Goal: Task Accomplishment & Management: Complete application form

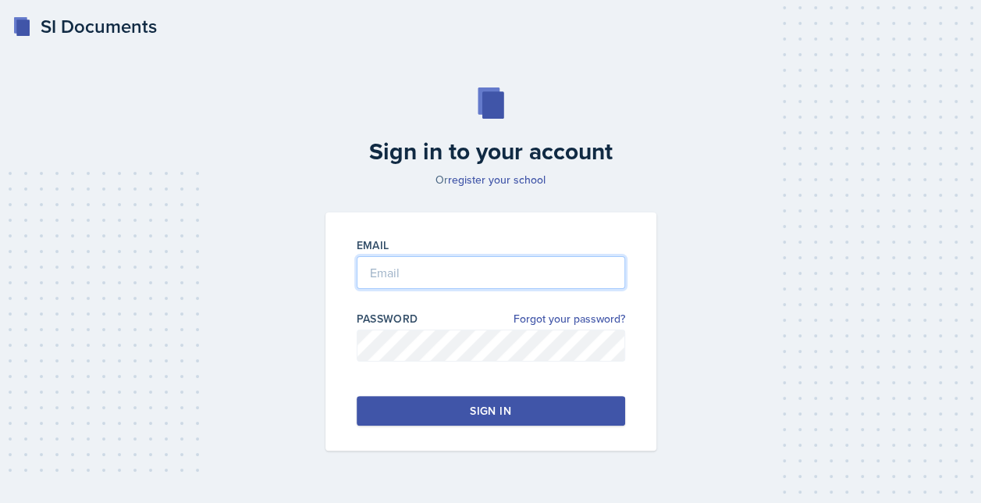
type input "[EMAIL_ADDRESS][DOMAIN_NAME]"
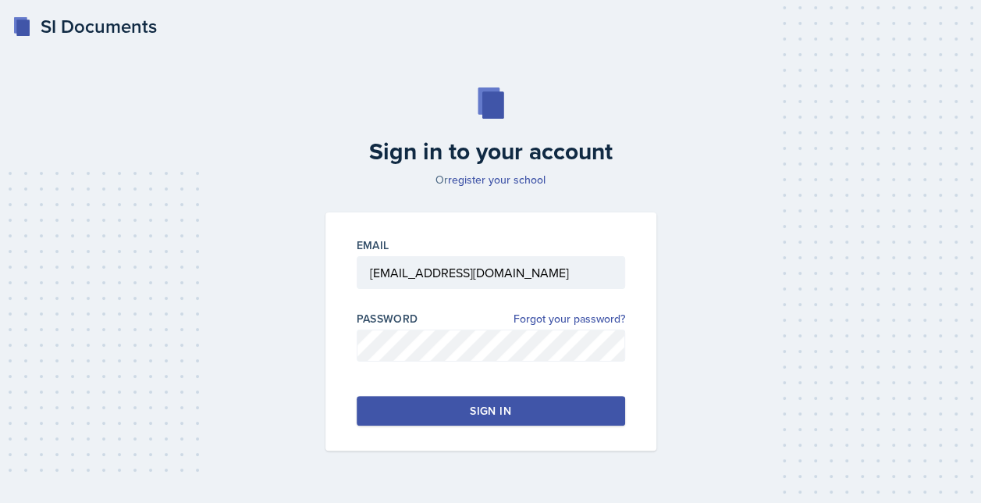
click at [476, 396] on button "Sign in" at bounding box center [491, 411] width 268 height 30
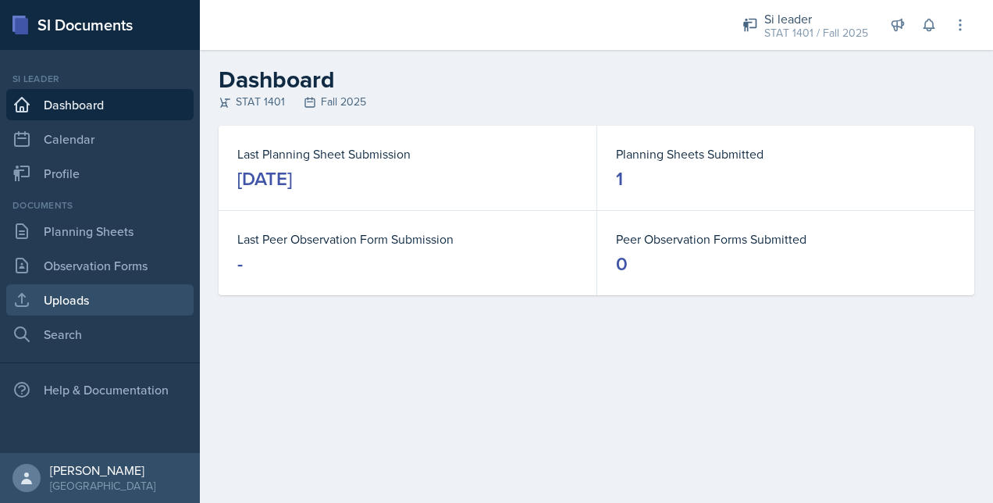
click at [105, 300] on link "Uploads" at bounding box center [99, 299] width 187 height 31
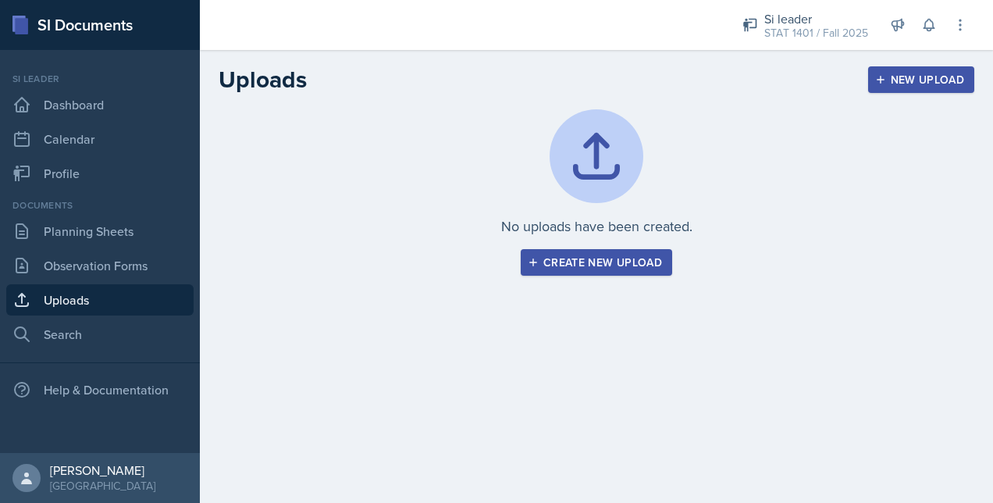
click at [591, 265] on div "Create new upload" at bounding box center [596, 262] width 131 height 12
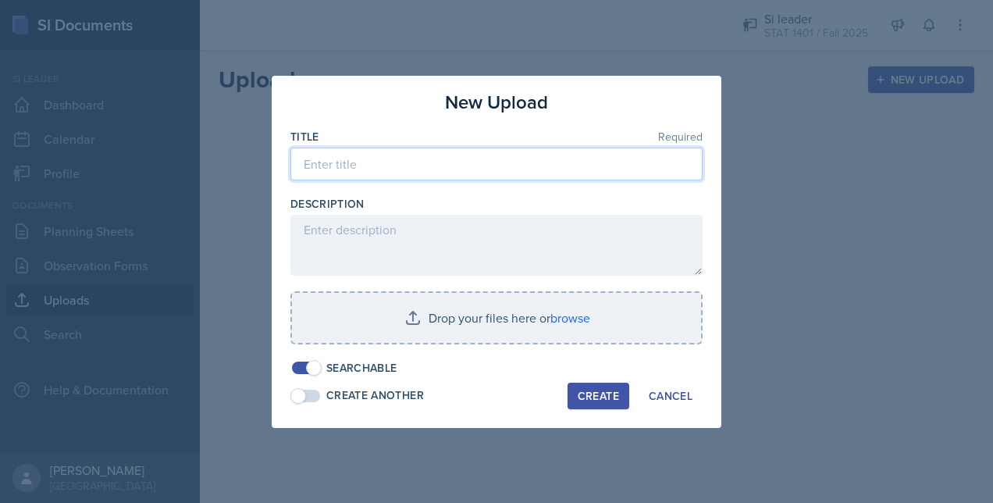
click at [435, 167] on input at bounding box center [496, 163] width 412 height 33
type input "[DATE] SI PPT"
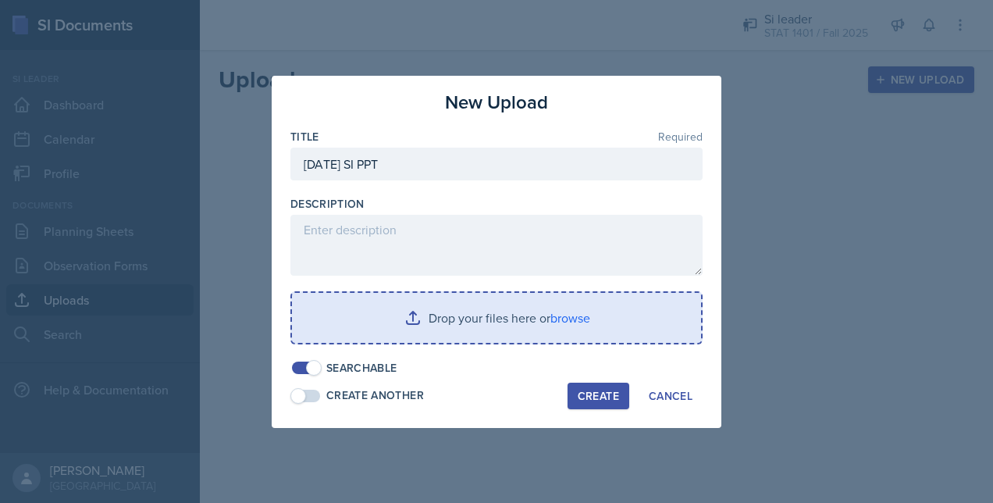
click at [457, 303] on input "file" at bounding box center [496, 318] width 409 height 50
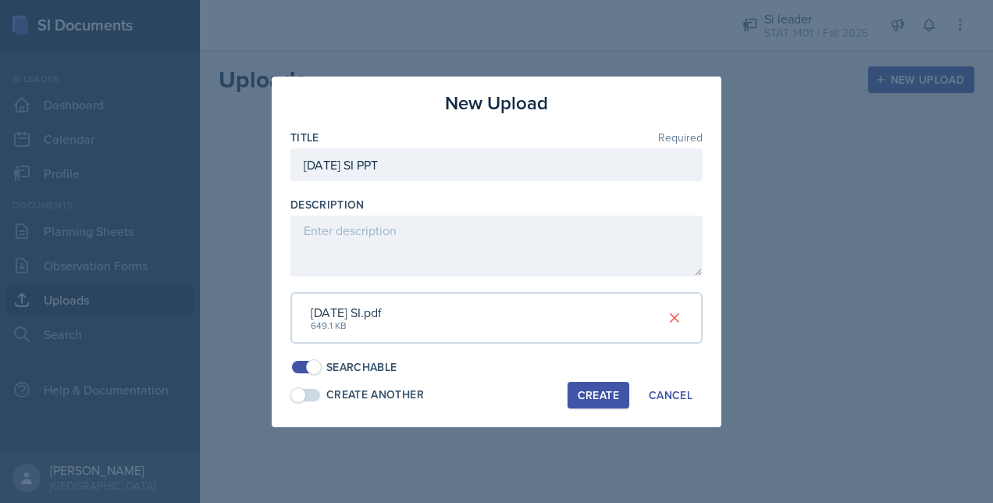
click at [590, 389] on div "Create" at bounding box center [597, 395] width 41 height 12
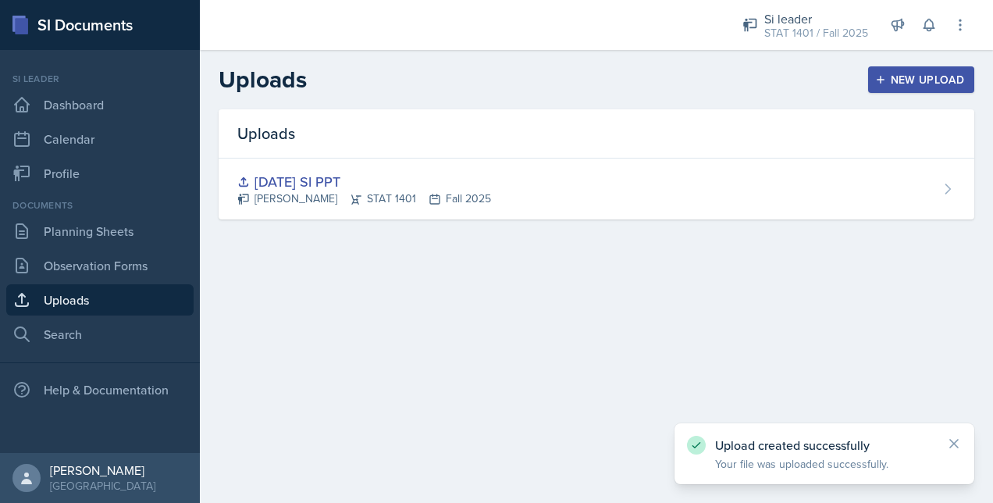
click at [890, 83] on div "New Upload" at bounding box center [921, 79] width 87 height 12
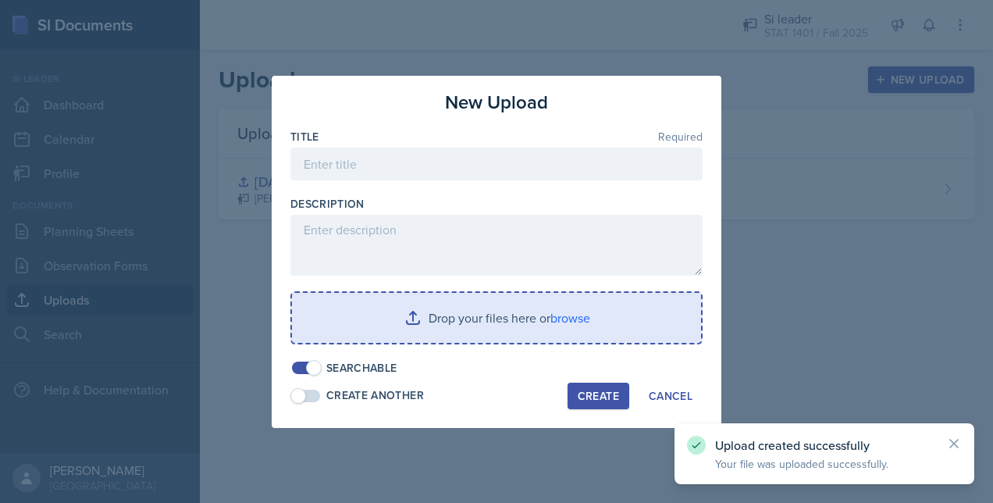
click at [485, 303] on input "file" at bounding box center [496, 318] width 409 height 50
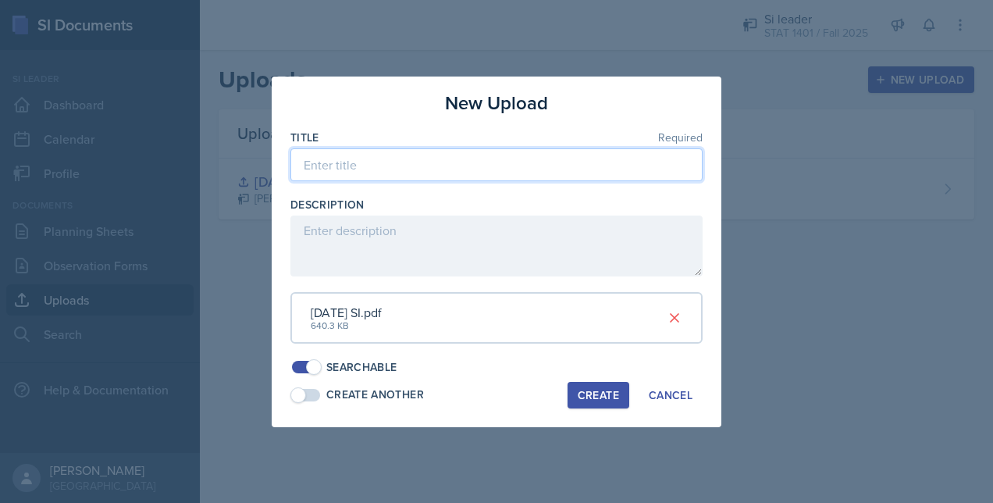
click at [357, 160] on input at bounding box center [496, 164] width 412 height 33
type input "[DATE] SI PPT"
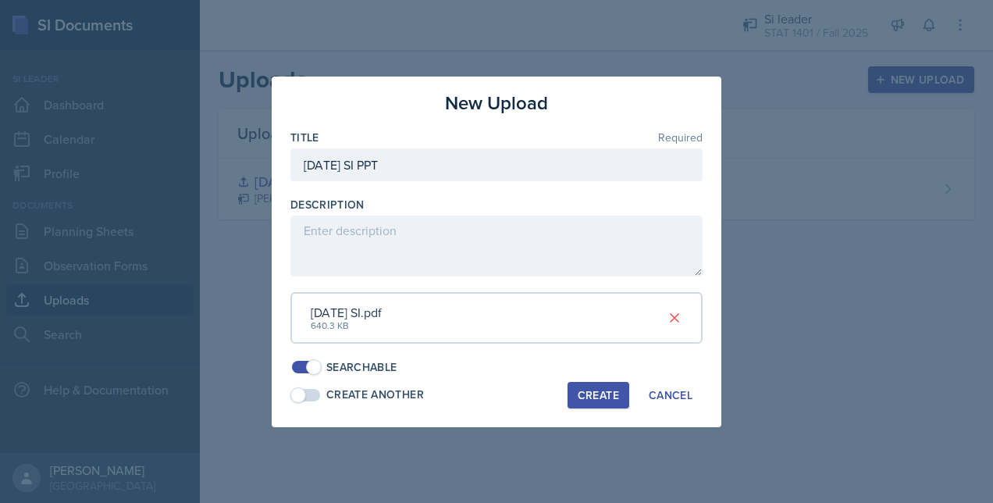
click at [598, 397] on div "Create" at bounding box center [597, 395] width 41 height 12
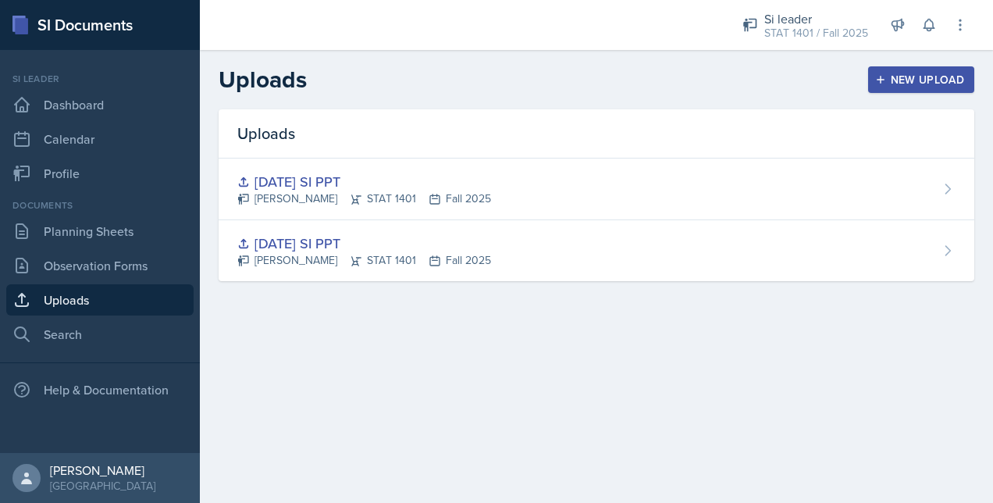
click at [905, 82] on div "New Upload" at bounding box center [921, 79] width 87 height 12
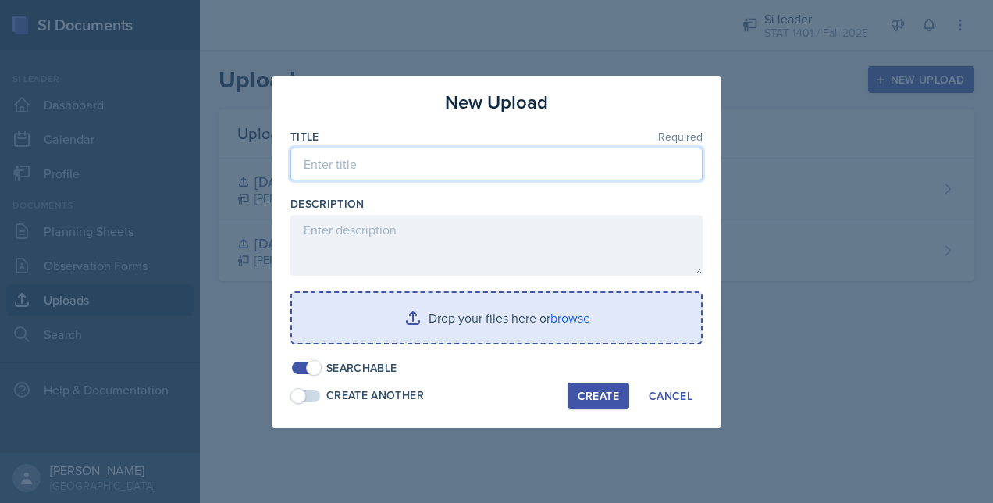
click at [439, 166] on input at bounding box center [496, 163] width 412 height 33
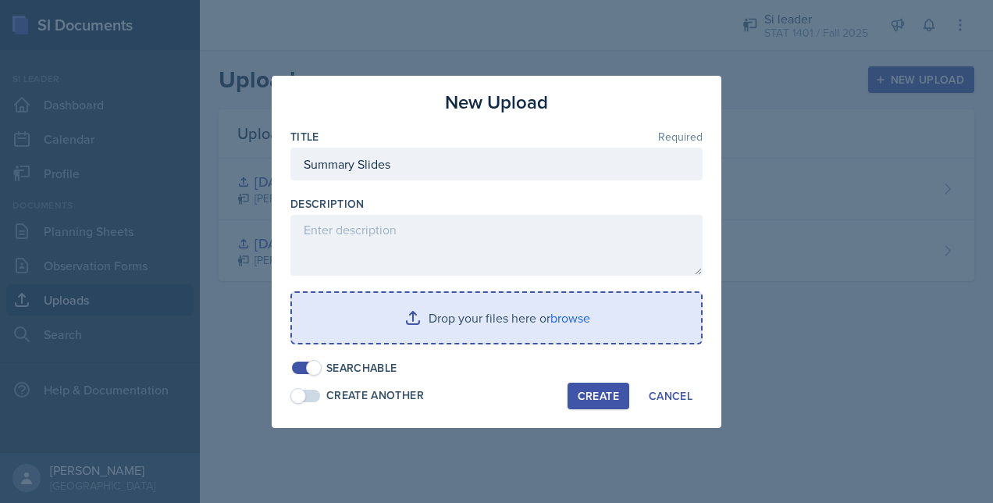
click at [452, 314] on input "file" at bounding box center [496, 318] width 409 height 50
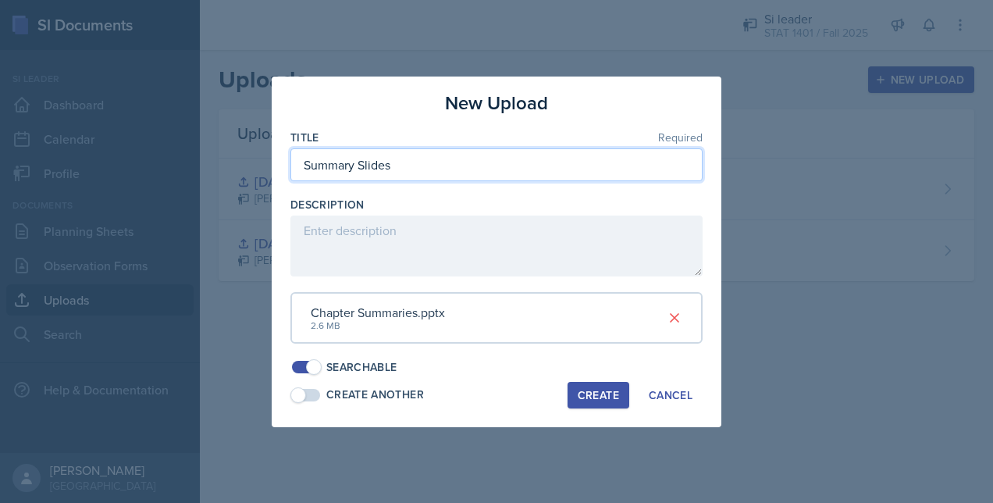
click at [303, 162] on input "Summary Slides" at bounding box center [496, 164] width 412 height 33
type input "Chapter Summary Slides"
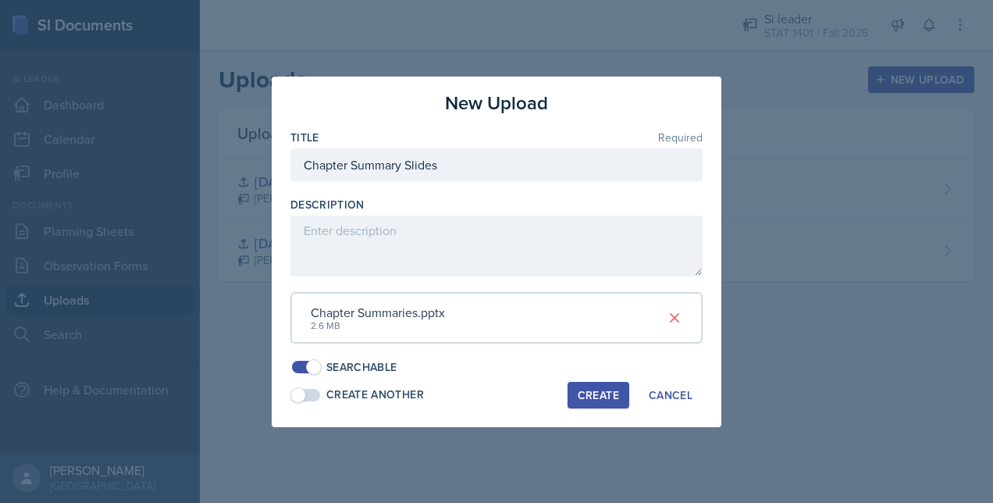
click at [608, 396] on div "Create" at bounding box center [597, 395] width 41 height 12
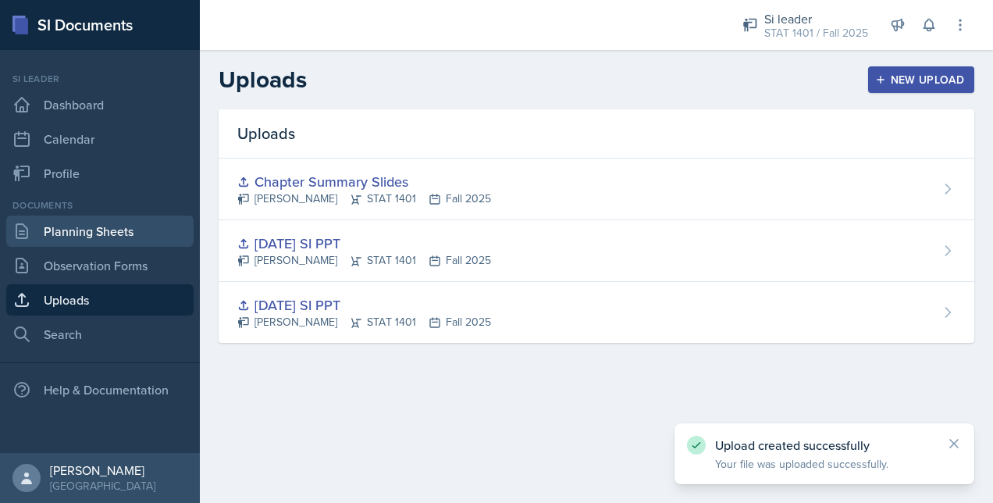
click at [86, 233] on link "Planning Sheets" at bounding box center [99, 230] width 187 height 31
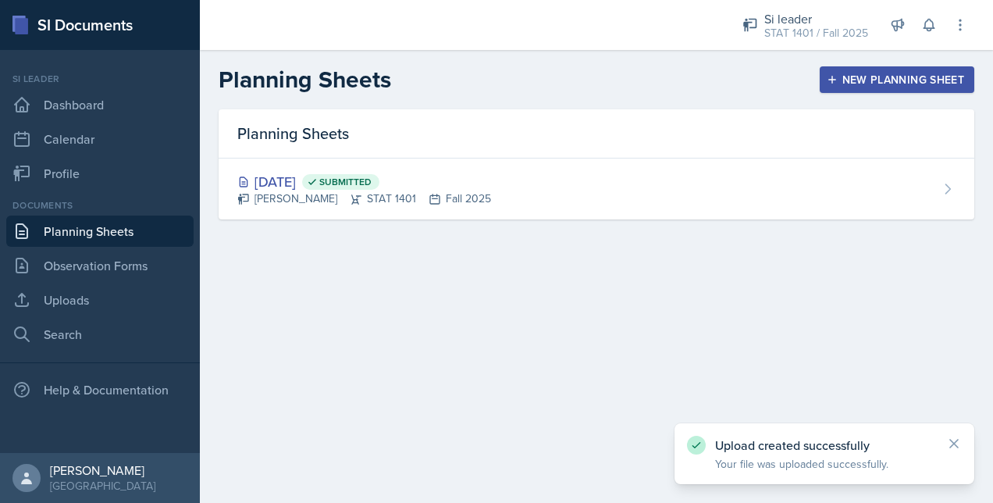
click at [873, 83] on div "New Planning Sheet" at bounding box center [896, 79] width 134 height 12
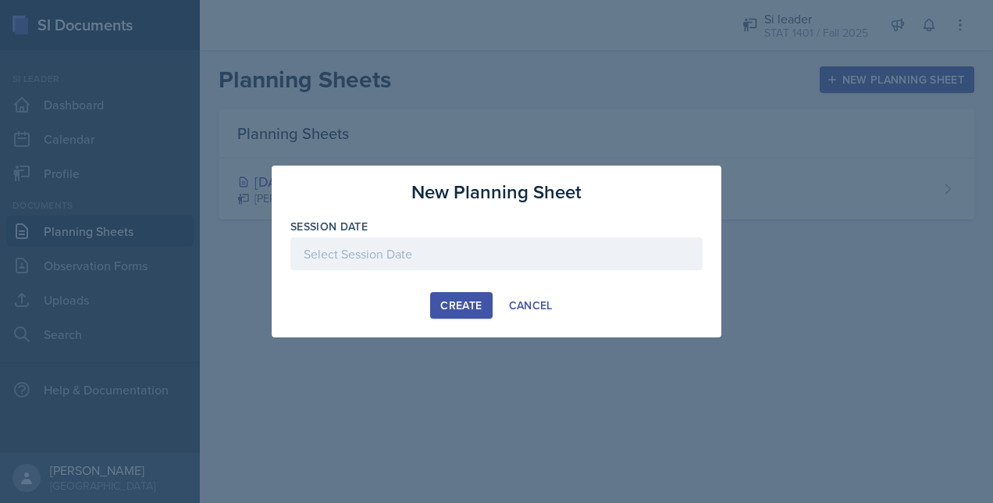
click at [485, 251] on div at bounding box center [496, 253] width 412 height 33
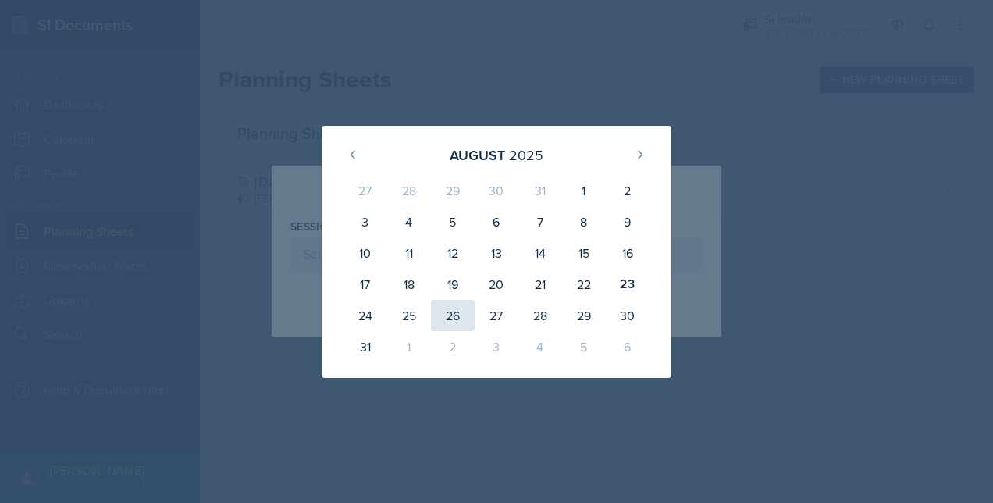
click at [451, 315] on div "26" at bounding box center [453, 315] width 44 height 31
type input "[DATE]"
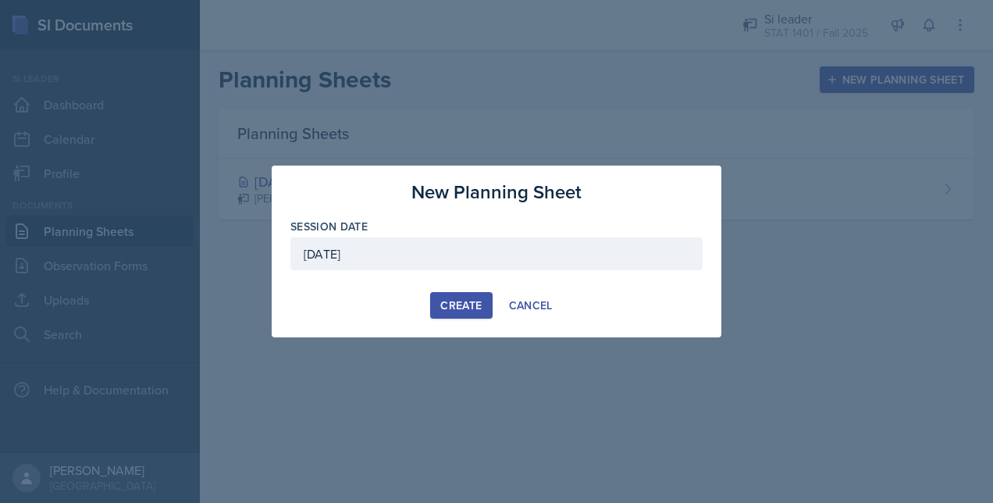
click at [459, 303] on div "Create" at bounding box center [460, 305] width 41 height 12
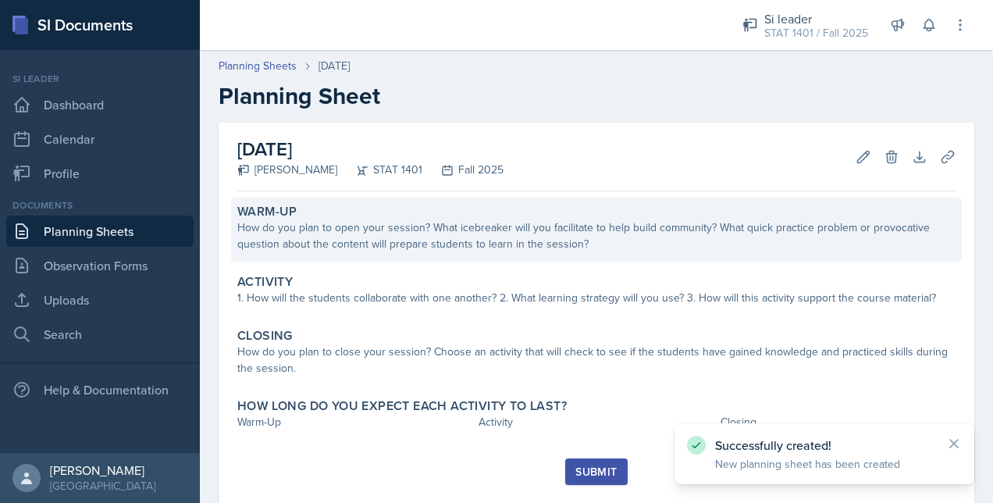
click at [403, 239] on div "How do you plan to open your session? What icebreaker will you facilitate to he…" at bounding box center [596, 235] width 718 height 33
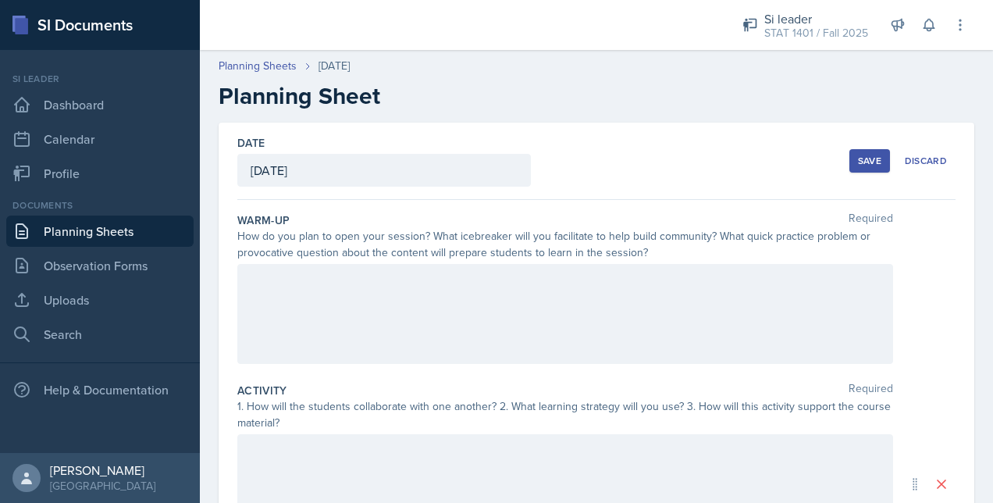
click at [560, 299] on div at bounding box center [564, 314] width 655 height 100
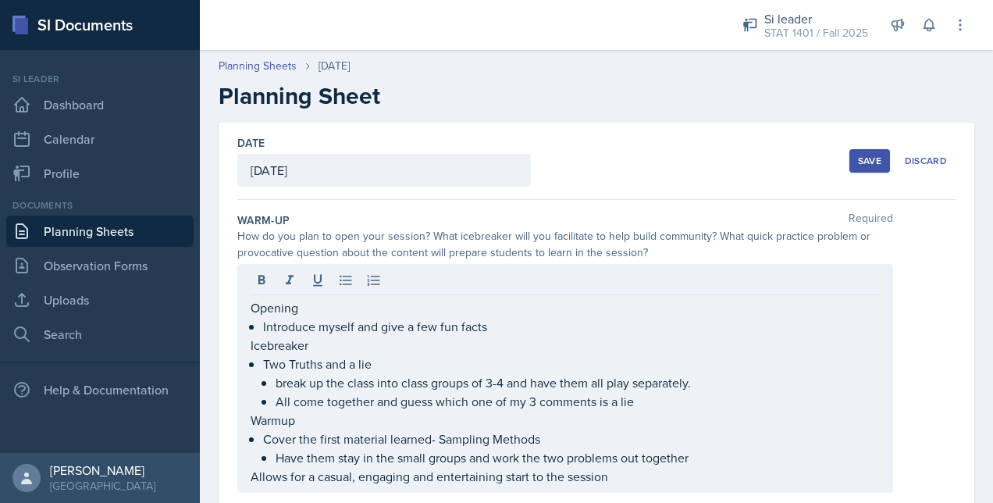
click at [904, 348] on div "Opening Introduce myself and give a few fun facts Icebreaker Two Truths and a l…" at bounding box center [596, 378] width 718 height 229
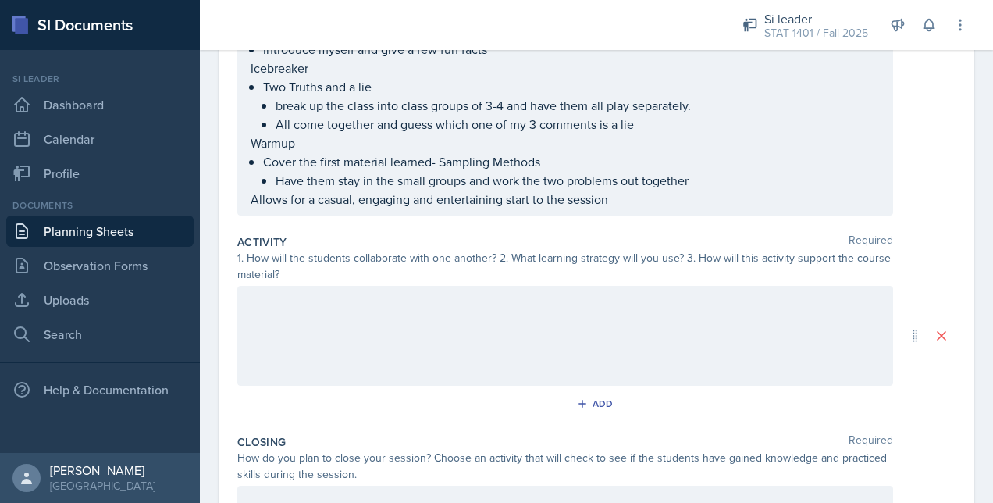
click at [460, 346] on div at bounding box center [564, 336] width 655 height 100
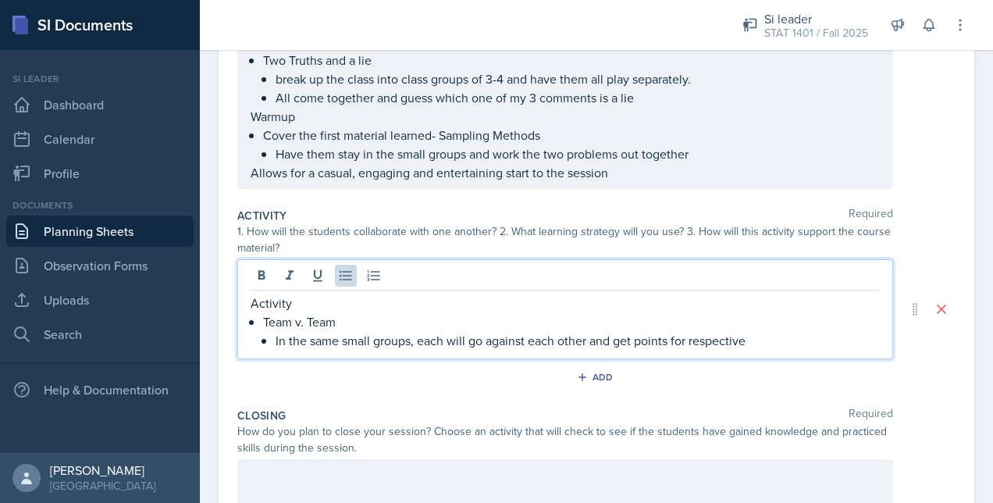
click at [321, 321] on p "Team v. Team" at bounding box center [571, 321] width 616 height 19
click at [793, 347] on div "Activity Small Group Review Game In the same small groups, each will go against…" at bounding box center [564, 309] width 655 height 100
click at [423, 331] on p "In the same small groups, each will go against each other and get points for re…" at bounding box center [577, 340] width 604 height 19
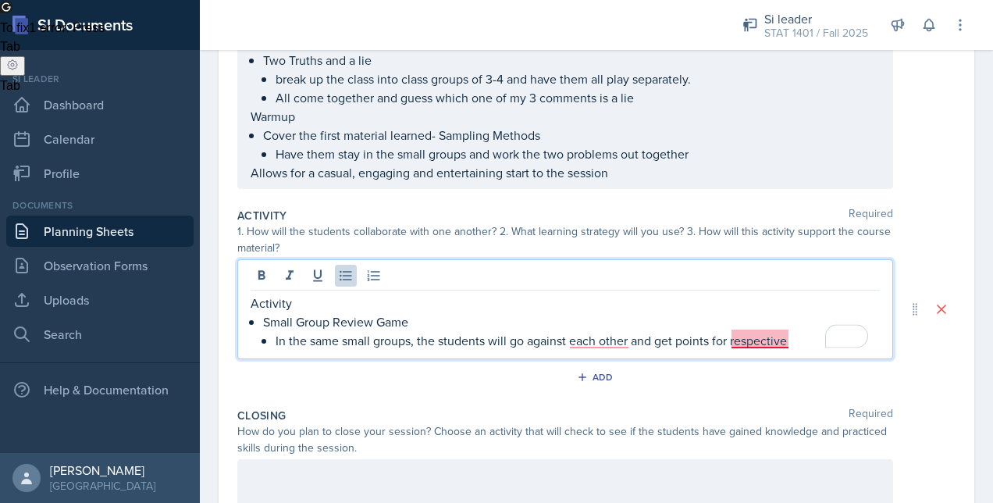
click at [780, 339] on p "In the same small groups, the students will go against each other and get point…" at bounding box center [577, 340] width 604 height 19
click at [857, 336] on div "3" at bounding box center [856, 336] width 19 height 19
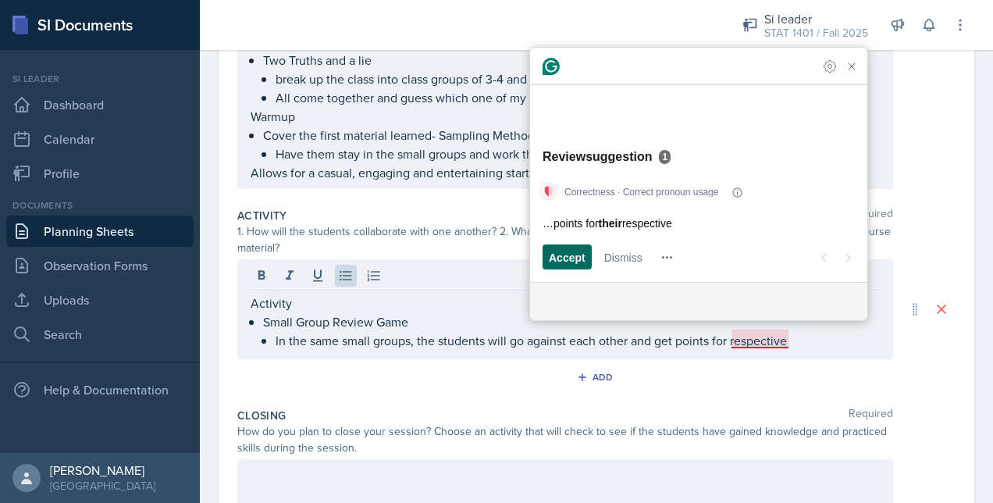
click at [567, 250] on span "Accept" at bounding box center [567, 257] width 37 height 16
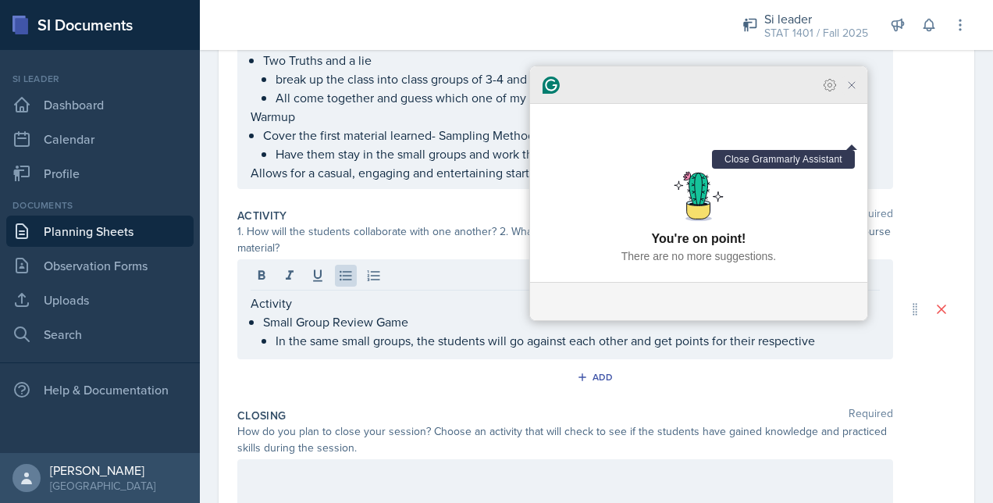
click at [854, 91] on icon "Close Grammarly Assistant" at bounding box center [851, 85] width 12 height 12
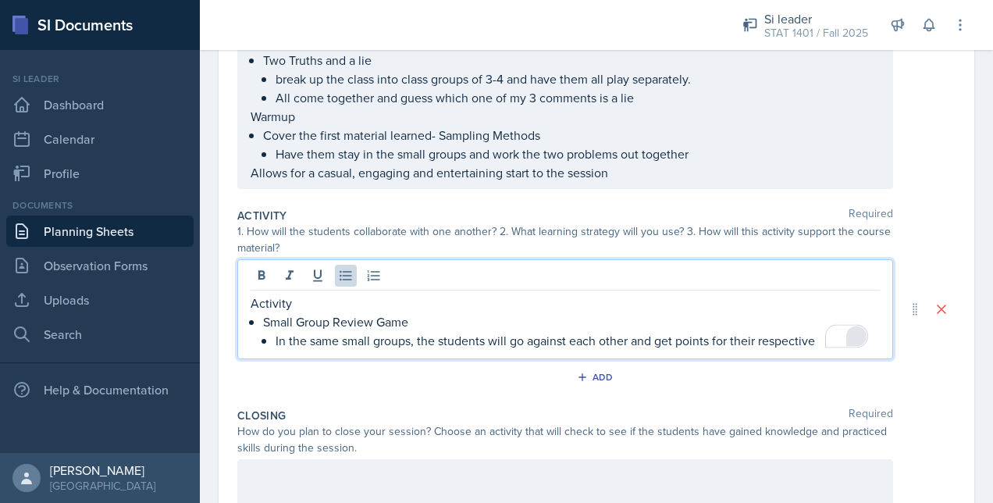
click at [820, 339] on p "In the same small groups, the students will go against each other and get point…" at bounding box center [577, 340] width 604 height 19
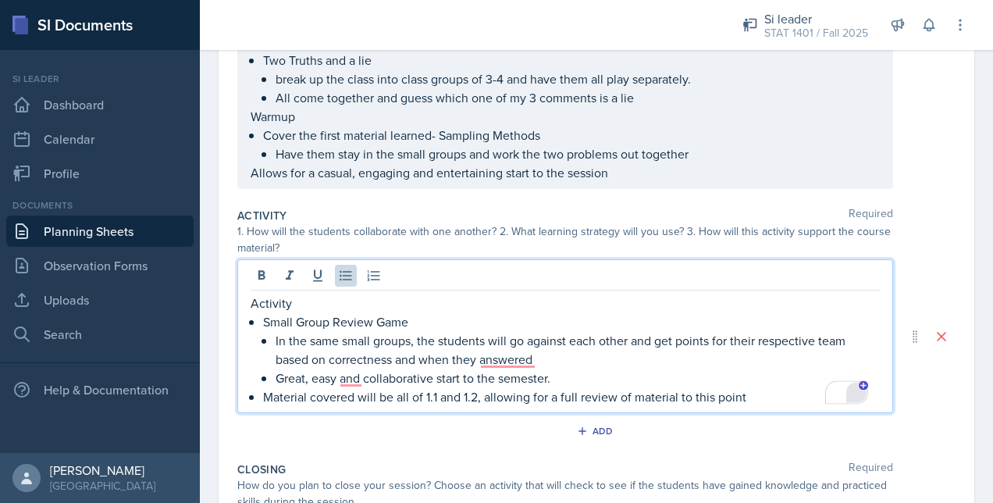
click at [857, 394] on div "2" at bounding box center [856, 392] width 20 height 20
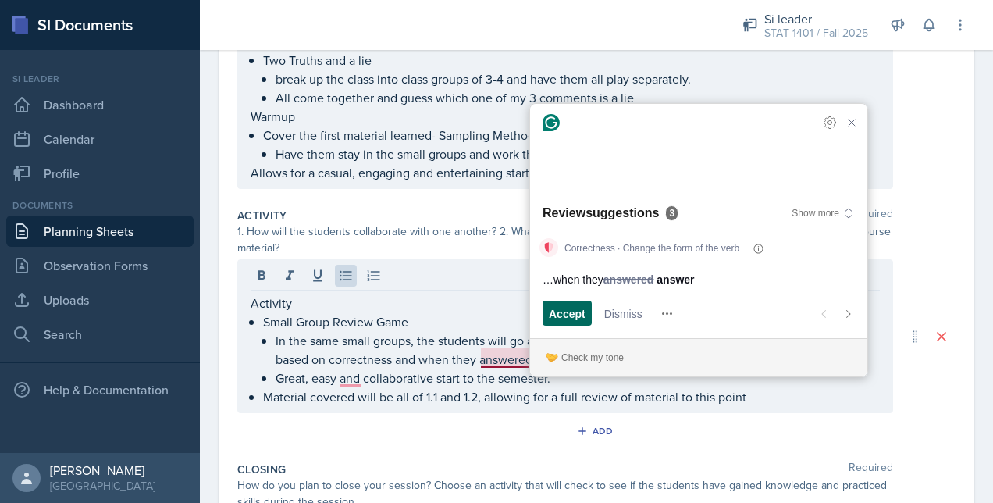
click at [556, 318] on span "Accept" at bounding box center [567, 313] width 37 height 16
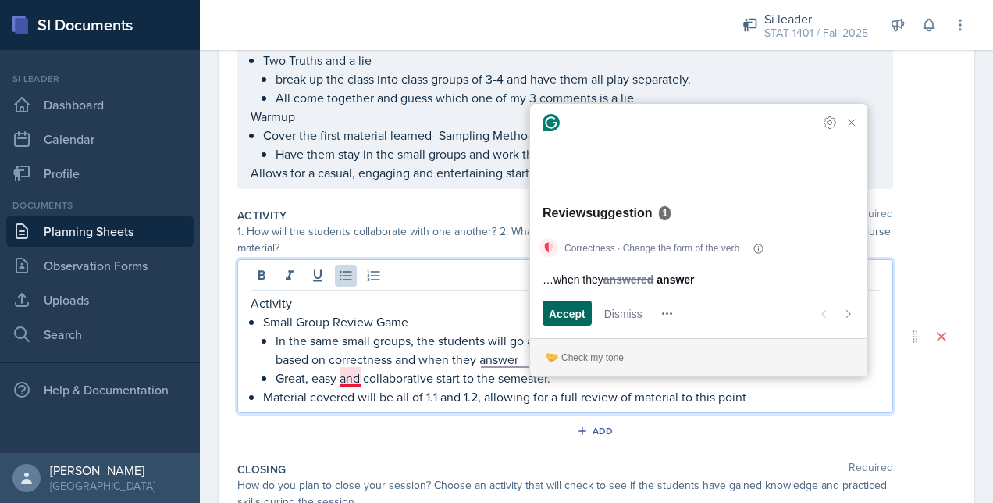
scroll to position [367, 0]
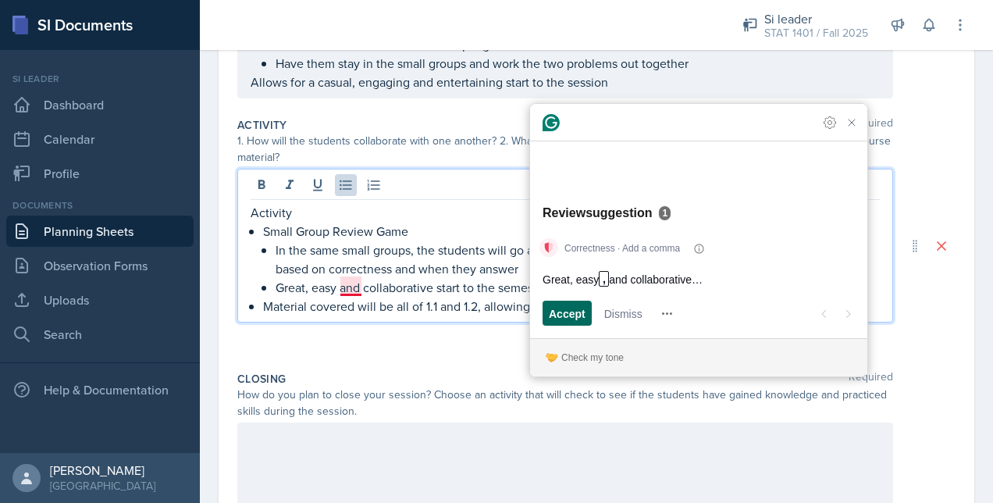
click at [556, 317] on span "Accept" at bounding box center [567, 313] width 37 height 16
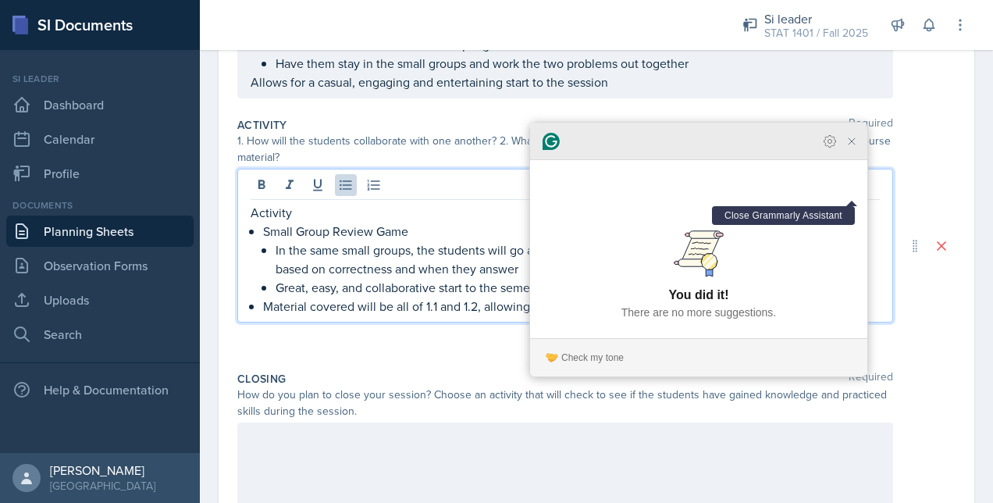
click at [850, 147] on icon "Close Grammarly Assistant" at bounding box center [851, 141] width 12 height 12
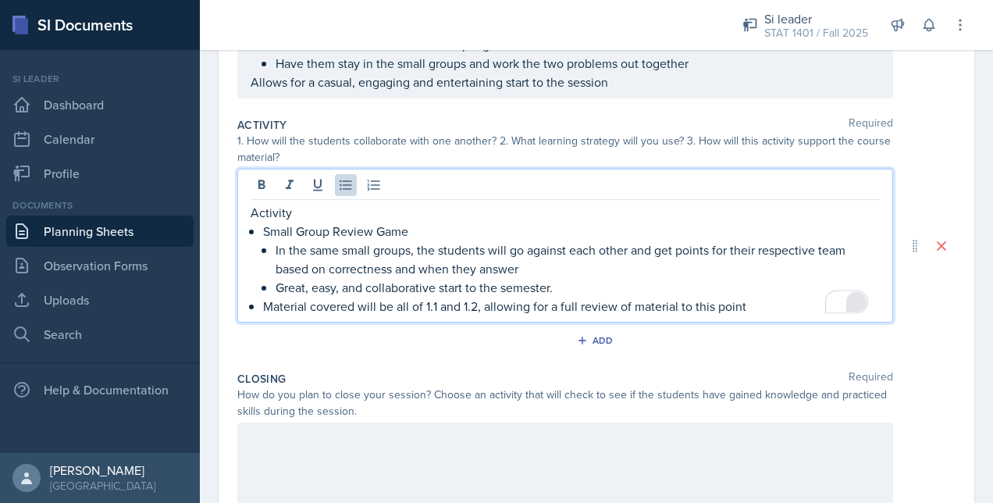
click at [514, 364] on div "Closing Required How do you plan to close your session? Choose an activity that…" at bounding box center [596, 449] width 718 height 170
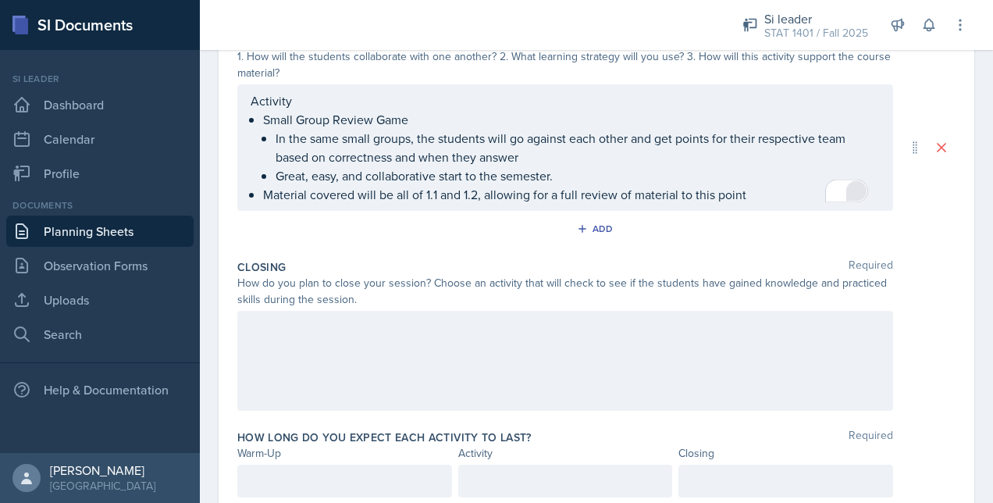
scroll to position [505, 0]
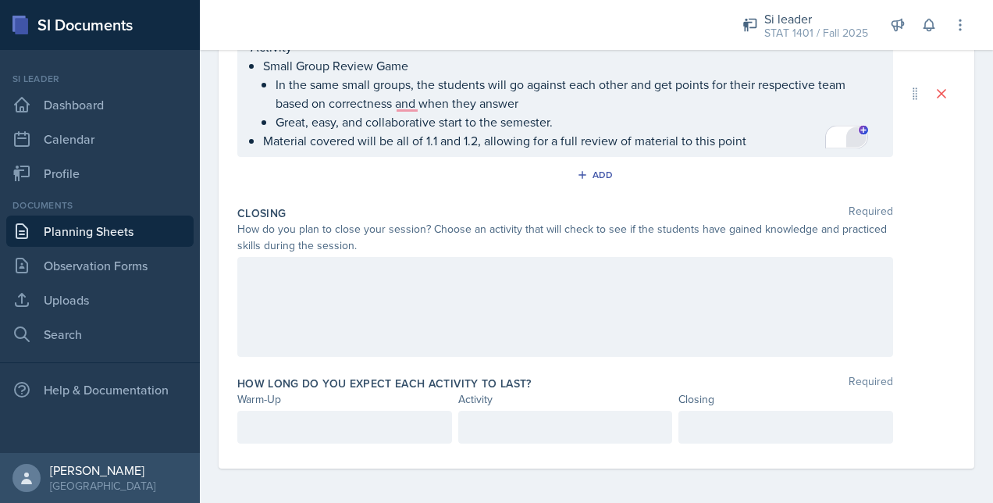
click at [449, 293] on div at bounding box center [564, 307] width 655 height 100
click at [857, 134] on div "3" at bounding box center [855, 136] width 17 height 17
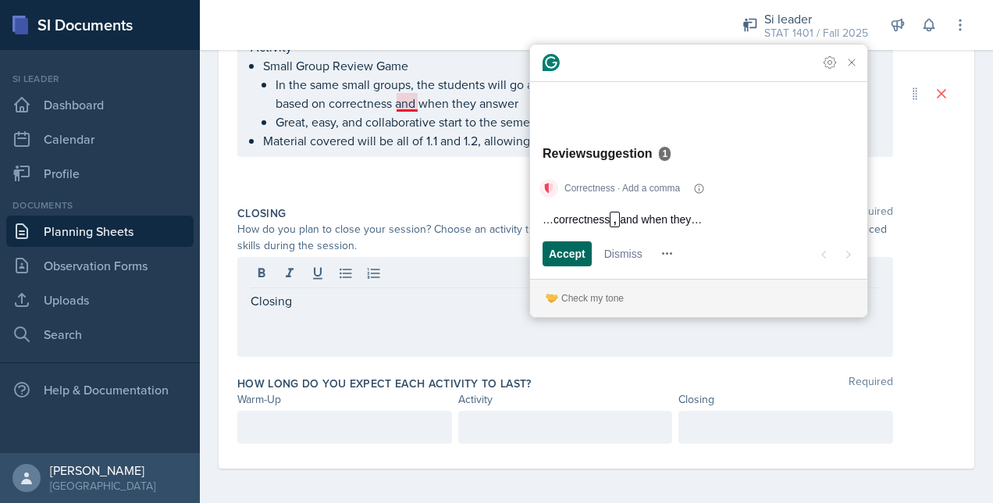
click at [571, 257] on span "Accept" at bounding box center [567, 253] width 37 height 16
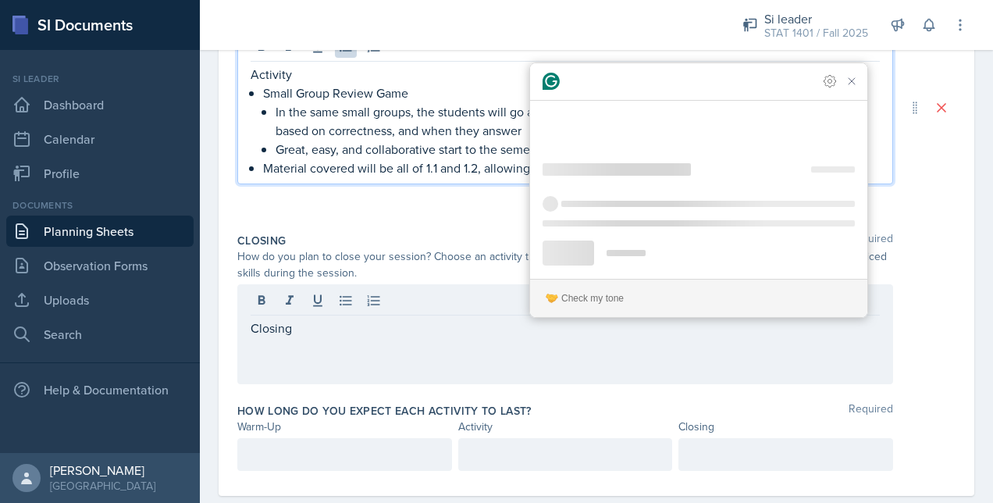
scroll to position [532, 0]
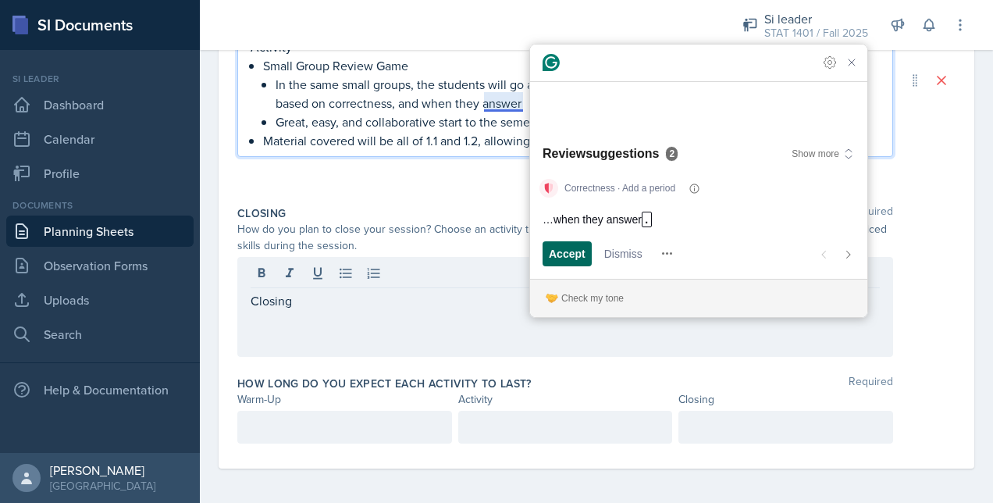
click at [577, 259] on span "Accept" at bounding box center [567, 253] width 37 height 16
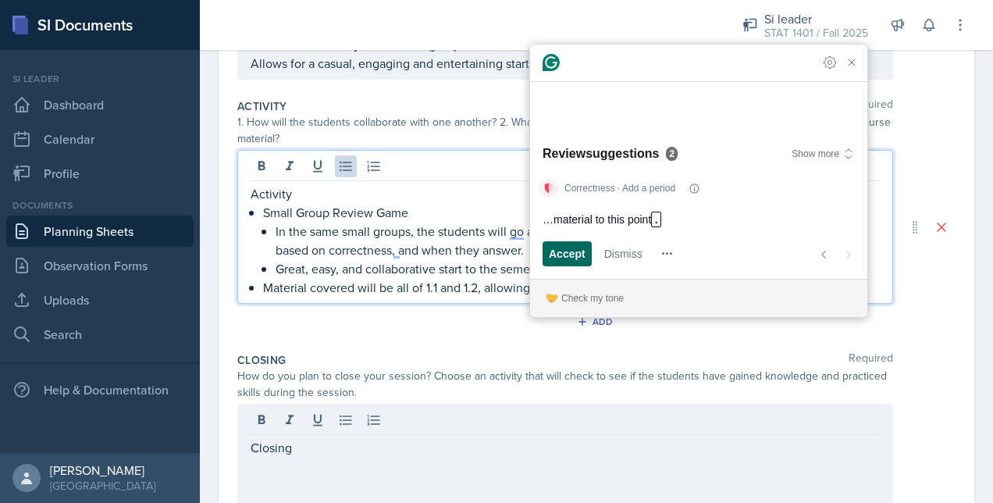
click at [563, 256] on span "Accept" at bounding box center [567, 253] width 37 height 16
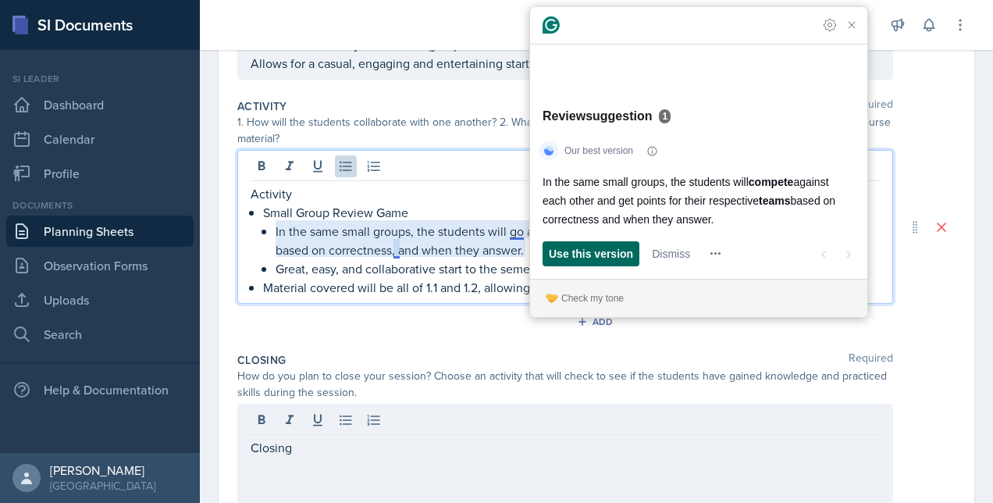
scroll to position [329, 0]
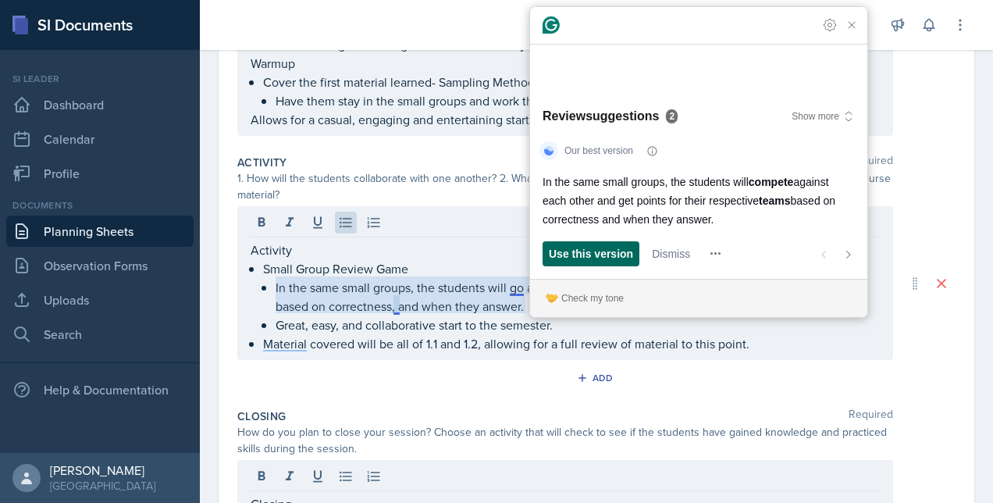
click at [584, 259] on span "Use this version" at bounding box center [591, 253] width 84 height 16
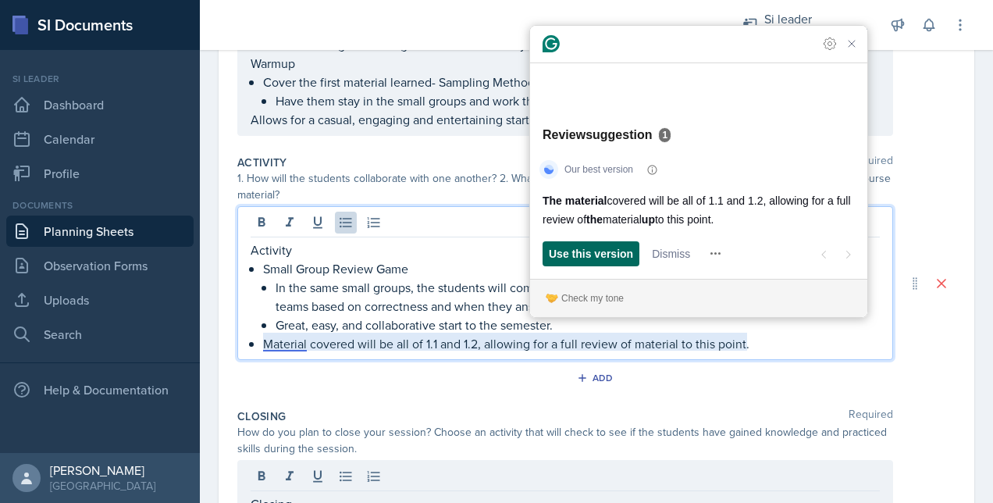
scroll to position [385, 0]
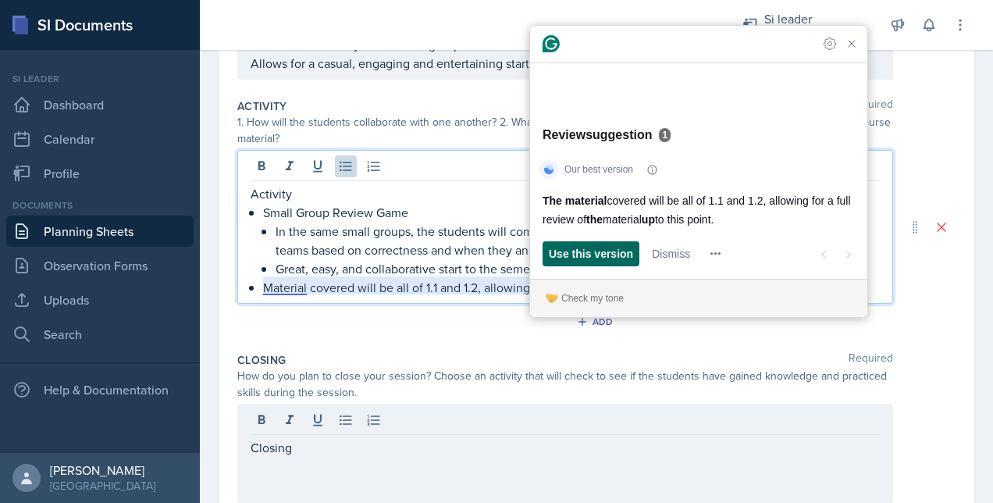
click at [584, 254] on span "Use this version" at bounding box center [591, 253] width 84 height 16
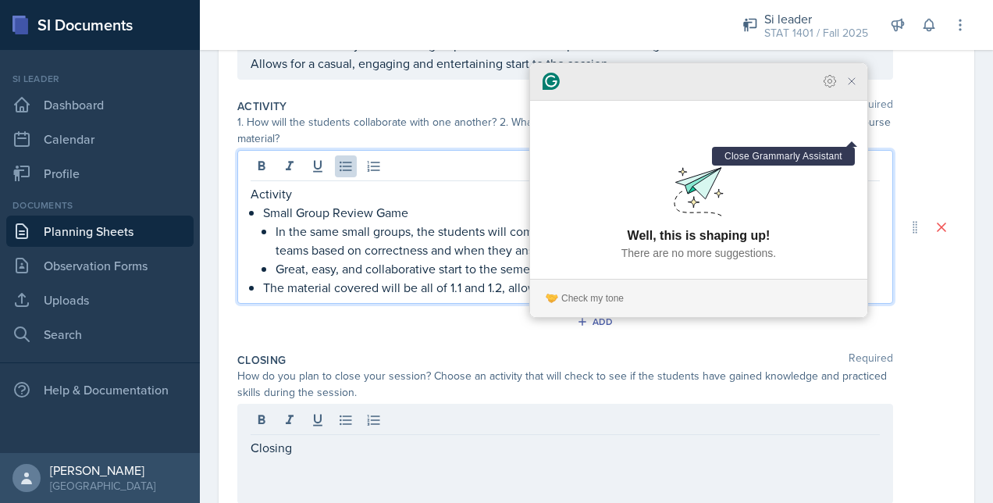
click at [846, 87] on icon "Close Grammarly Assistant" at bounding box center [851, 81] width 12 height 12
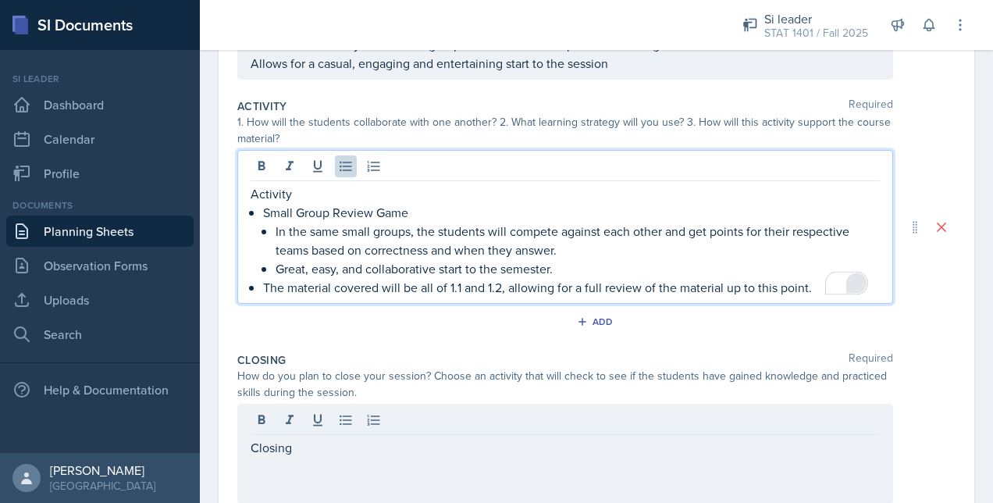
click at [513, 329] on div "Add" at bounding box center [596, 325] width 718 height 30
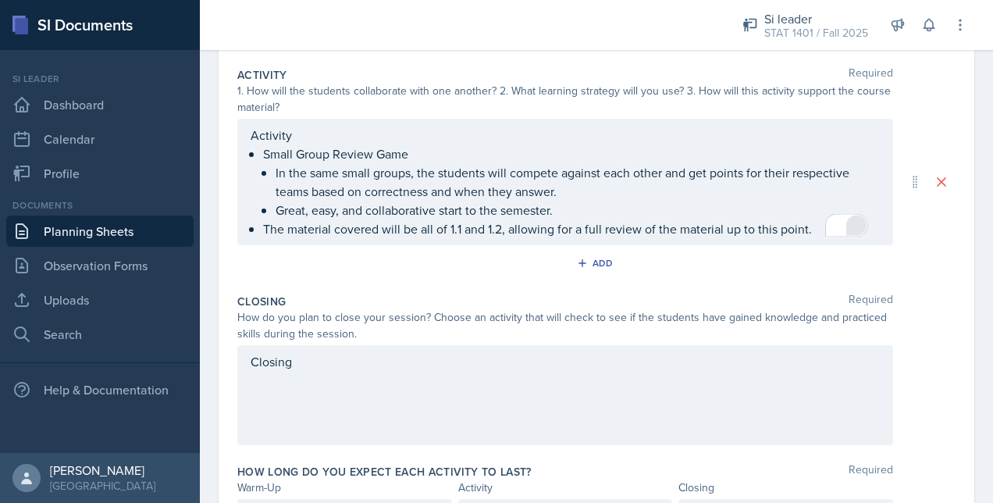
click at [491, 345] on div "Closing" at bounding box center [564, 395] width 655 height 100
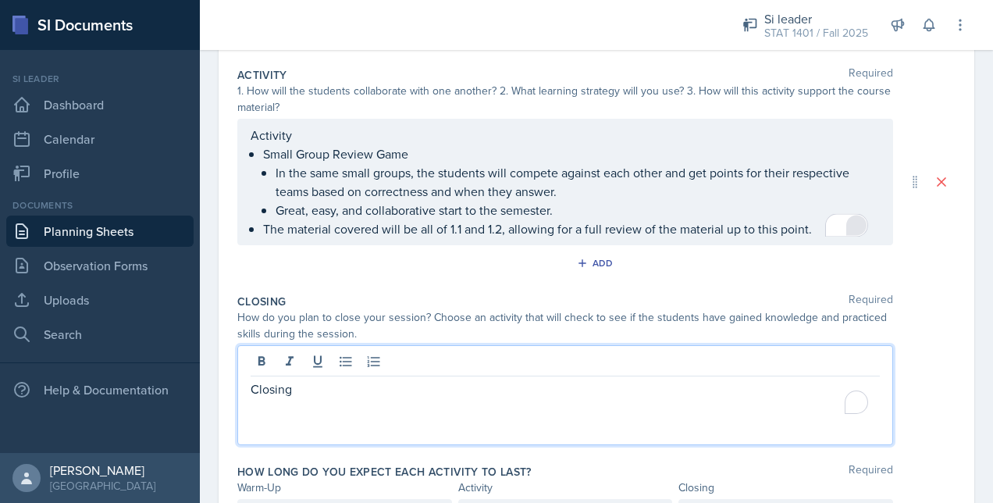
scroll to position [444, 0]
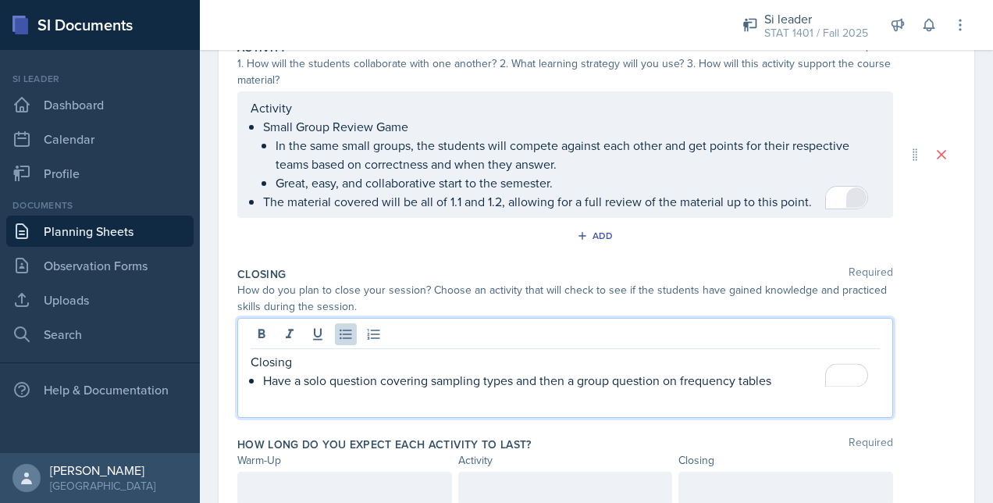
click at [414, 291] on div "How do you plan to close your session? Choose an activity that will check to se…" at bounding box center [564, 298] width 655 height 33
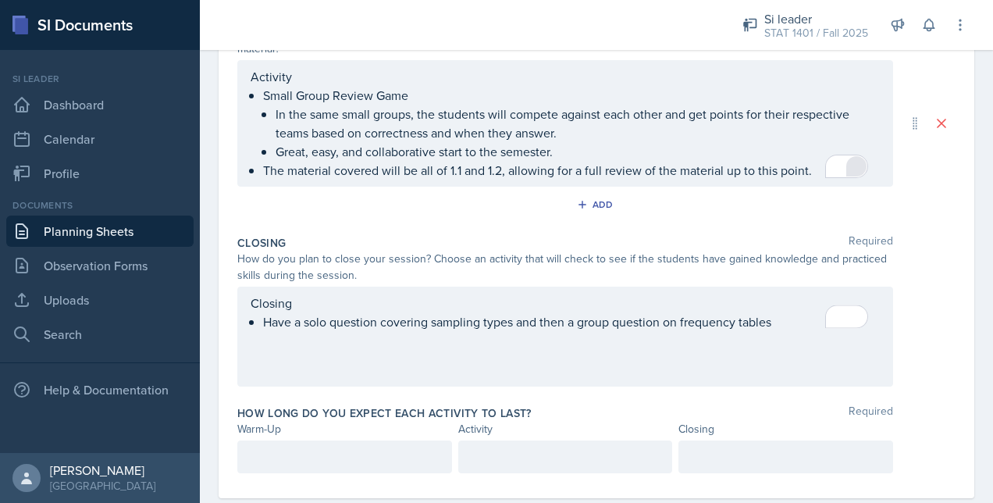
scroll to position [505, 0]
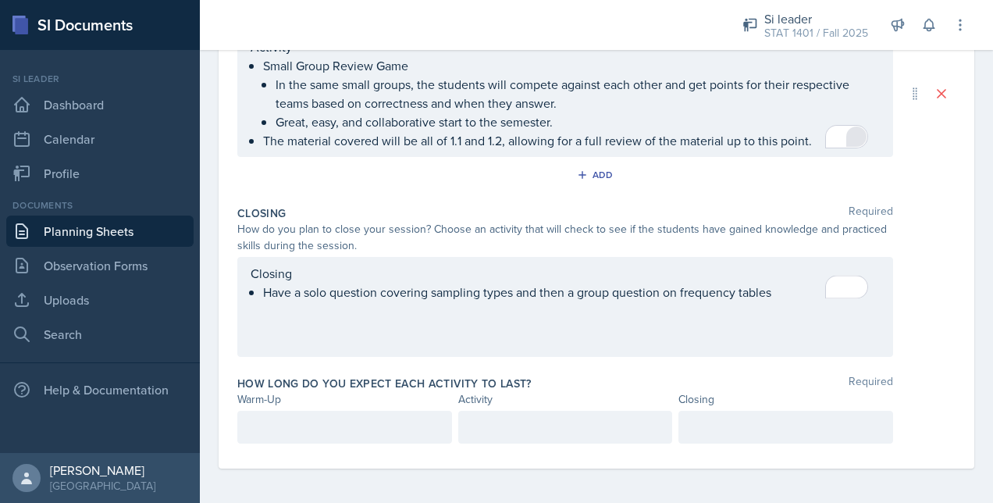
click at [780, 432] on p at bounding box center [785, 426] width 188 height 19
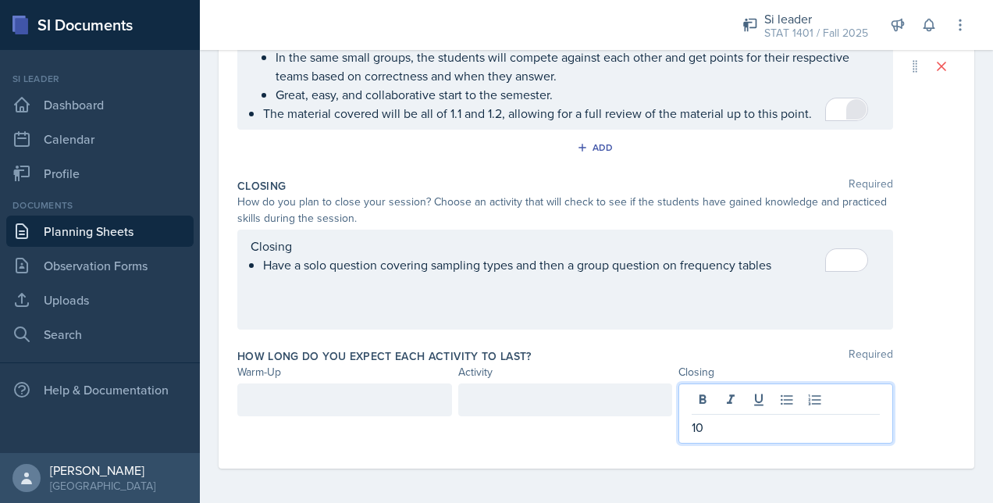
click at [371, 390] on div at bounding box center [344, 399] width 215 height 33
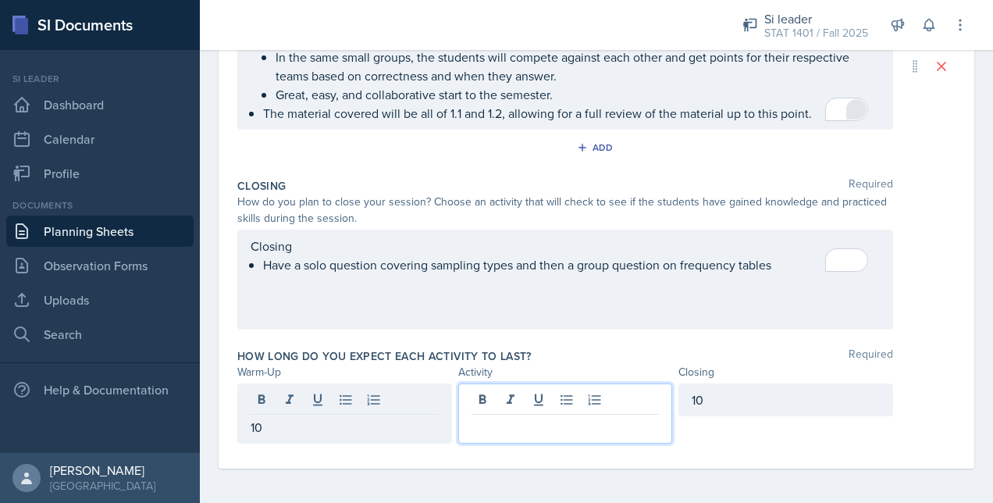
click at [547, 396] on div at bounding box center [565, 413] width 215 height 60
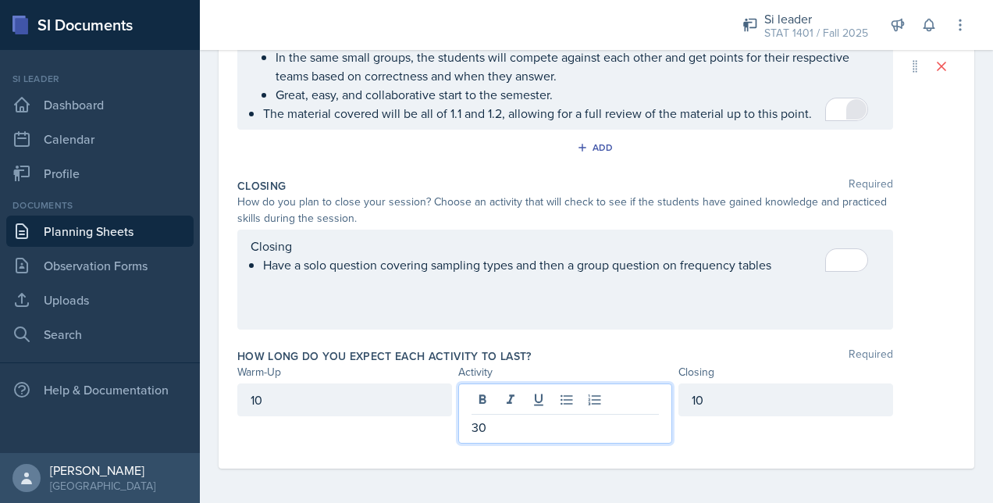
click at [546, 354] on div "How long do you expect each activity to last? Required" at bounding box center [596, 356] width 718 height 16
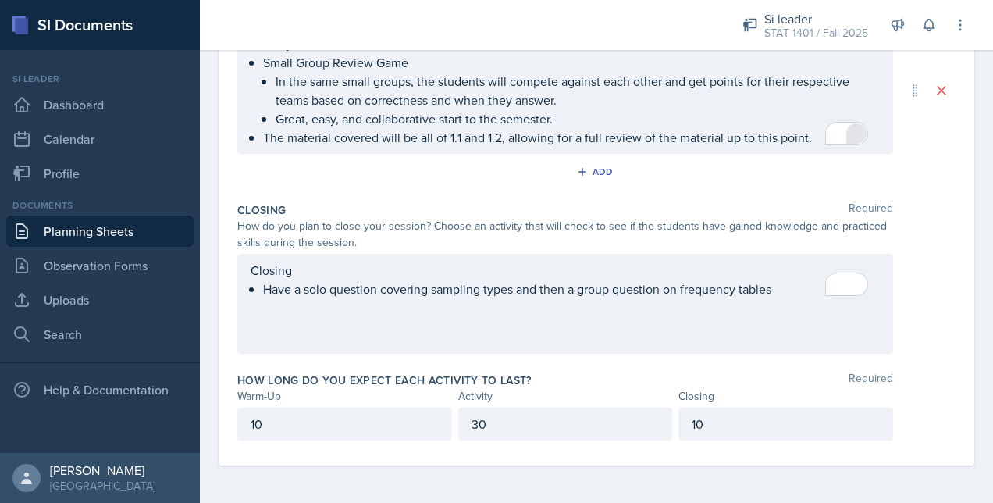
scroll to position [505, 0]
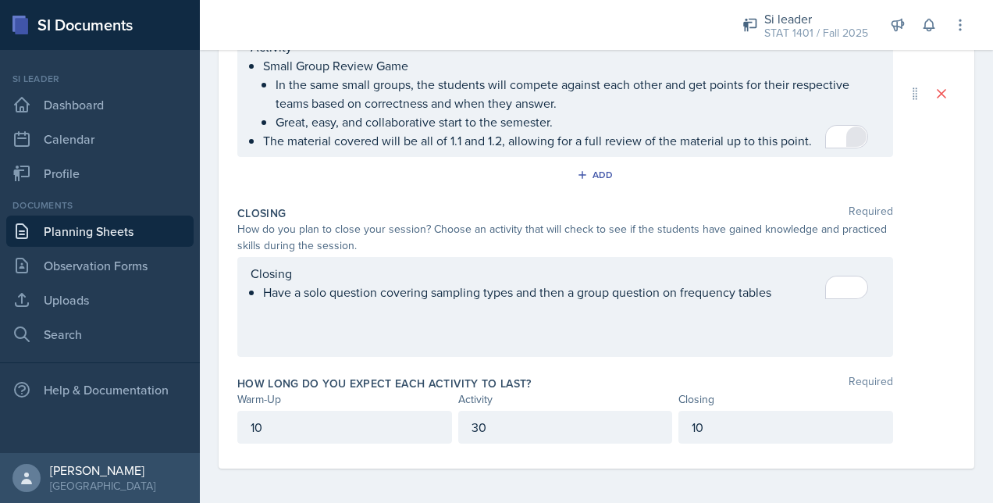
click at [790, 294] on div "Closing Have a solo question covering sampling types and then a group question …" at bounding box center [564, 282] width 629 height 37
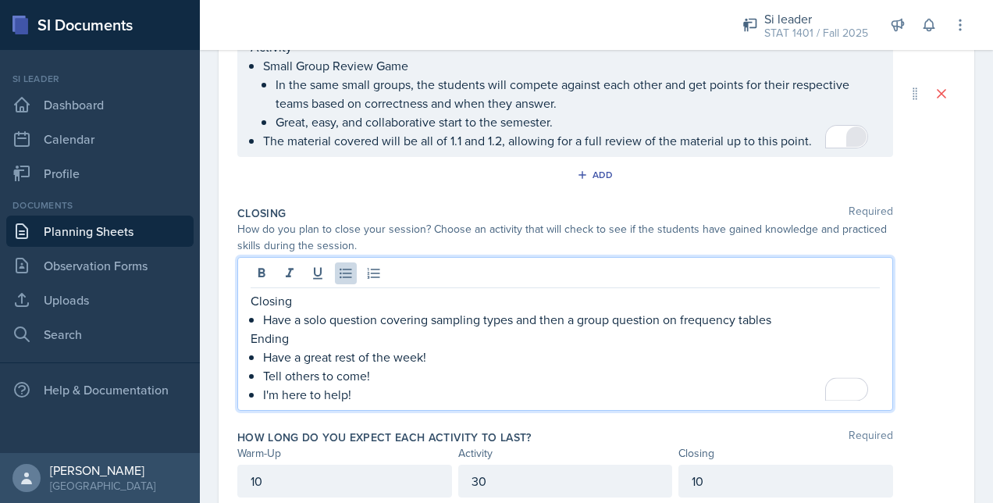
click at [601, 192] on div "Activity Required 1. How will the students collaborate with one another? 2. Wha…" at bounding box center [596, 86] width 718 height 226
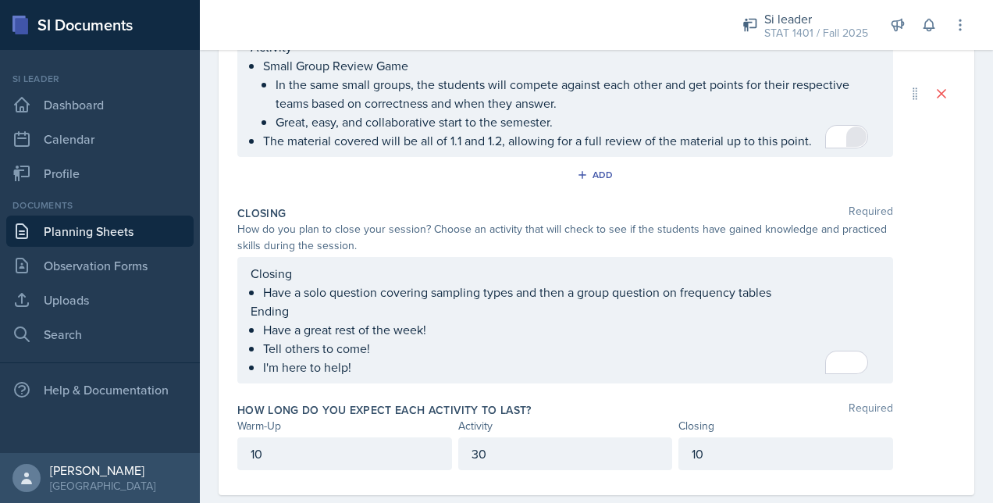
click at [920, 228] on div "How do you plan to close your session? Choose an activity that will check to se…" at bounding box center [596, 237] width 718 height 33
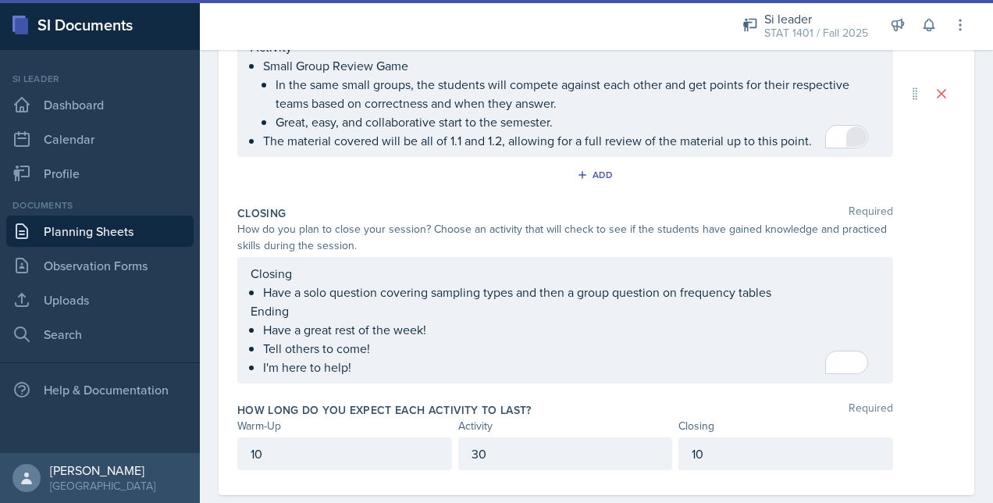
scroll to position [0, 0]
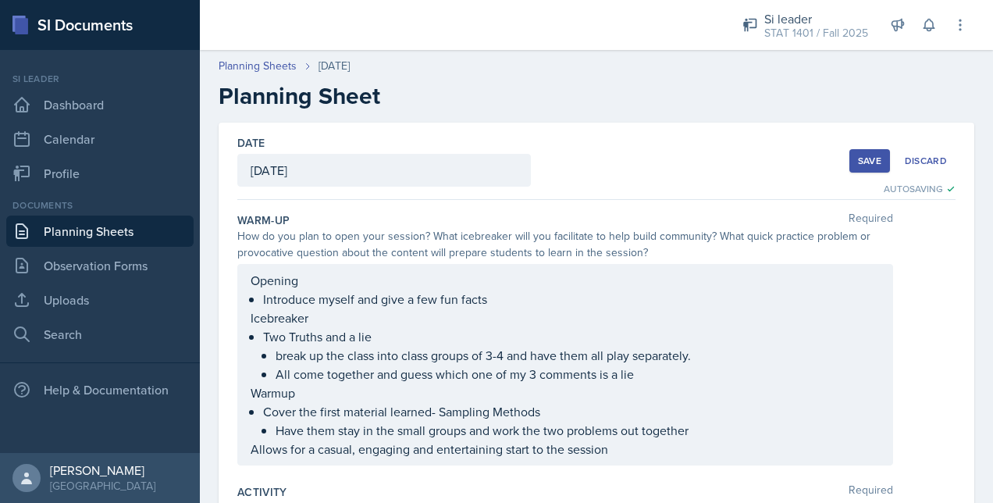
click at [858, 164] on div "Save" at bounding box center [869, 160] width 23 height 12
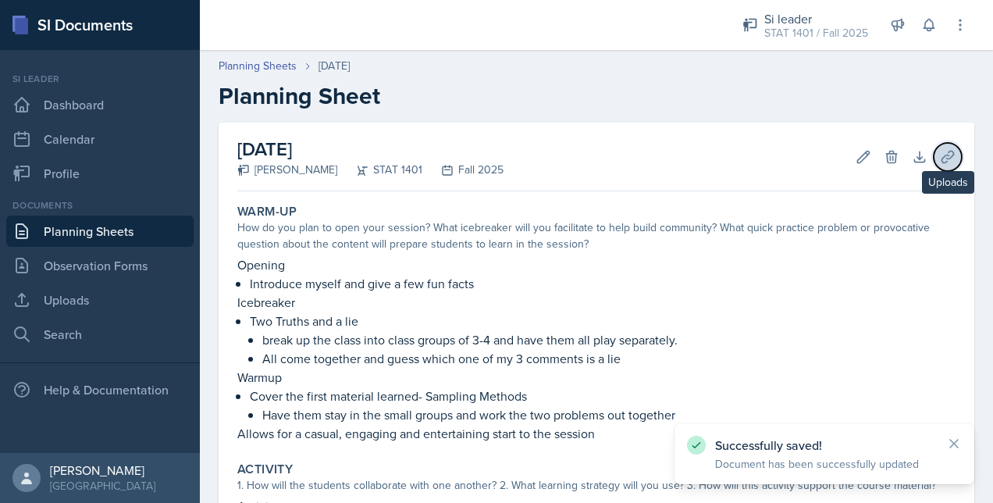
click at [939, 158] on icon at bounding box center [947, 157] width 16 height 16
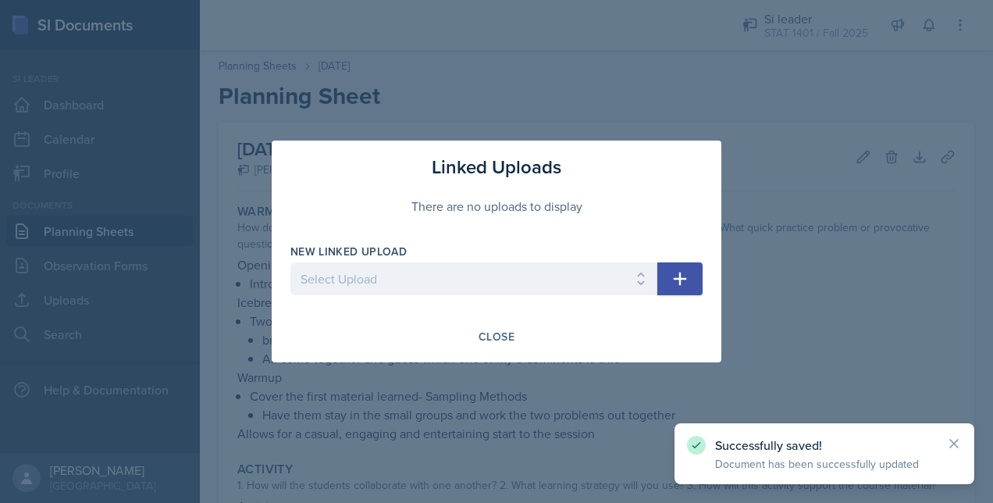
click at [687, 276] on icon "button" at bounding box center [679, 278] width 19 height 19
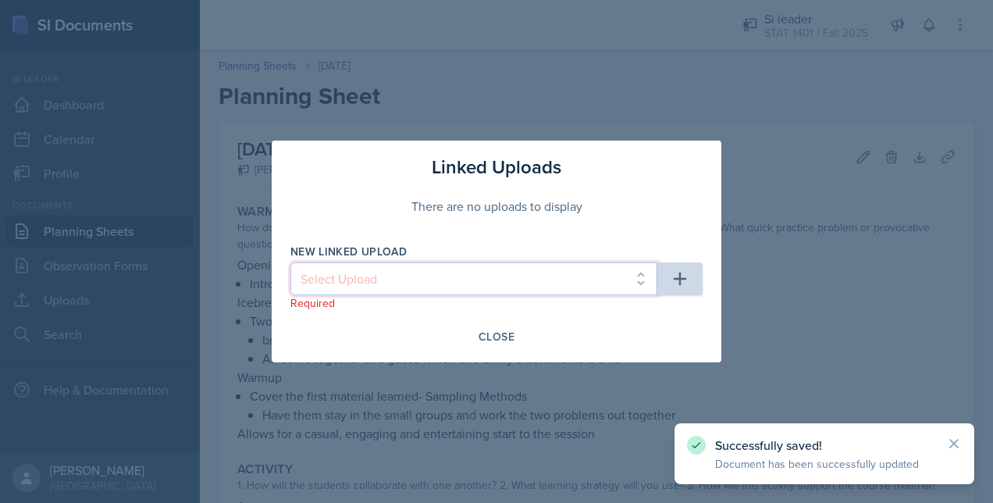
click at [552, 292] on select "Select Upload [DATE] SI PPT [DATE] SI PPT Chapter Summary Slides" at bounding box center [473, 278] width 367 height 33
select select "689e2b65-38f8-4c89-aa51-76dbd7f43e6a"
click at [290, 262] on select "Select Upload [DATE] SI PPT [DATE] SI PPT Chapter Summary Slides" at bounding box center [473, 278] width 367 height 33
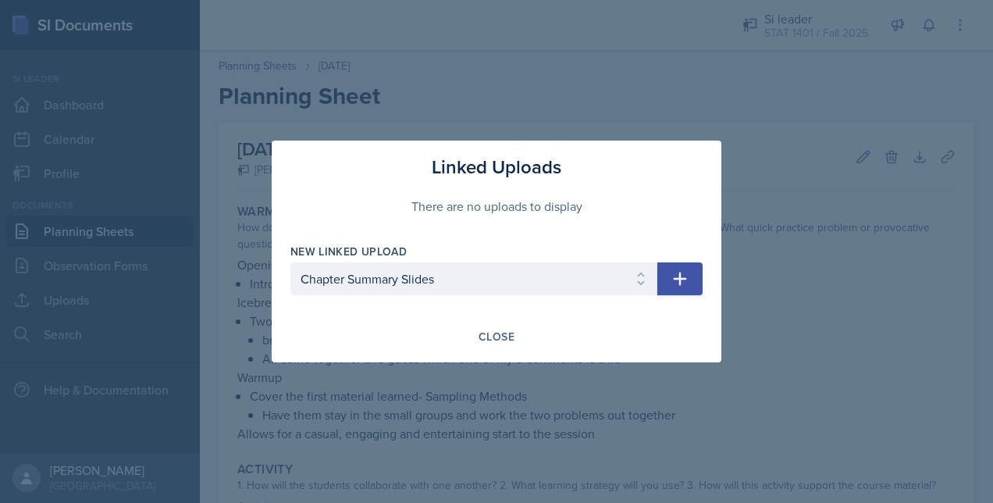
click at [686, 282] on icon "button" at bounding box center [679, 278] width 19 height 19
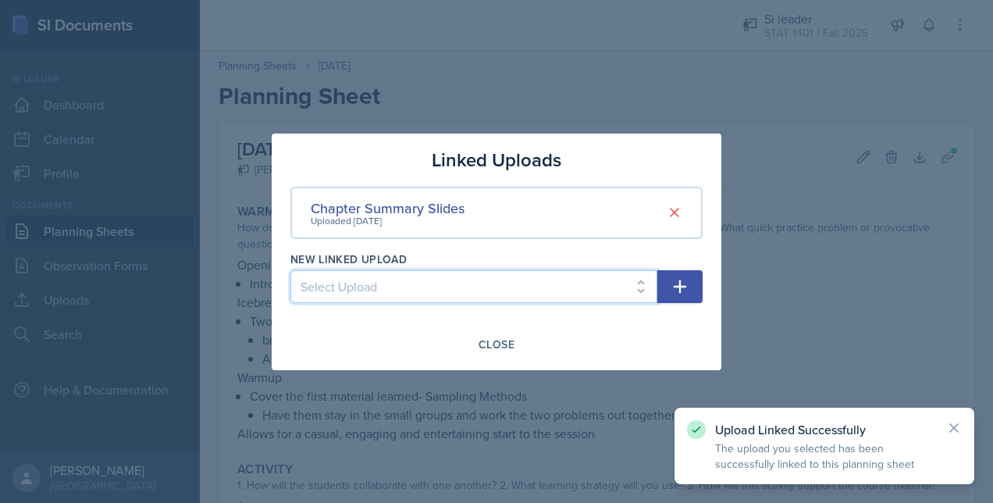
click at [561, 292] on select "Select Upload [DATE] SI PPT [DATE] SI PPT" at bounding box center [473, 286] width 367 height 33
select select "cce69c02-5b5c-4901-9915-65f0c78a8471"
click at [290, 270] on select "Select Upload [DATE] SI PPT [DATE] SI PPT" at bounding box center [473, 286] width 367 height 33
click at [668, 278] on button "button" at bounding box center [679, 286] width 45 height 33
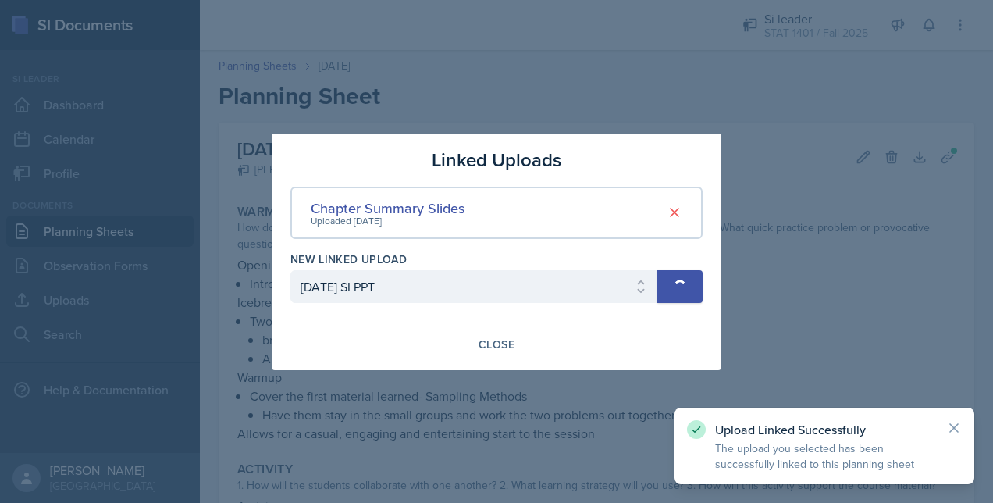
select select
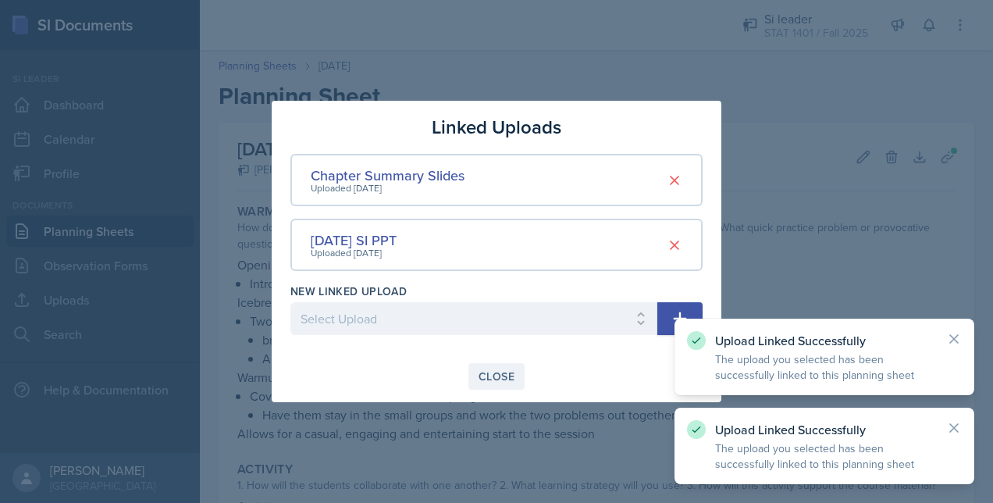
click at [507, 375] on div "Close" at bounding box center [496, 376] width 36 height 12
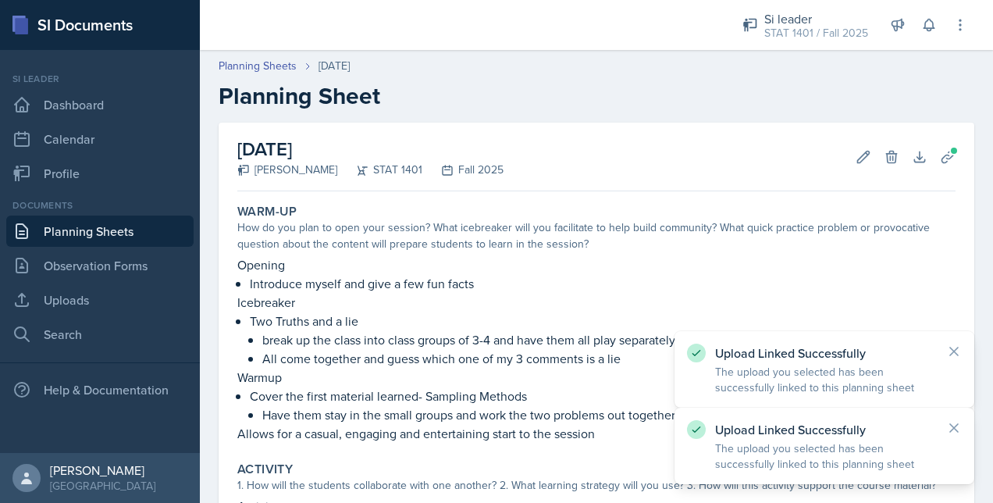
scroll to position [468, 0]
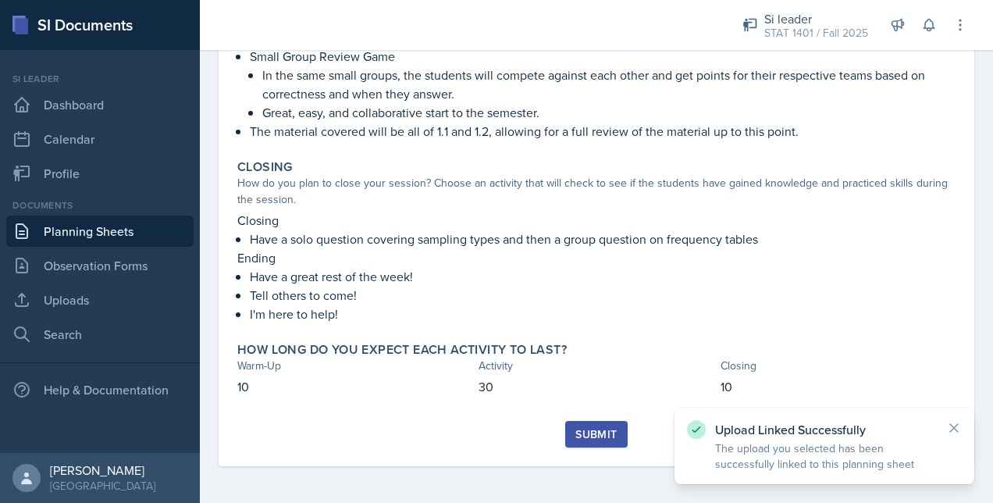
click at [594, 439] on div "Submit" at bounding box center [595, 434] width 41 height 12
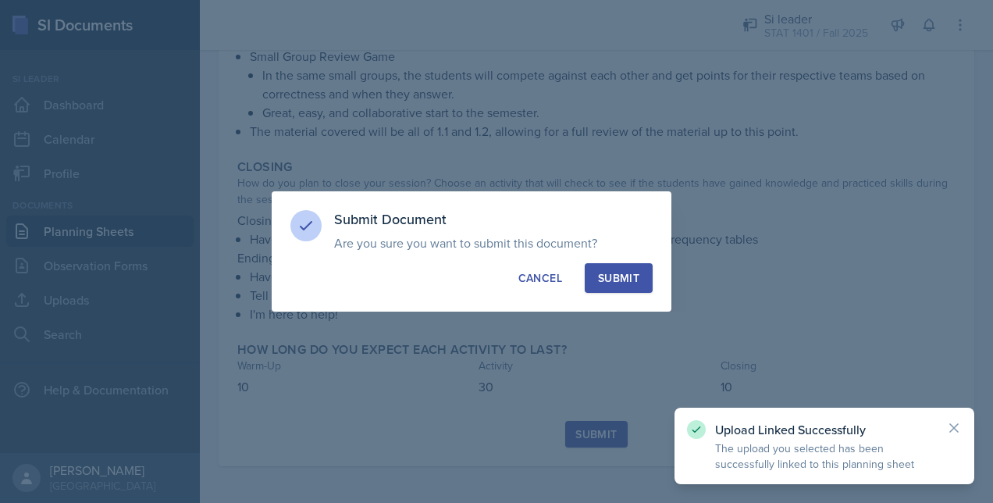
click at [627, 289] on button "Submit" at bounding box center [618, 278] width 68 height 30
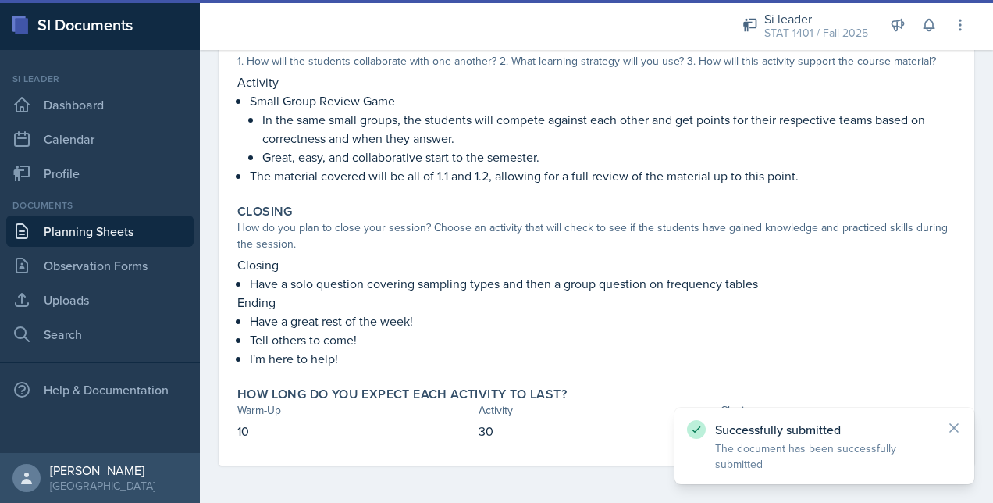
scroll to position [423, 0]
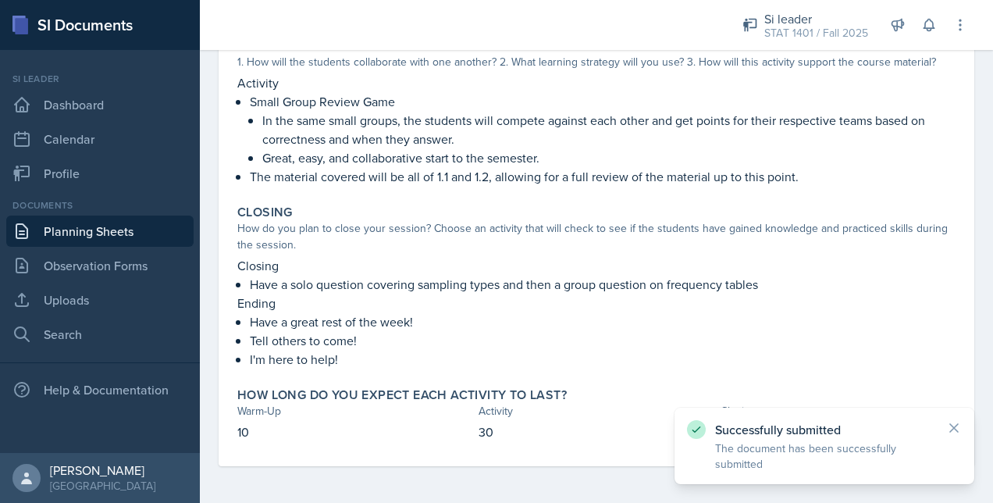
click at [122, 231] on link "Planning Sheets" at bounding box center [99, 230] width 187 height 31
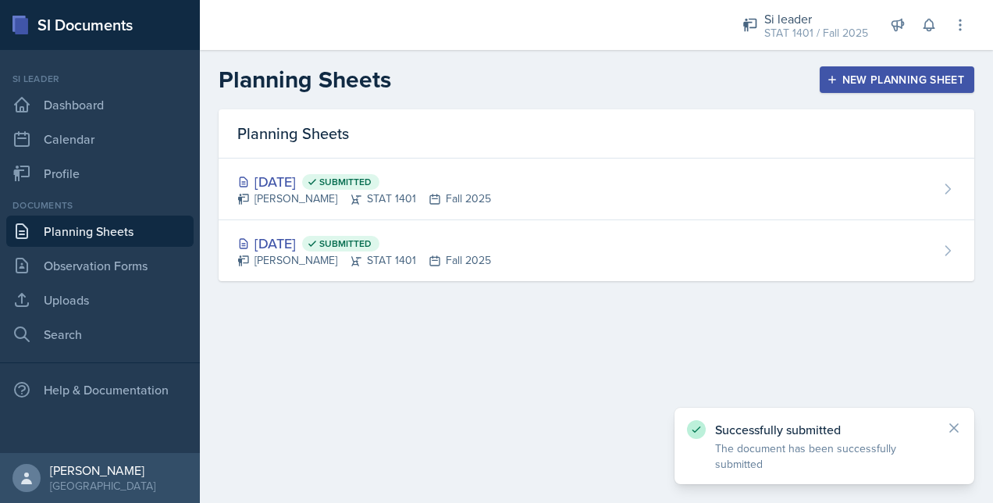
click at [884, 80] on div "New Planning Sheet" at bounding box center [896, 79] width 134 height 12
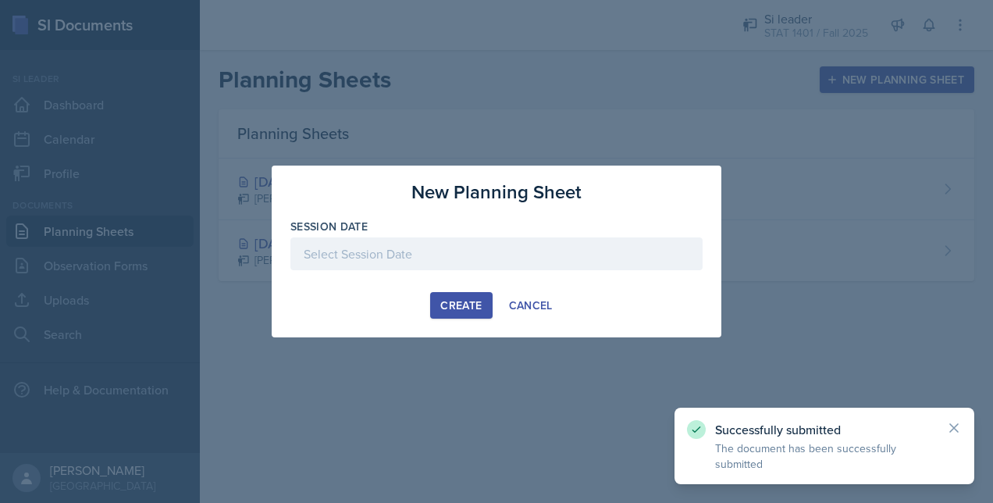
click at [467, 299] on div "Create" at bounding box center [460, 305] width 41 height 12
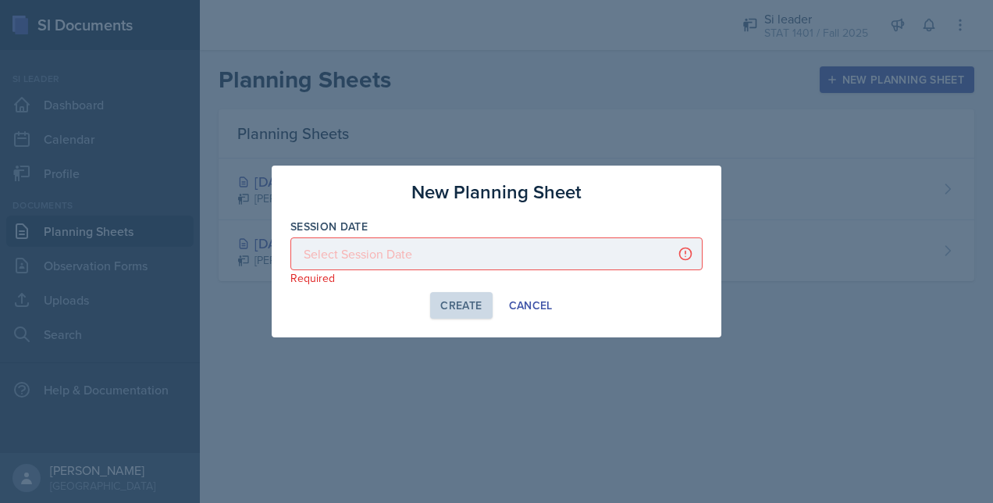
click at [456, 262] on div at bounding box center [496, 253] width 412 height 33
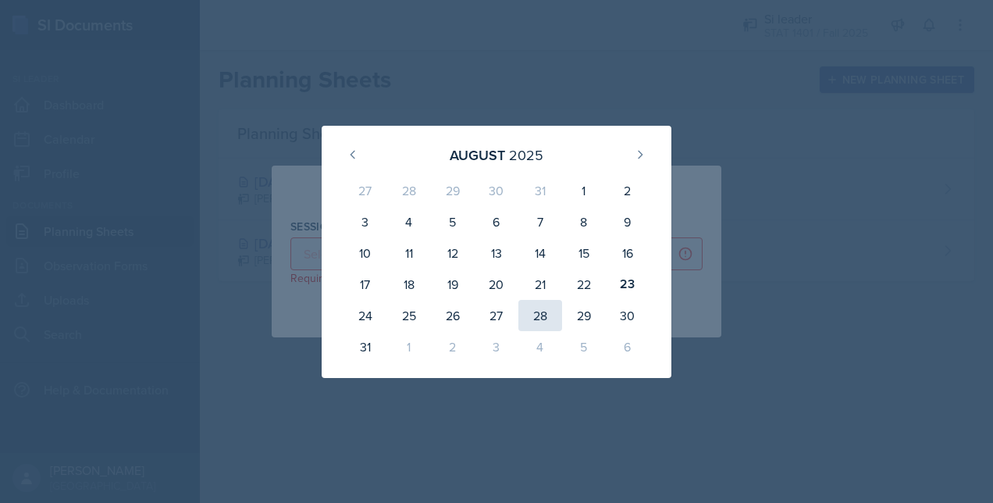
click at [524, 318] on div "28" at bounding box center [540, 315] width 44 height 31
type input "[DATE]"
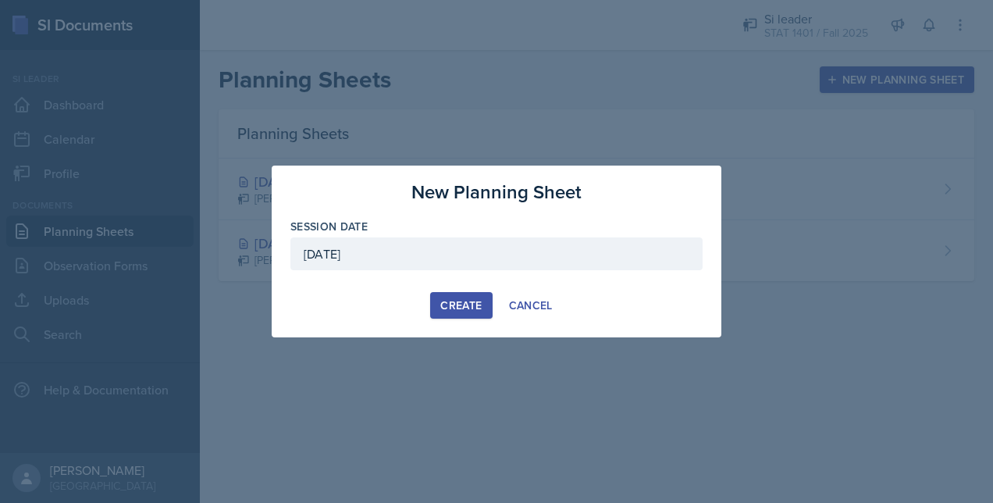
click at [450, 304] on div "Create" at bounding box center [460, 305] width 41 height 12
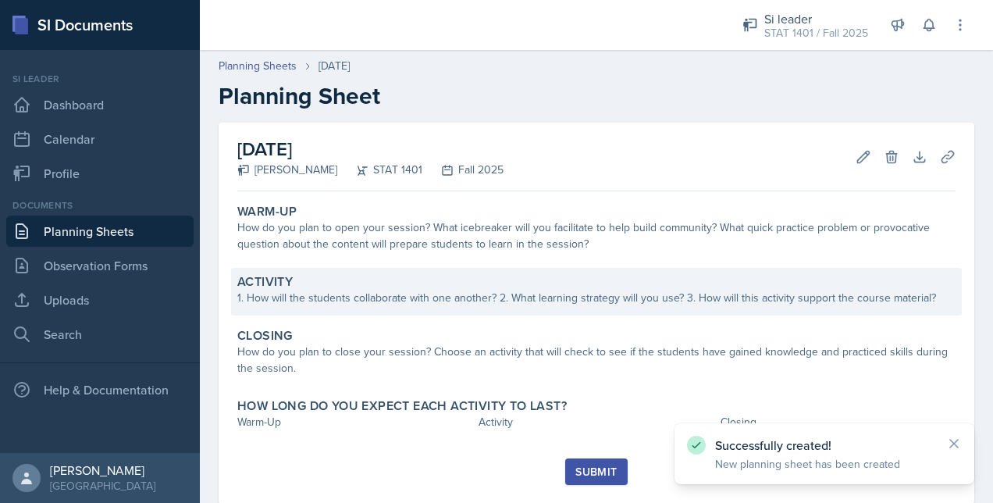
click at [452, 297] on div "1. How will the students collaborate with one another? 2. What learning strateg…" at bounding box center [596, 297] width 718 height 16
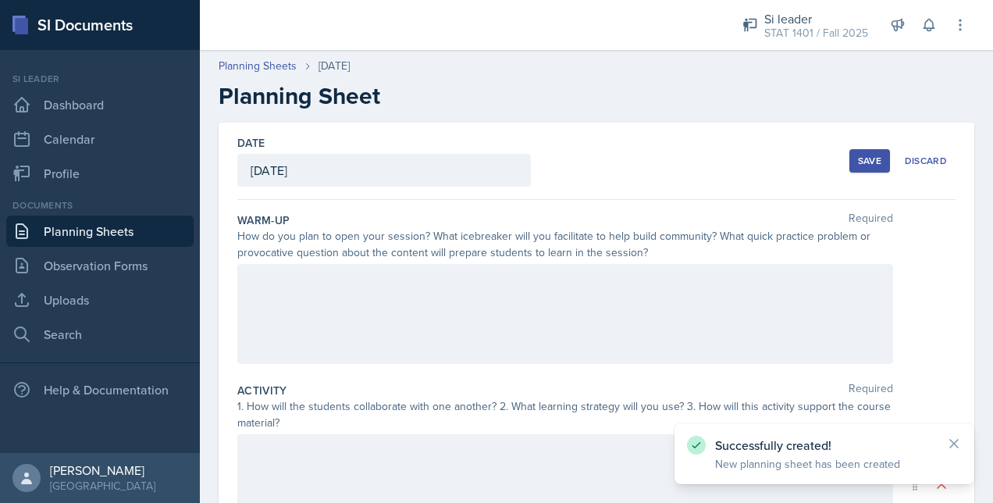
click at [450, 301] on div at bounding box center [564, 314] width 655 height 100
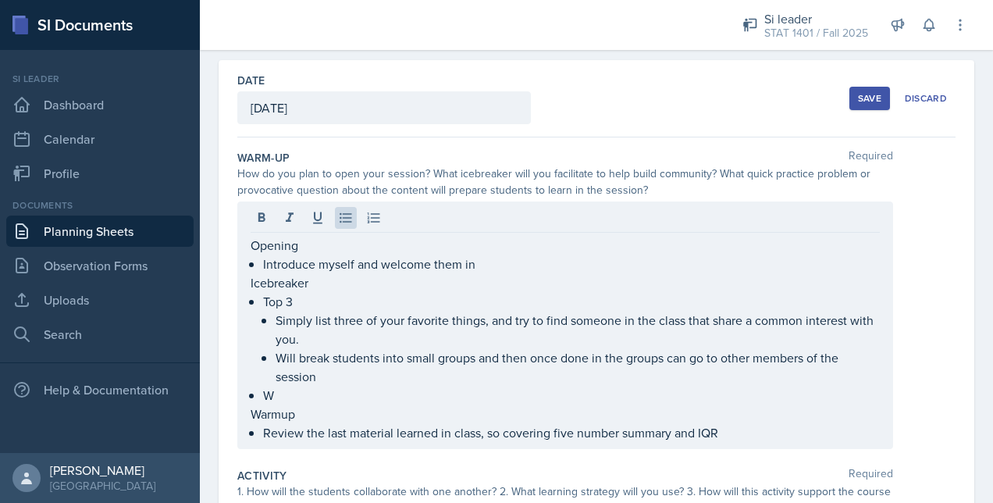
scroll to position [64, 0]
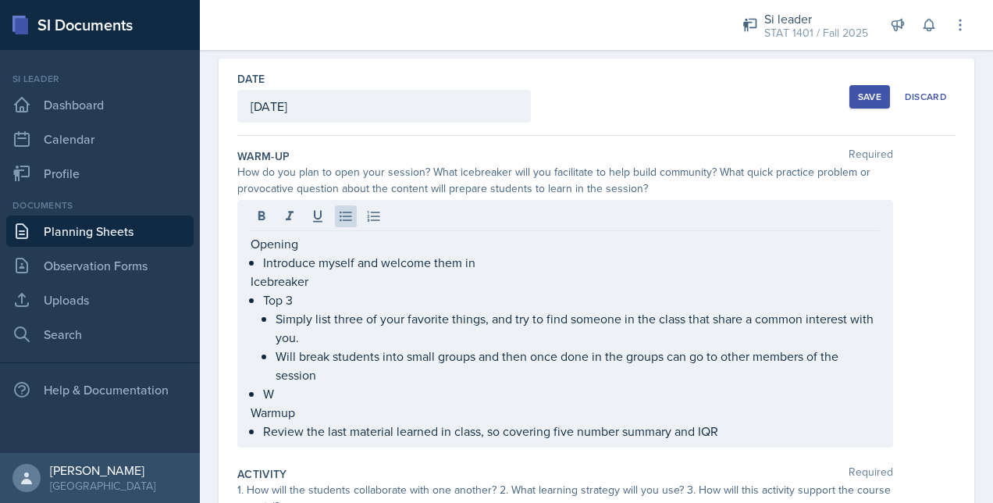
click at [793, 434] on p "Review the last material learned in class, so covering five number summary and …" at bounding box center [571, 430] width 616 height 19
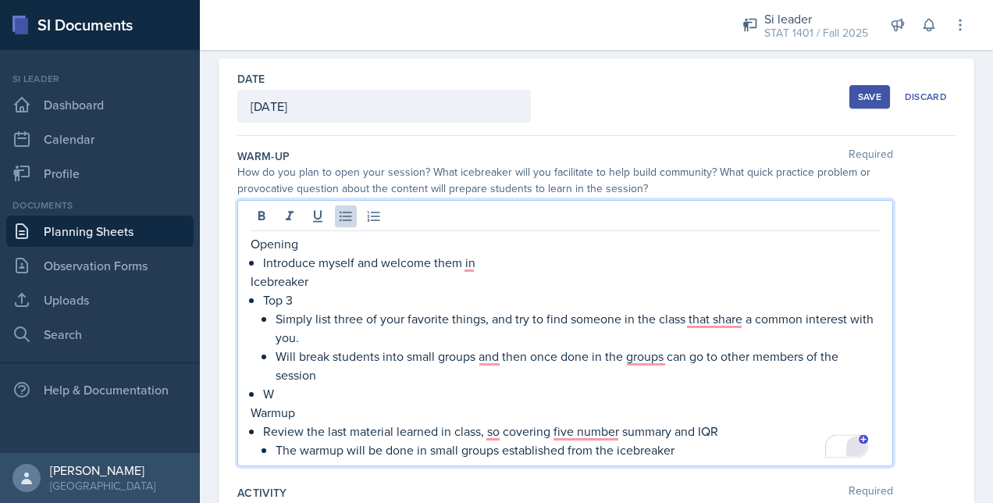
click at [858, 449] on div "7" at bounding box center [856, 445] width 19 height 19
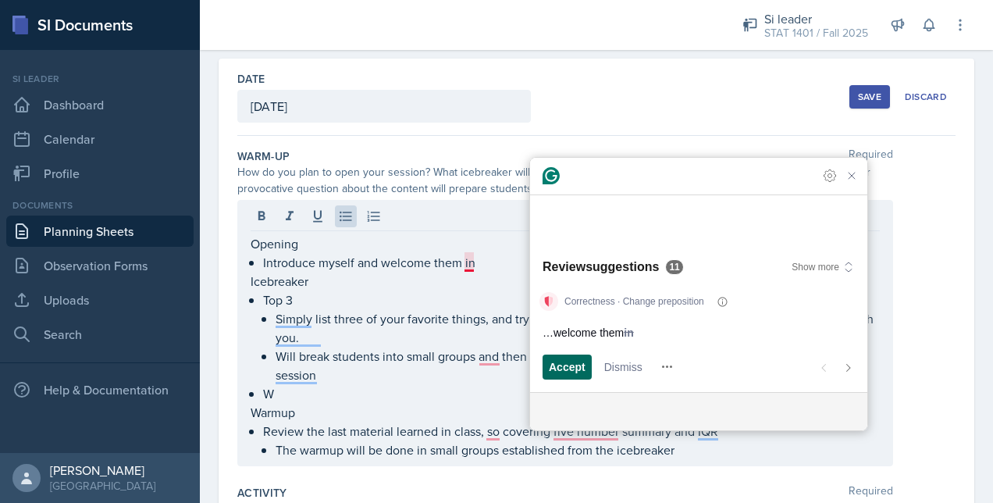
click at [564, 360] on span "Accept" at bounding box center [567, 366] width 37 height 16
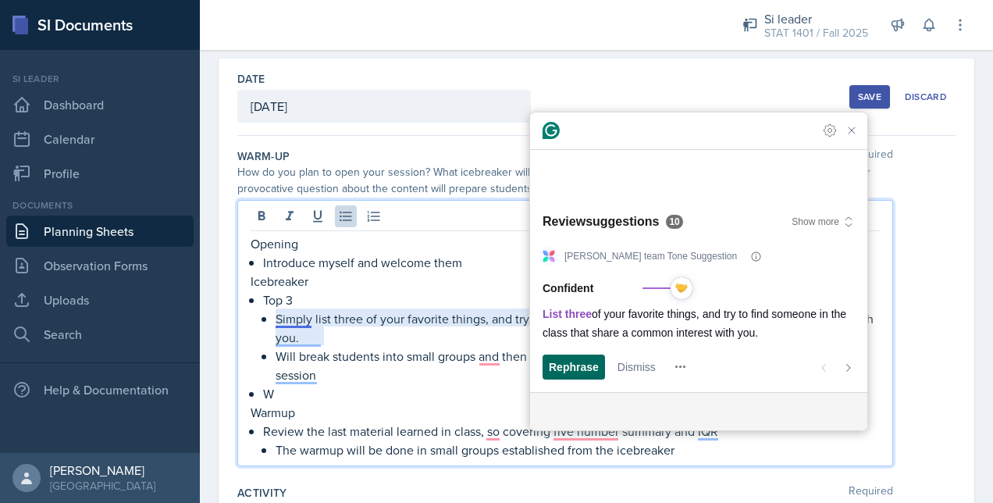
scroll to position [96, 0]
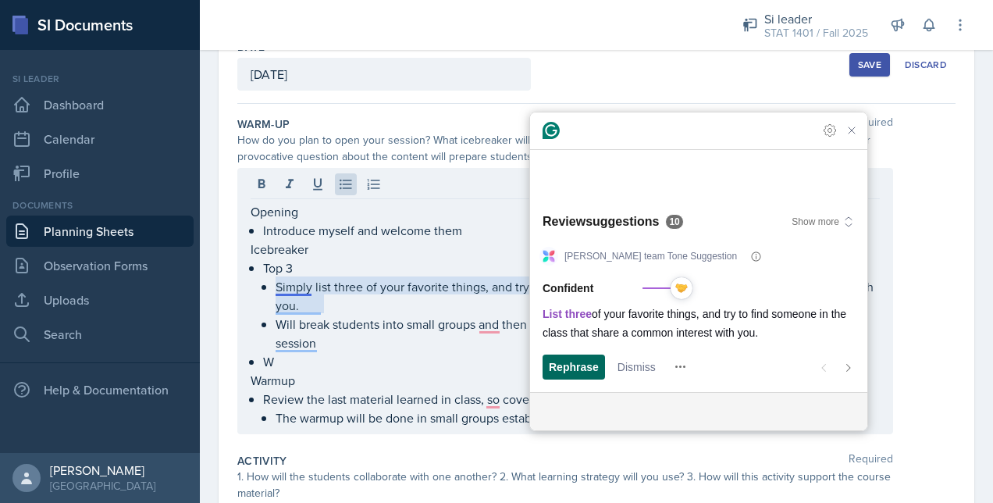
click at [566, 356] on div "Rephrase" at bounding box center [574, 366] width 50 height 25
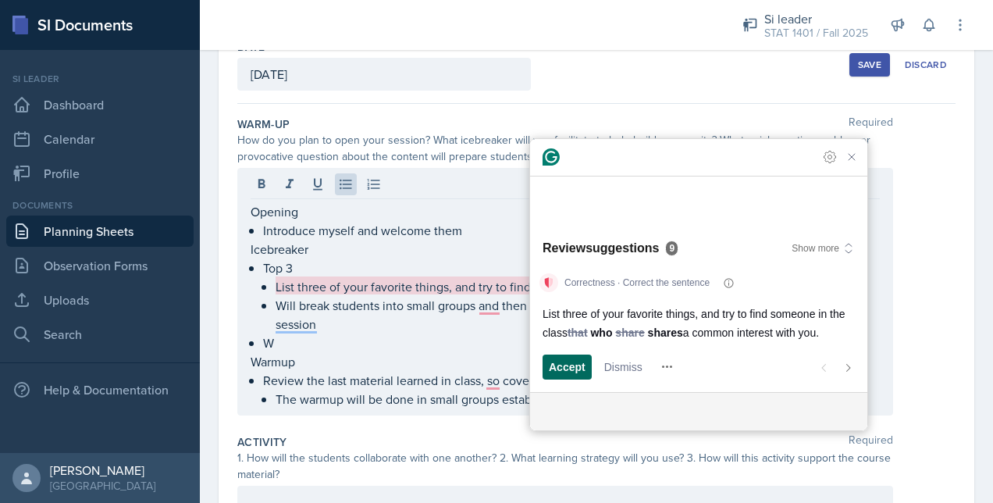
click at [579, 367] on span "Accept" at bounding box center [567, 366] width 37 height 16
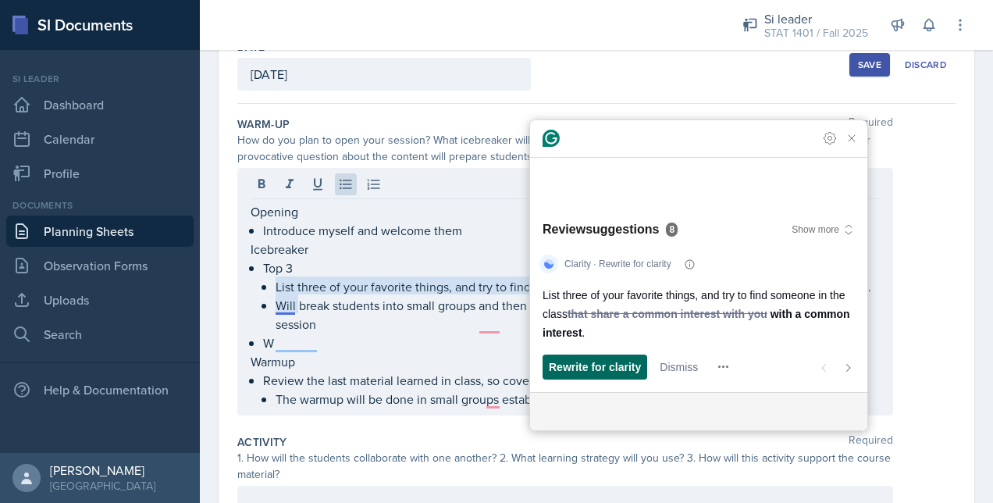
click at [577, 364] on span "Rewrite for clarity" at bounding box center [595, 366] width 92 height 16
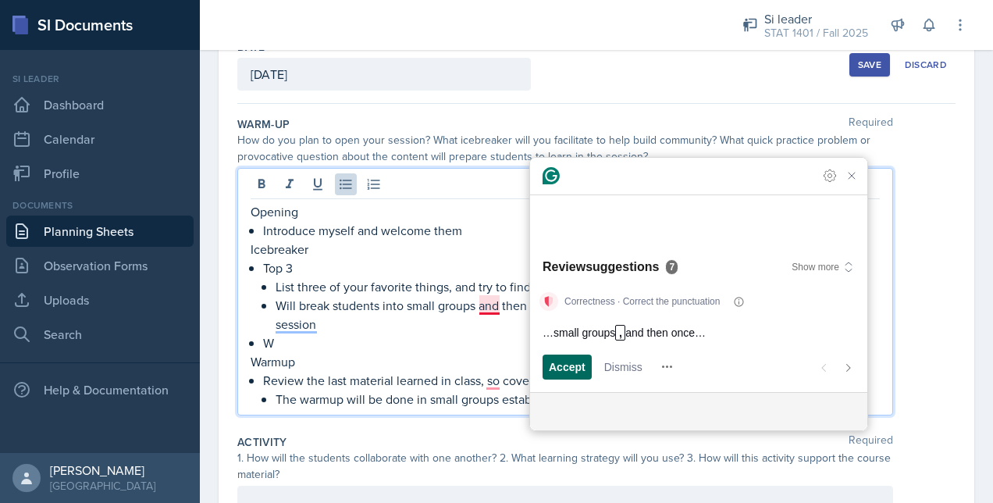
scroll to position [115, 0]
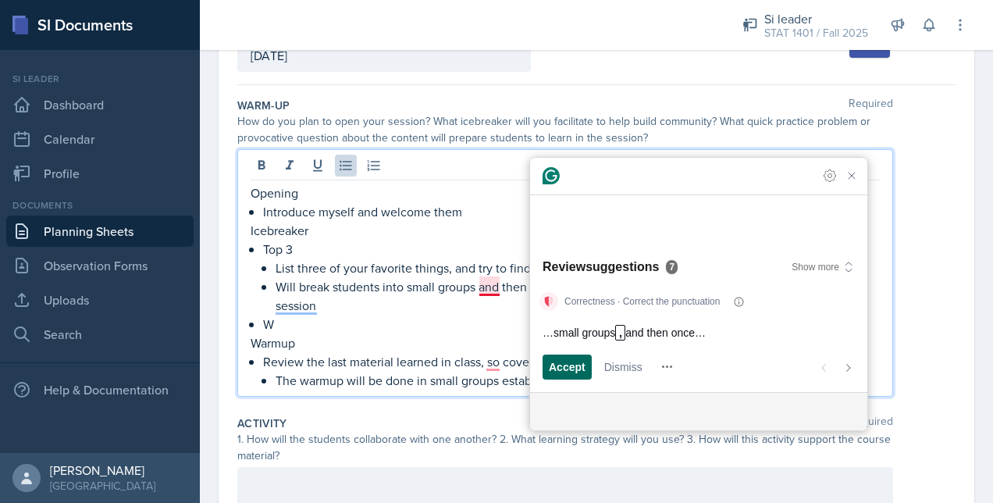
click at [577, 360] on span "Accept" at bounding box center [567, 366] width 37 height 16
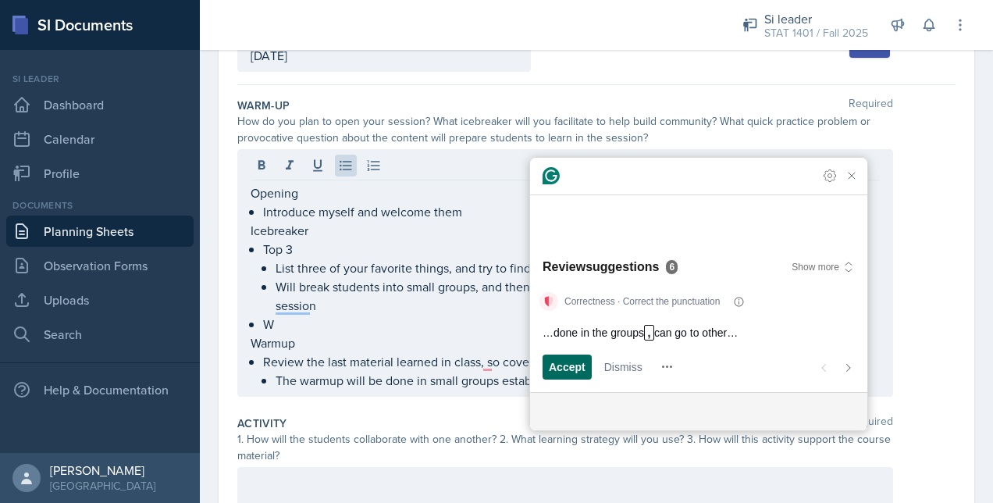
click at [577, 360] on span "Accept" at bounding box center [567, 366] width 37 height 16
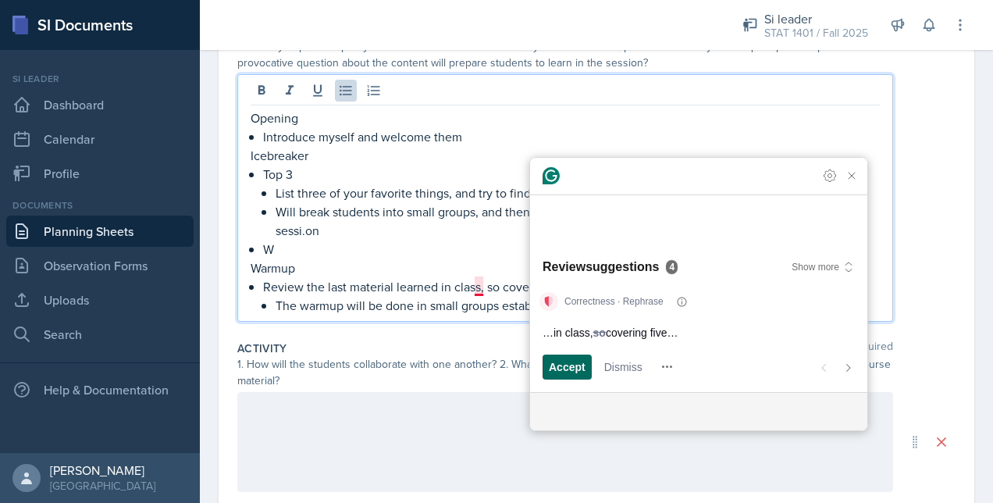
click at [577, 360] on span "Accept" at bounding box center [567, 366] width 37 height 16
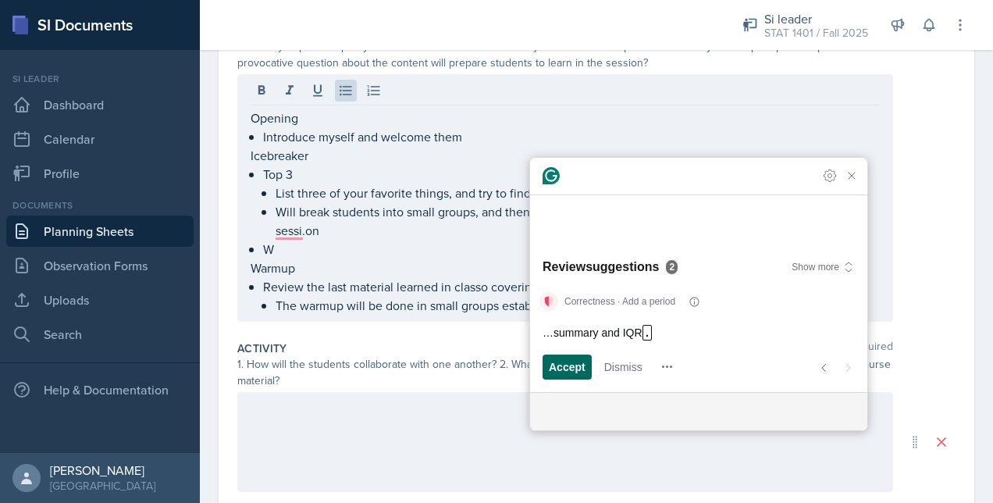
click at [577, 360] on span "Accept" at bounding box center [567, 366] width 37 height 16
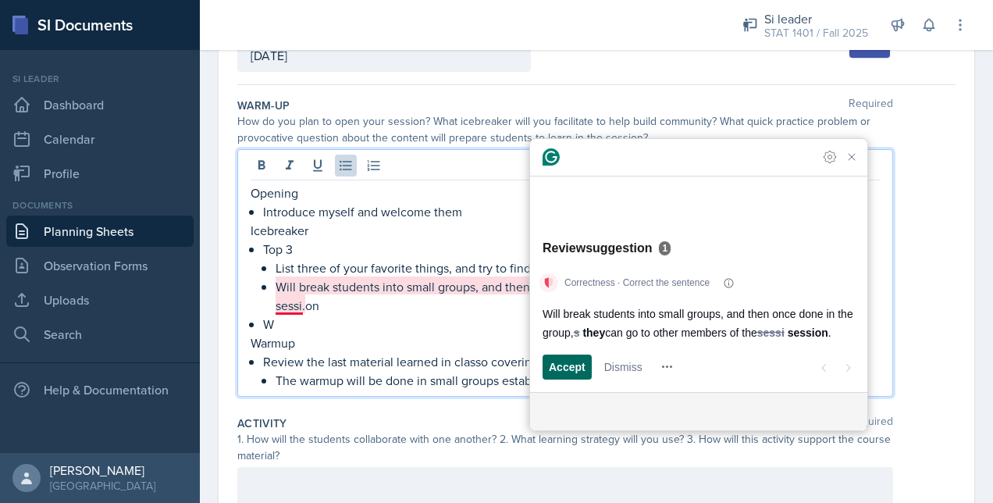
click at [577, 360] on span "Accept" at bounding box center [567, 366] width 37 height 16
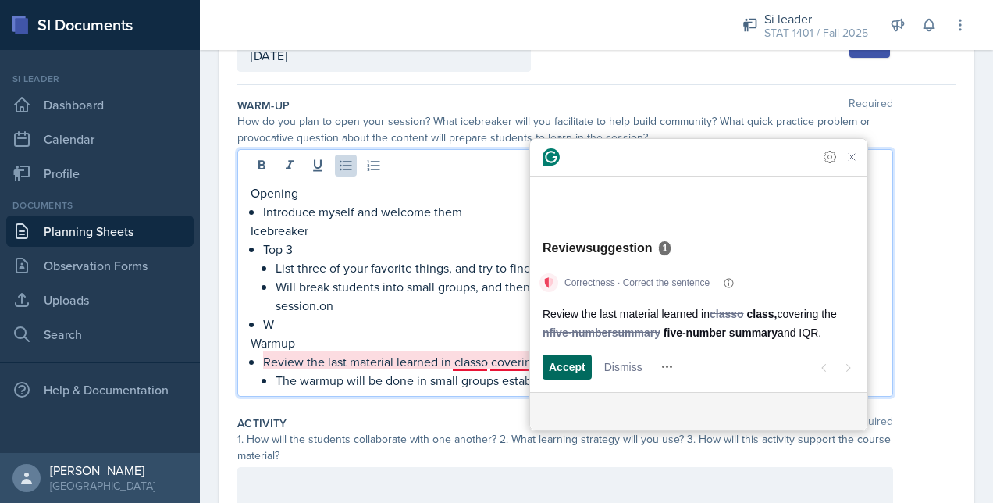
click at [577, 360] on span "Accept" at bounding box center [567, 366] width 37 height 16
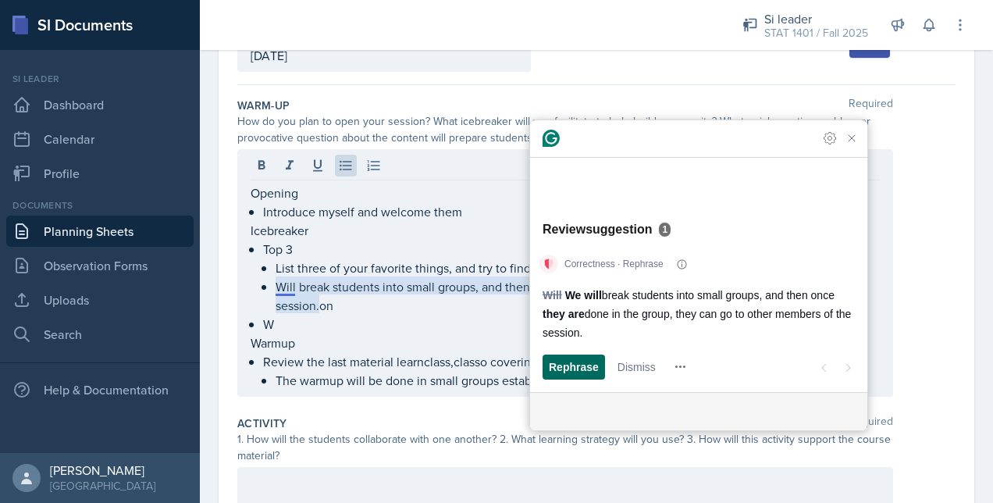
click at [577, 360] on span "Rephrase" at bounding box center [574, 366] width 50 height 16
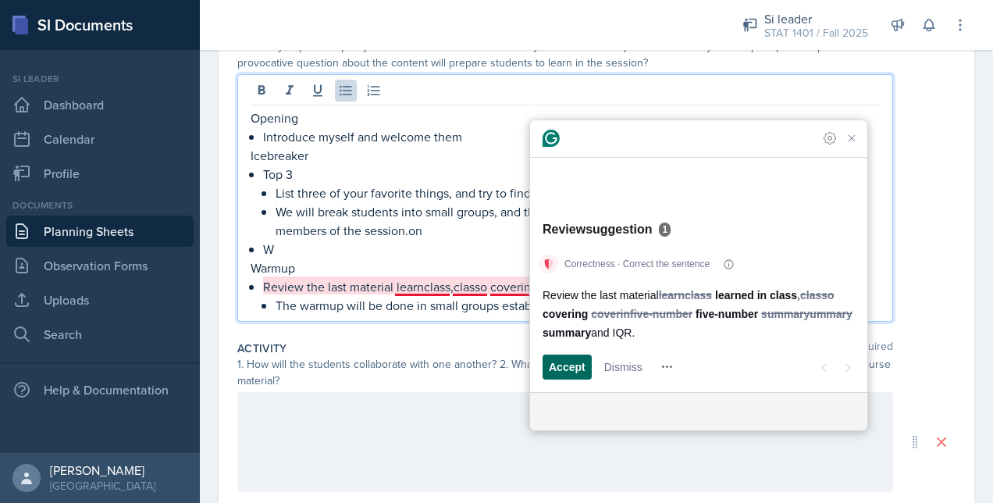
click at [577, 360] on span "Accept" at bounding box center [567, 366] width 37 height 16
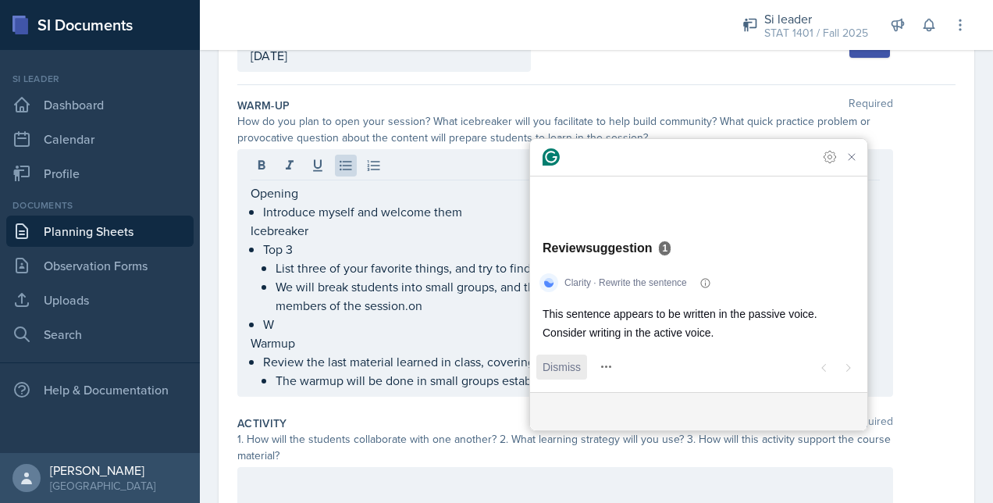
click at [577, 360] on span "Dismiss" at bounding box center [561, 366] width 38 height 16
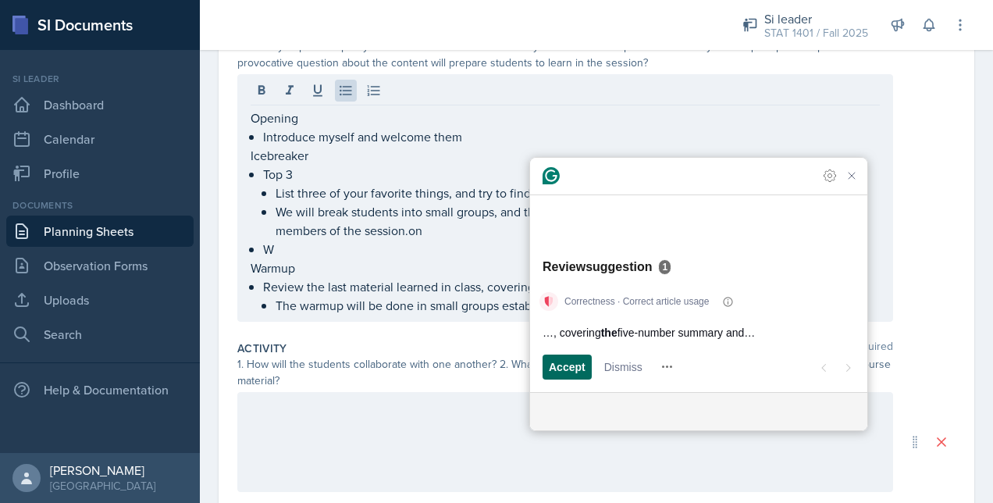
click at [577, 360] on span "Accept" at bounding box center [567, 366] width 37 height 16
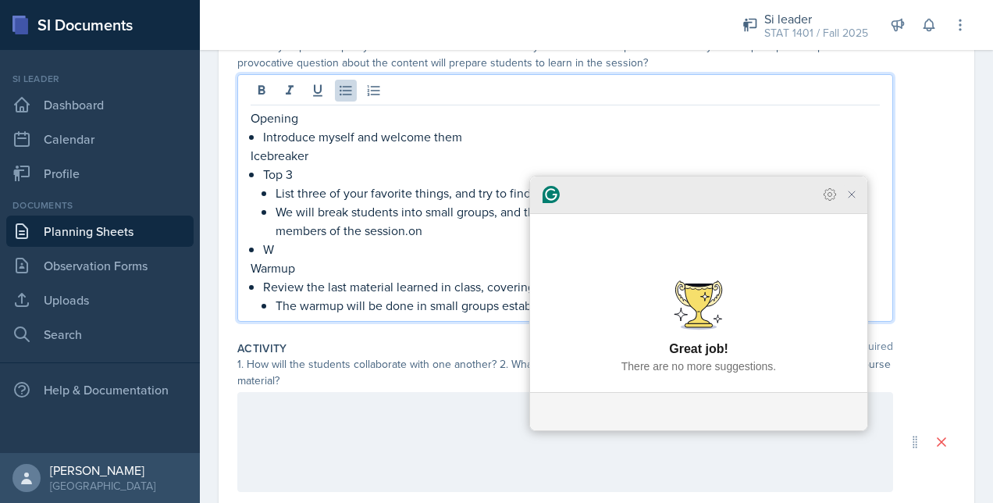
click at [855, 201] on icon "Close Grammarly Assistant" at bounding box center [851, 194] width 12 height 12
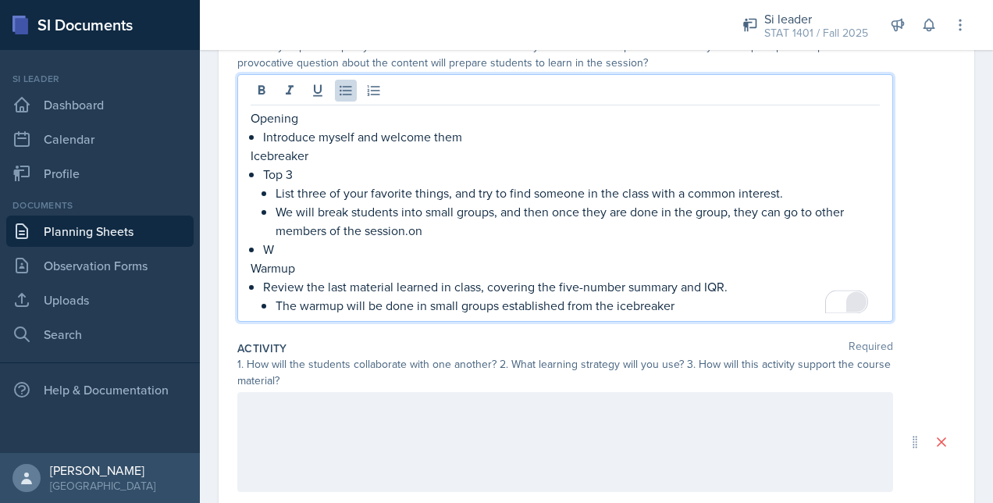
click at [691, 303] on p "The warmup will be done in small groups established from the icebreaker" at bounding box center [577, 305] width 604 height 19
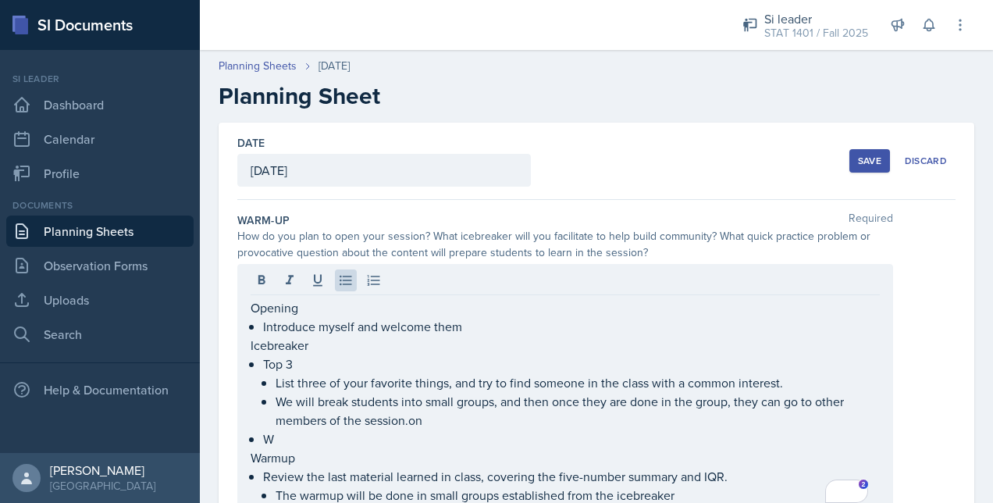
scroll to position [190, 0]
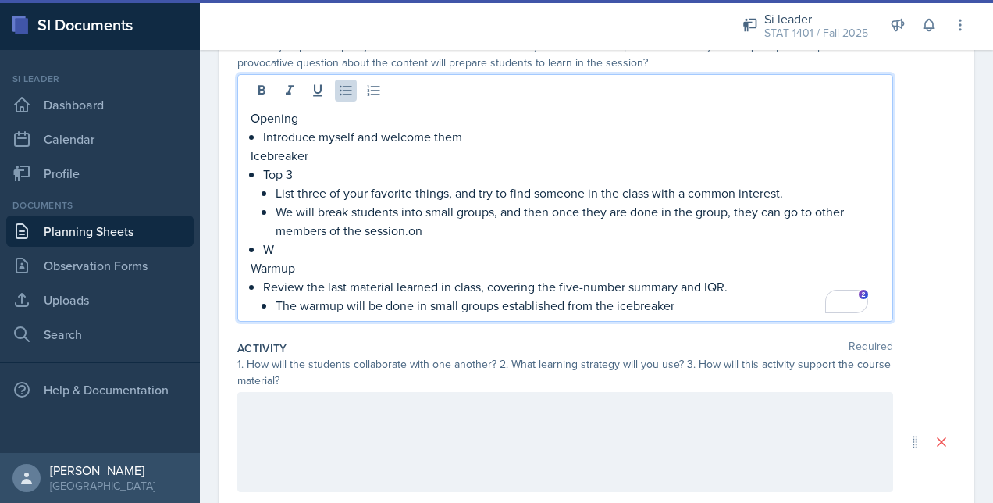
click at [300, 248] on p "W" at bounding box center [571, 249] width 616 height 19
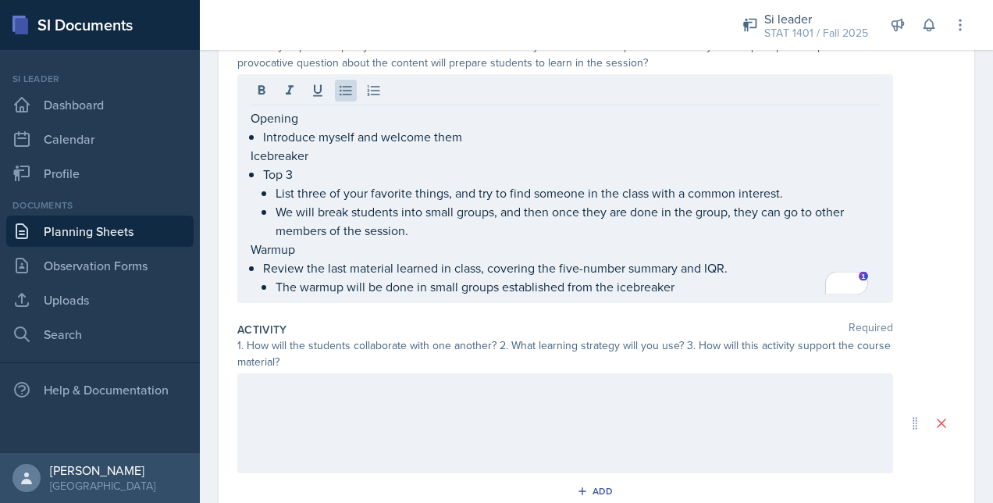
click at [935, 212] on div "Opening Introduce myself and welcome them Icebreaker Top 3 List three of your f…" at bounding box center [596, 188] width 718 height 229
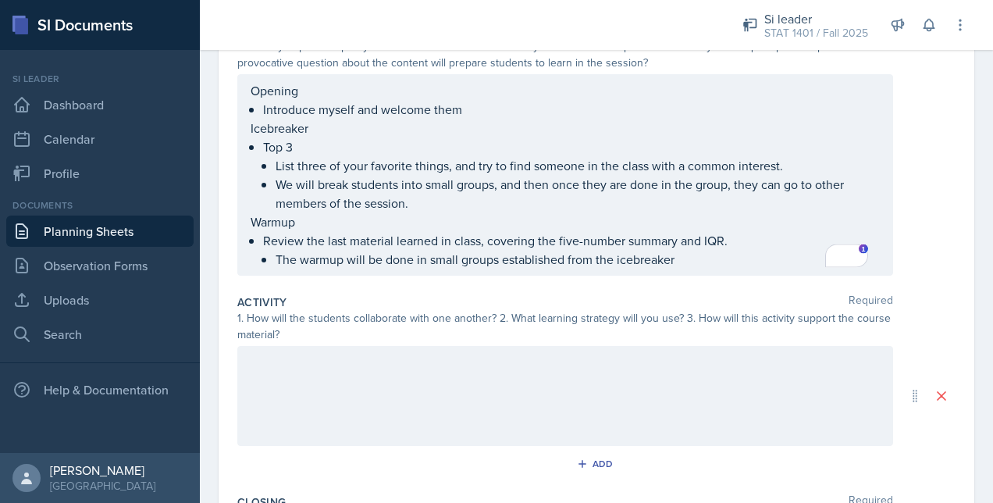
click at [598, 363] on div at bounding box center [564, 396] width 655 height 100
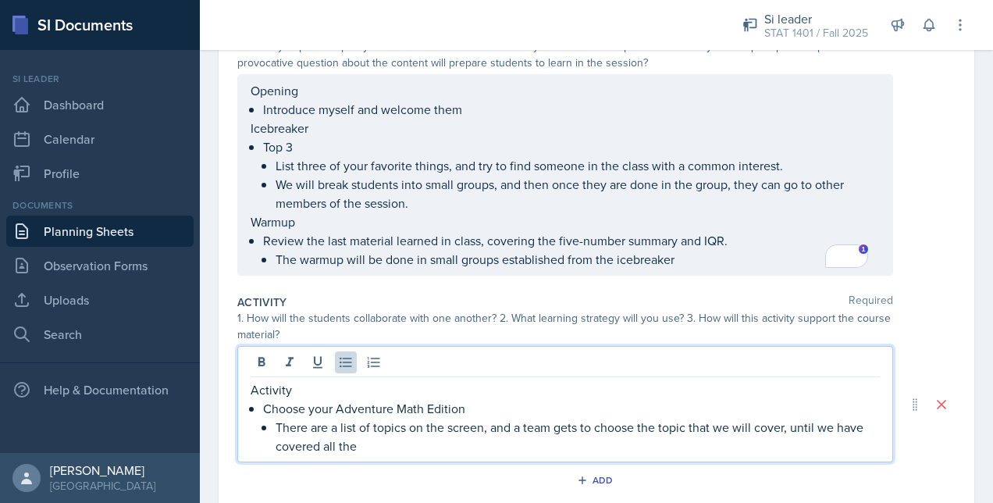
click at [488, 438] on p "There are a list of topics on the screen, and a team gets to choose the topic t…" at bounding box center [577, 435] width 604 height 37
click at [788, 426] on p "There are a list of topics on the screen, and a team gets to choose the topic t…" at bounding box center [577, 435] width 604 height 37
drag, startPoint x: 789, startPoint y: 428, endPoint x: 833, endPoint y: 450, distance: 49.2
click at [833, 450] on p "There are a list of topics on the screen, and a team gets to choose the topic t…" at bounding box center [577, 435] width 604 height 37
click at [819, 440] on p "There are a list of topics on the screen, and a team gets to choose the topic t…" at bounding box center [577, 435] width 604 height 37
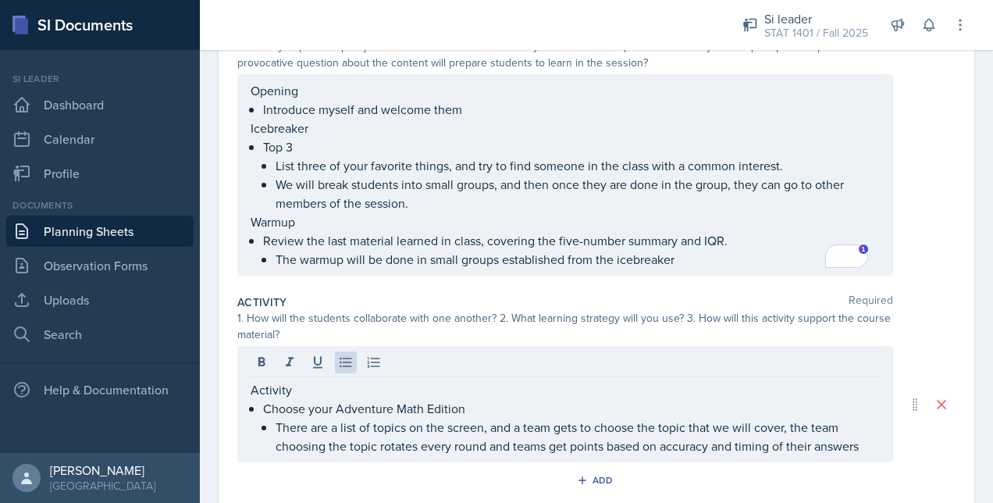
click at [868, 442] on div "Activity Choose your Adventure Math Edition There are a list of topics on the s…" at bounding box center [564, 404] width 655 height 116
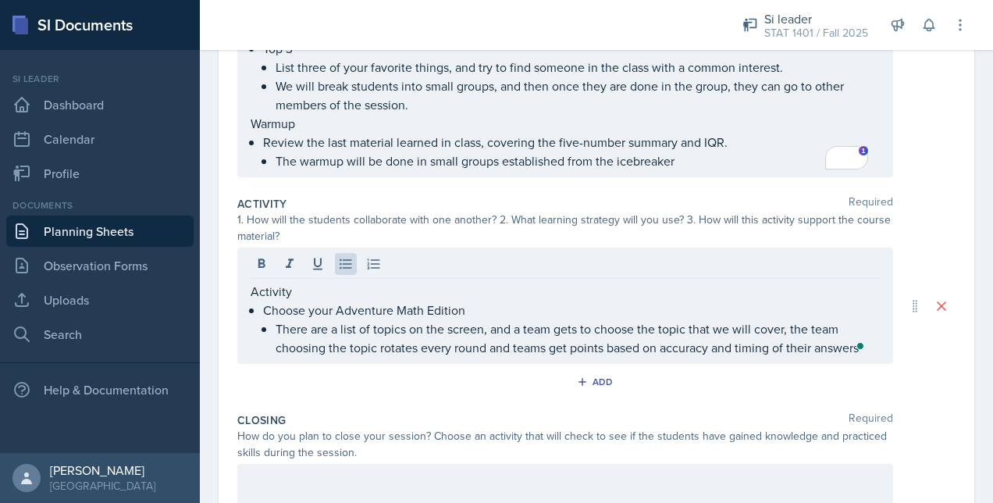
scroll to position [299, 0]
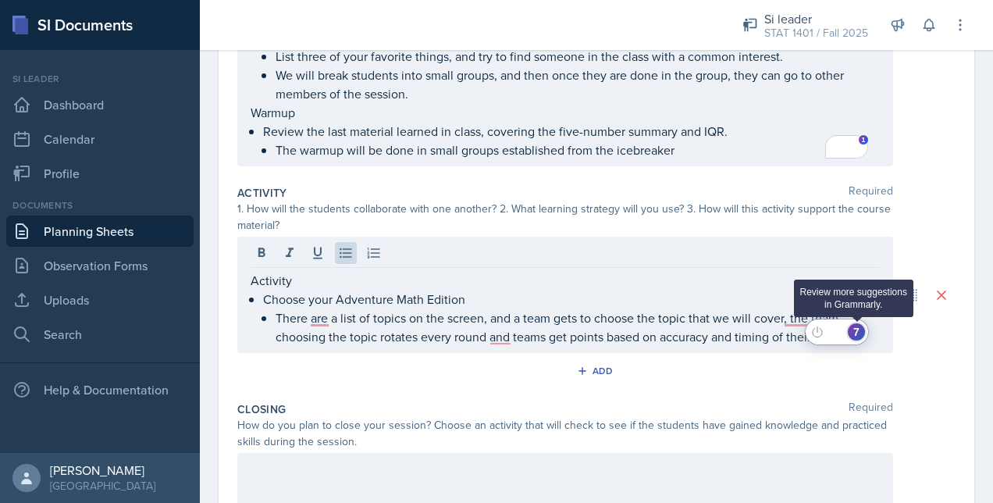
click at [856, 335] on div "7" at bounding box center [855, 331] width 17 height 17
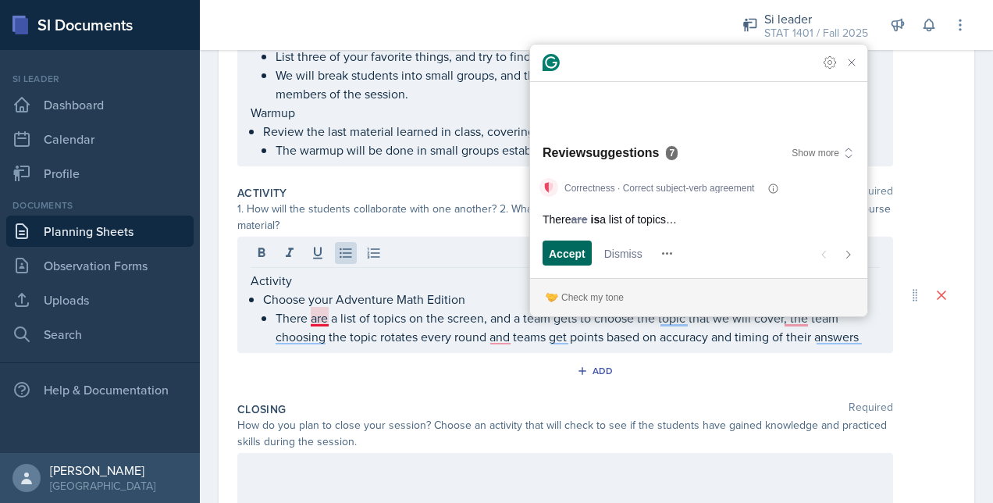
click at [573, 256] on span "Accept" at bounding box center [567, 253] width 37 height 16
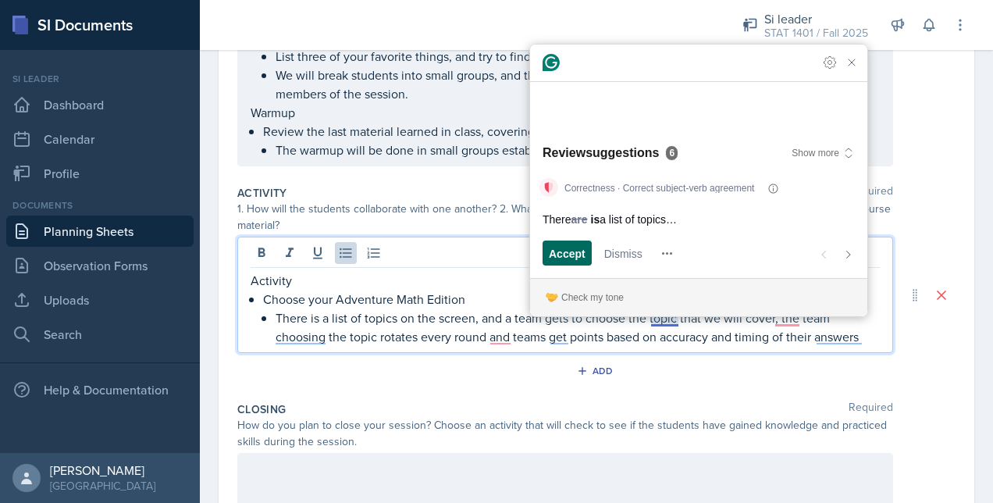
scroll to position [329, 0]
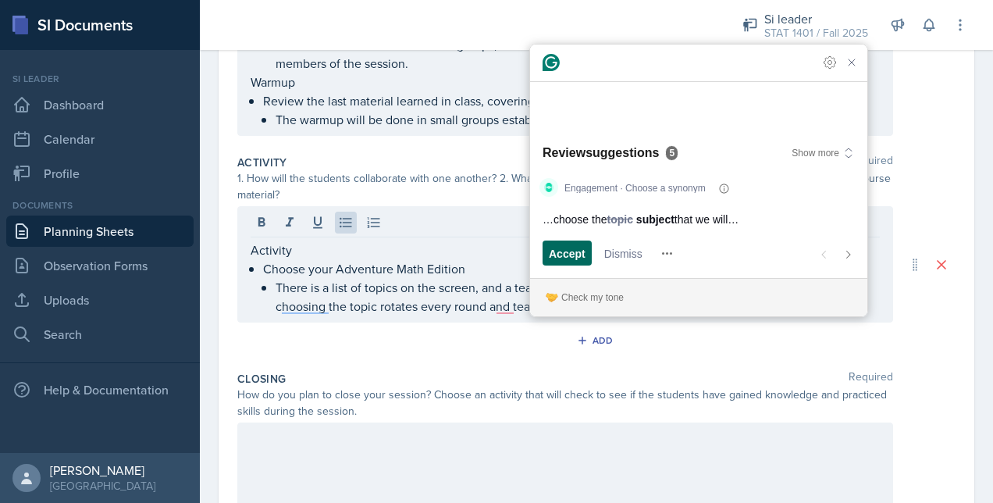
click at [566, 254] on span "Accept" at bounding box center [567, 253] width 37 height 16
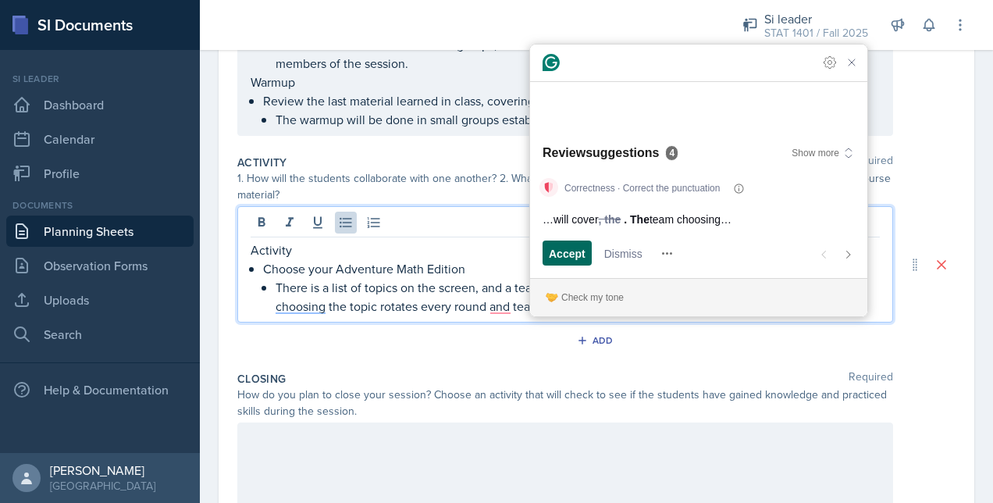
click at [566, 254] on span "Accept" at bounding box center [567, 253] width 37 height 16
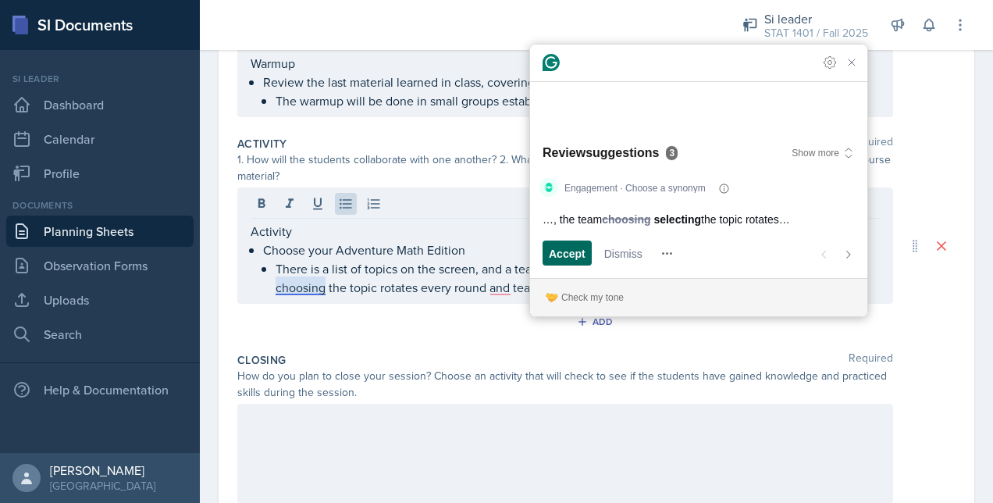
click at [566, 254] on span "Accept" at bounding box center [567, 253] width 37 height 16
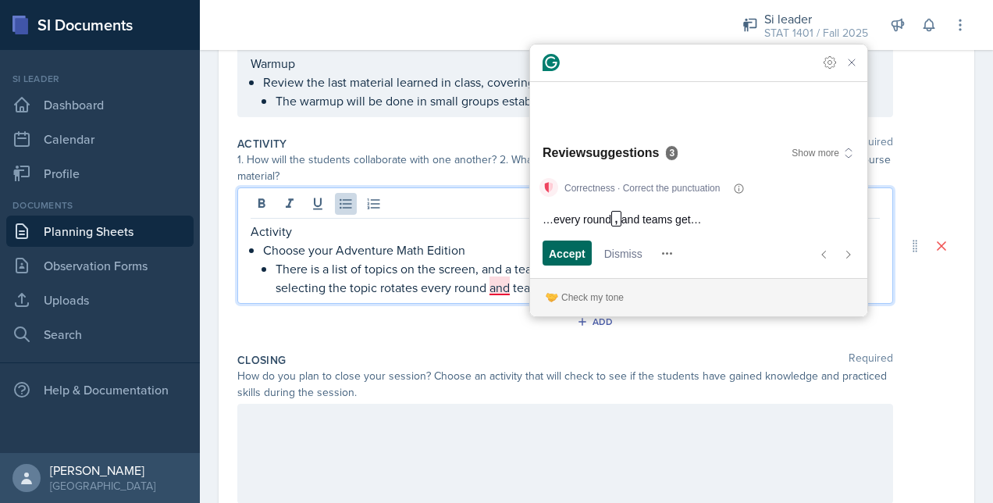
click at [566, 254] on span "Accept" at bounding box center [567, 253] width 37 height 16
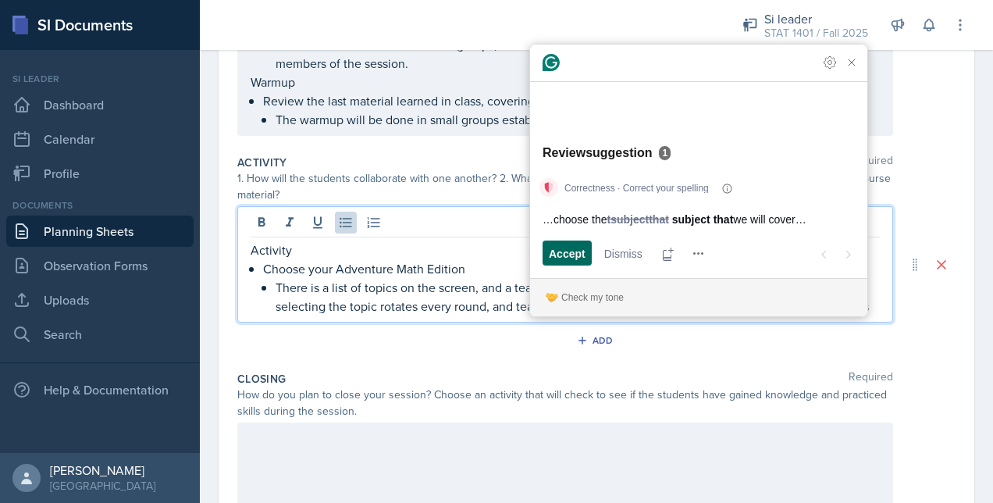
click at [566, 254] on span "Accept" at bounding box center [567, 253] width 37 height 16
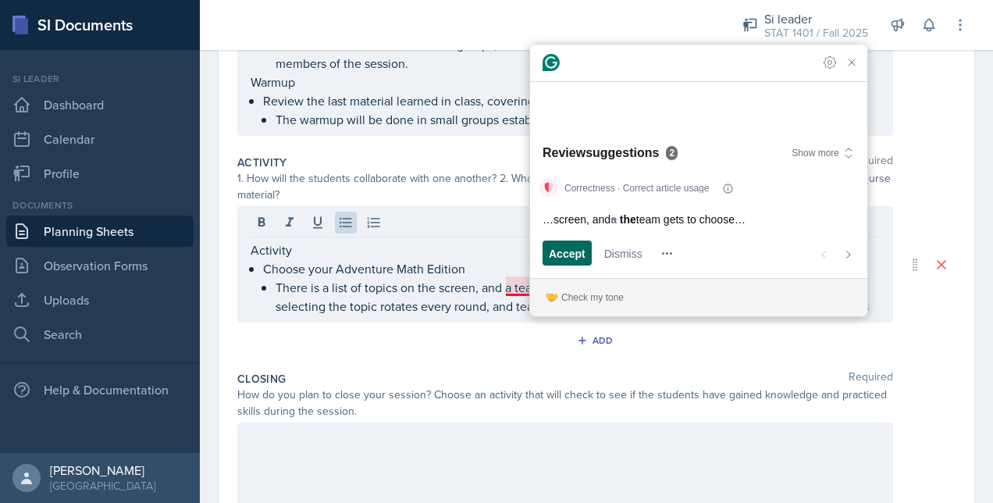
click at [549, 257] on span "Accept" at bounding box center [567, 253] width 37 height 16
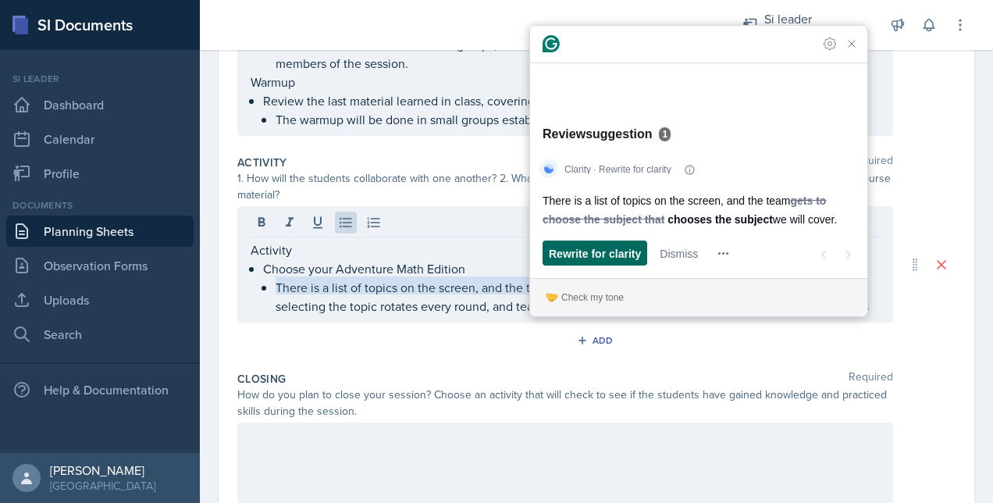
click at [577, 265] on div "Rewrite for clarity" at bounding box center [595, 252] width 92 height 25
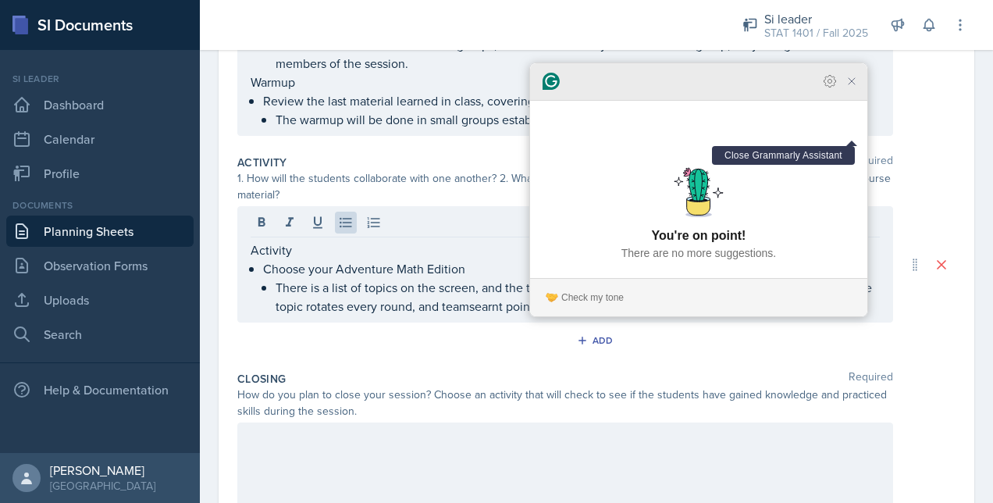
click at [851, 87] on icon "Close Grammarly Assistant" at bounding box center [851, 81] width 12 height 12
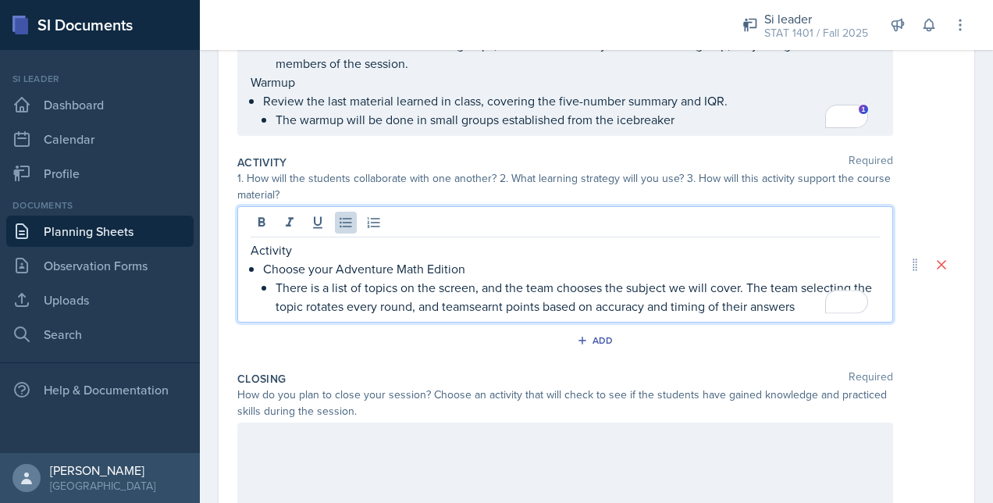
click at [732, 296] on p "There is a list of topics on the screen, and the team chooses the subject we wi…" at bounding box center [577, 296] width 604 height 37
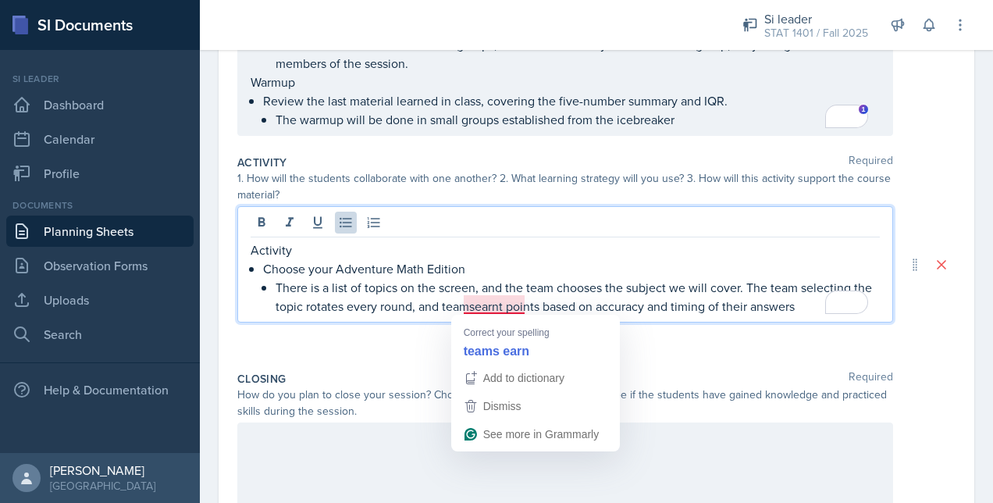
click at [510, 311] on p "There is a list of topics on the screen, and the team chooses the subject we wi…" at bounding box center [577, 296] width 604 height 37
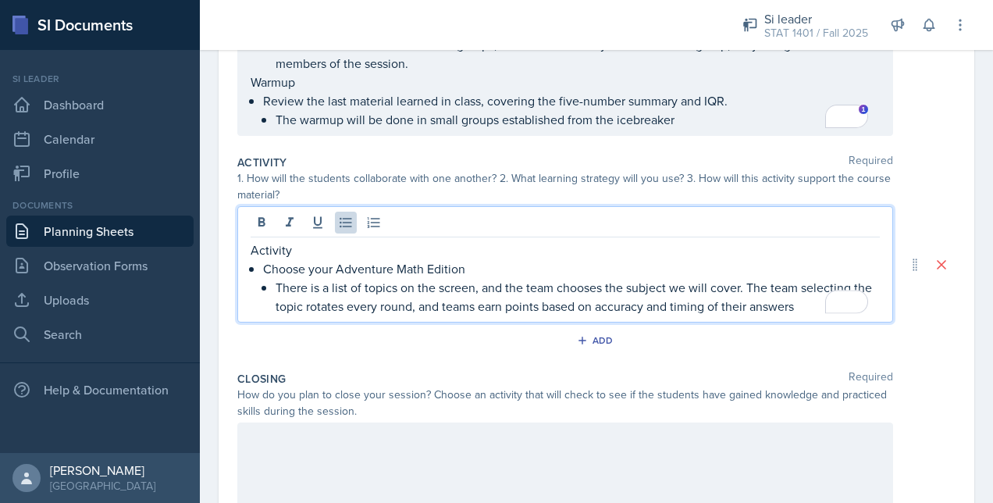
click at [724, 307] on p "There is a list of topics on the screen, and the team chooses the subject we wi…" at bounding box center [577, 296] width 604 height 37
click at [808, 307] on p "There is a list of topics on the screen, and the team chooses the subject we wi…" at bounding box center [577, 296] width 604 height 37
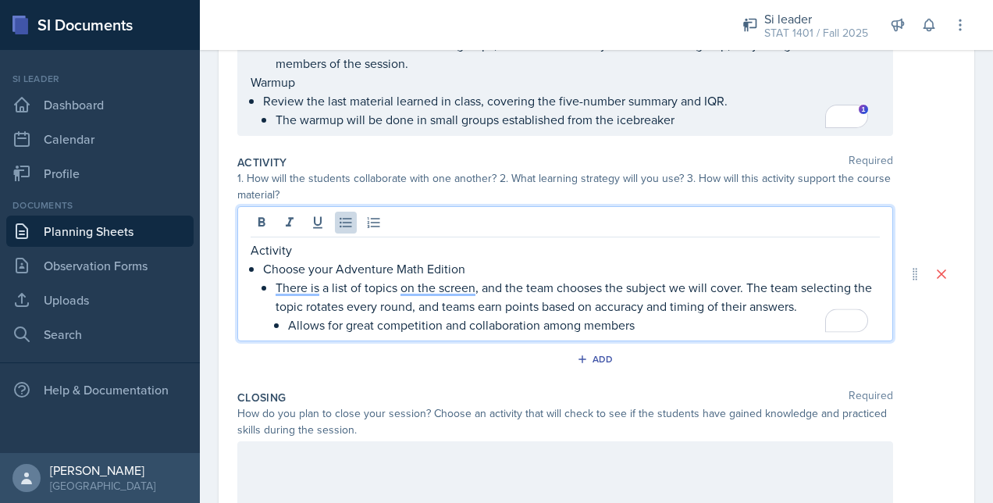
click at [295, 291] on p "There is a list of topics on the screen, and the team chooses the subject we wi…" at bounding box center [577, 296] width 604 height 37
click at [492, 290] on p "The screen shows a list of topics, and the team chooses the subject we will cov…" at bounding box center [577, 296] width 604 height 37
click at [691, 319] on p "Allows for great competition and collaboration among members" at bounding box center [583, 324] width 591 height 19
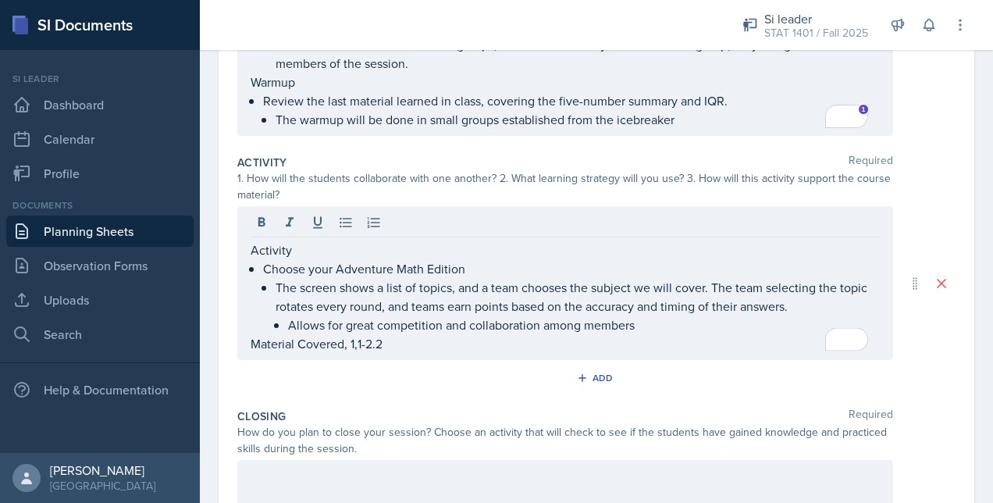
click at [907, 341] on div "Activity Choose your Adventure Math Edition The screen shows a list of topics, …" at bounding box center [596, 283] width 718 height 154
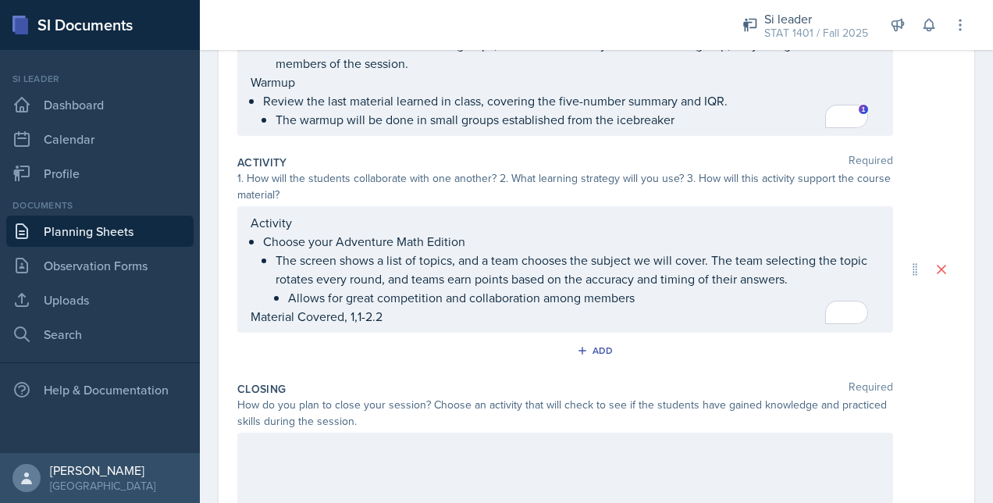
click at [687, 304] on div "Activity Choose your Adventure Math Edition The screen shows a list of topics, …" at bounding box center [564, 269] width 629 height 112
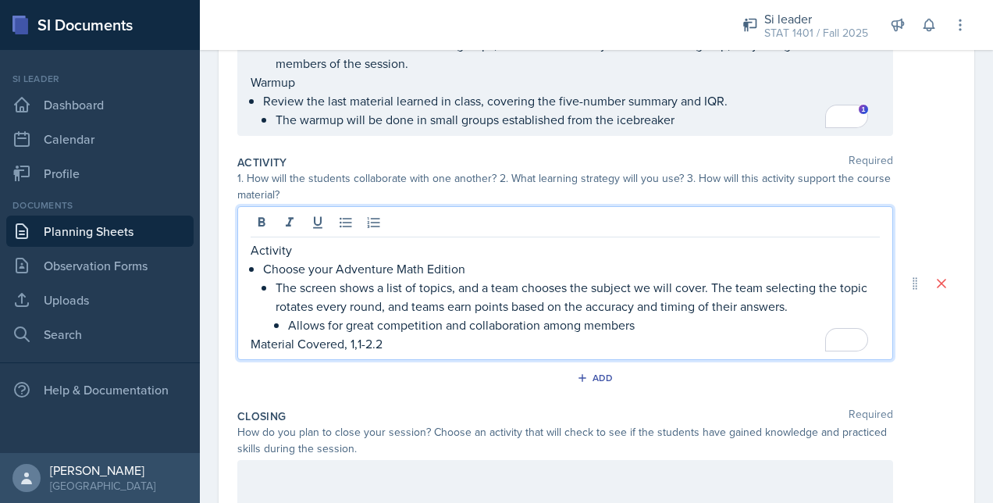
click at [695, 323] on p "Allows for great competition and collaboration among members" at bounding box center [583, 324] width 591 height 19
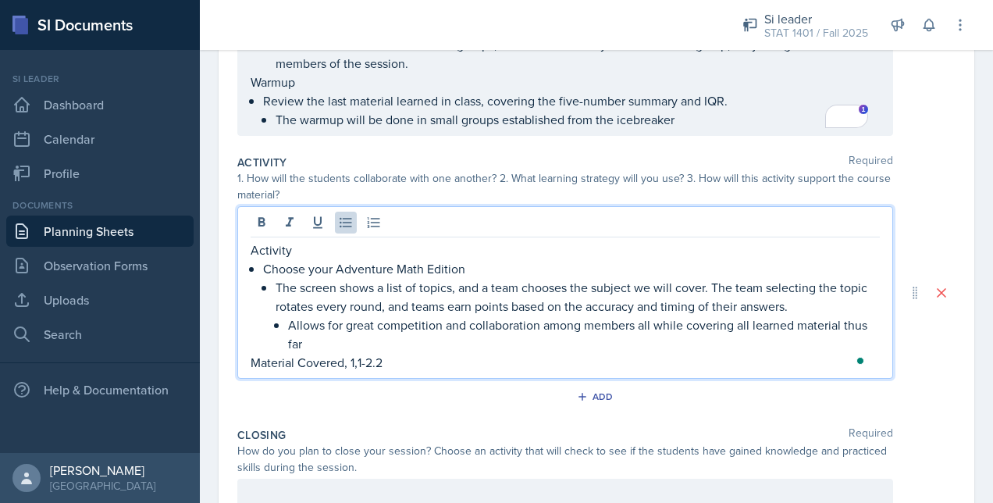
click at [931, 370] on div "Activity Choose your Adventure Math Edition The screen shows a list of topics, …" at bounding box center [596, 292] width 718 height 172
click at [615, 301] on li "The screen shows a list of topics, and a team chooses the subject we will cover…" at bounding box center [577, 315] width 604 height 75
click at [754, 389] on div "Add" at bounding box center [596, 400] width 718 height 30
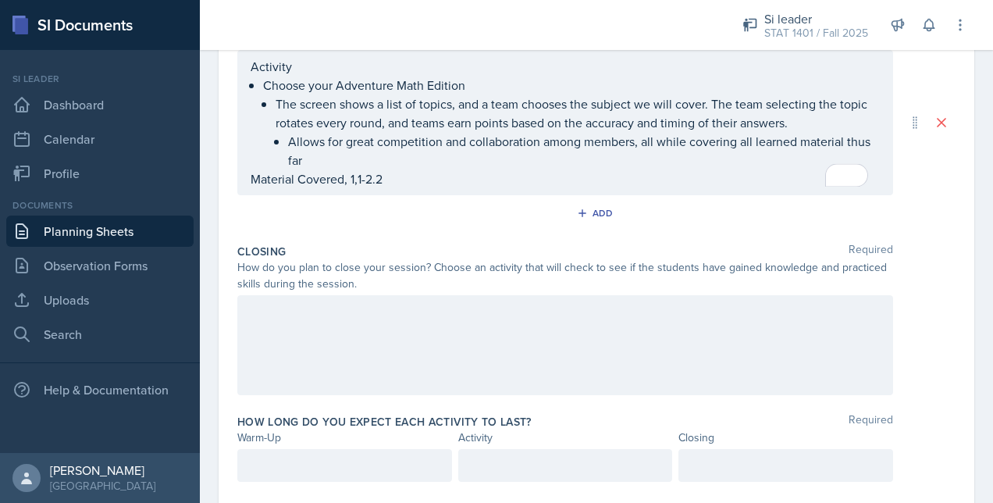
click at [490, 351] on div at bounding box center [564, 345] width 655 height 100
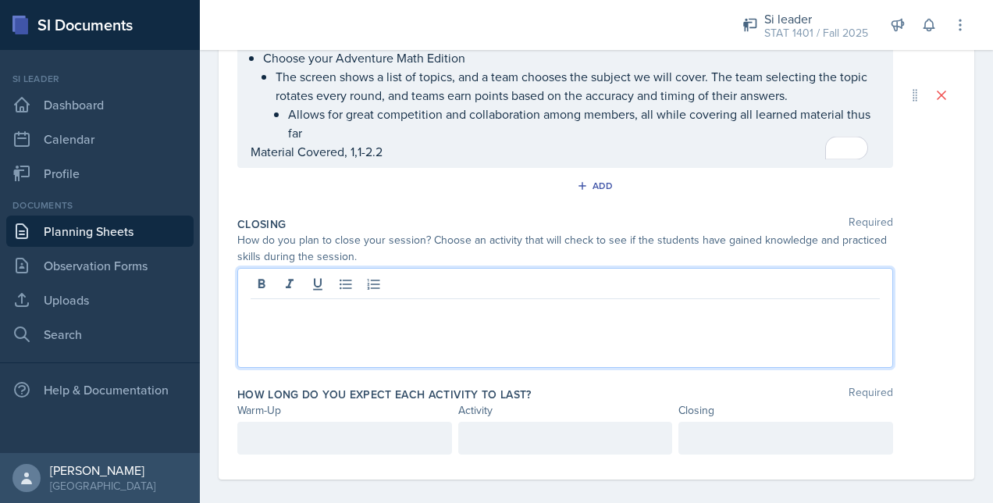
click at [396, 431] on div at bounding box center [344, 437] width 215 height 33
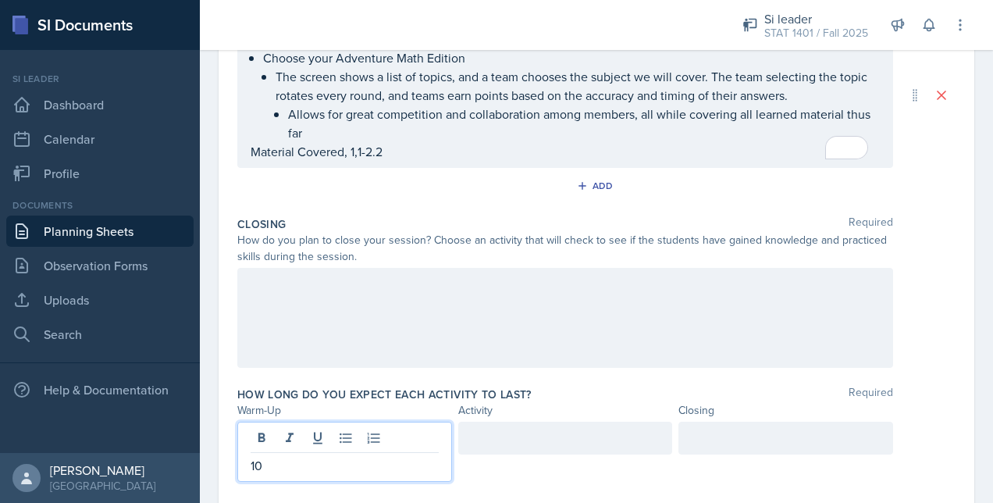
click at [710, 437] on div at bounding box center [785, 437] width 215 height 33
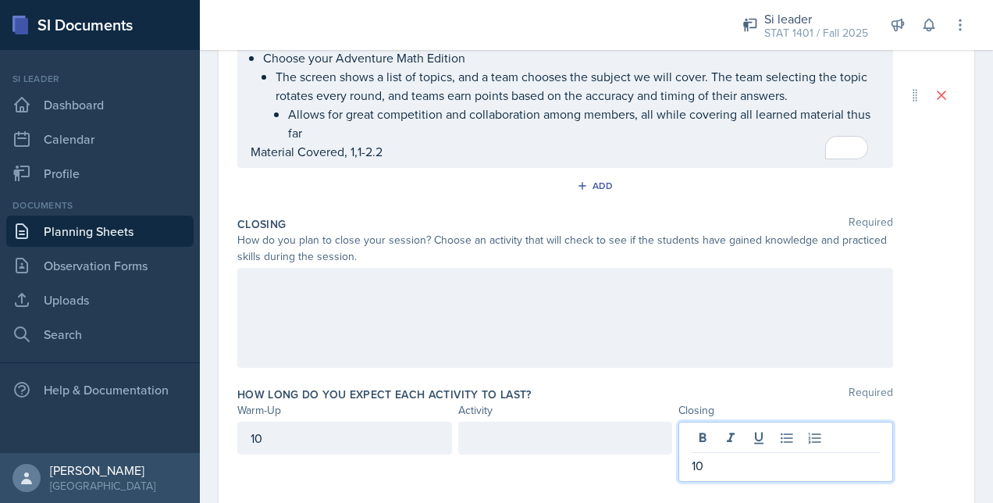
click at [585, 424] on div at bounding box center [565, 437] width 215 height 33
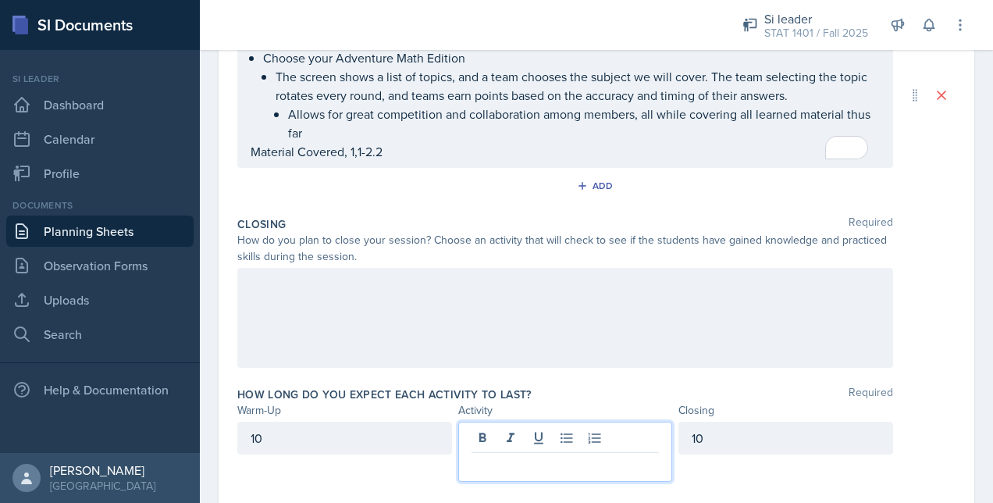
scroll to position [540, 0]
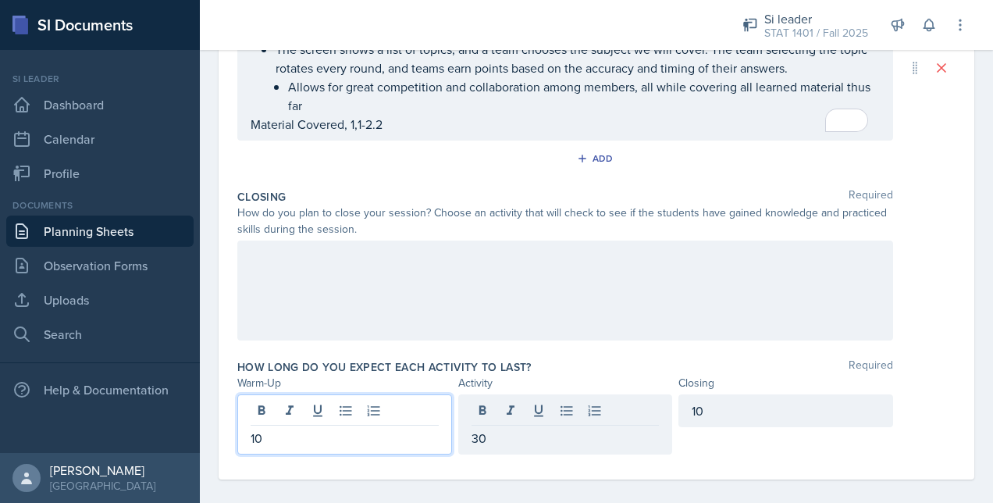
click at [292, 401] on div "10" at bounding box center [344, 424] width 215 height 60
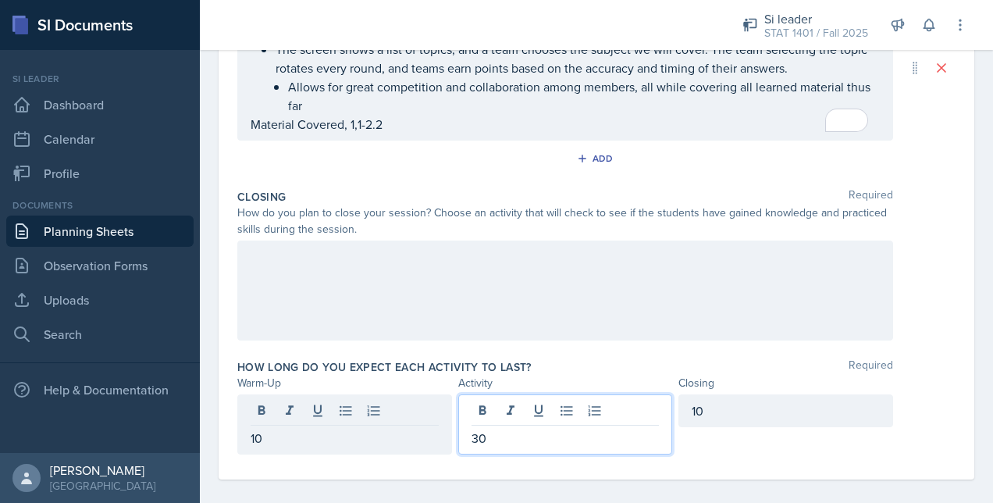
click at [495, 410] on div "30" at bounding box center [565, 424] width 215 height 60
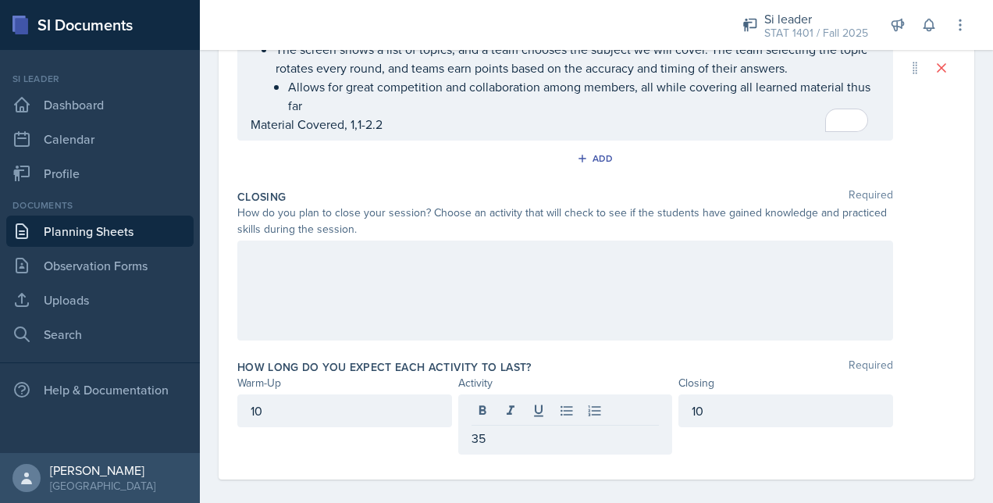
click at [574, 353] on div "How long do you expect each activity to last? Required Warm-Up Activity Closing…" at bounding box center [596, 410] width 718 height 114
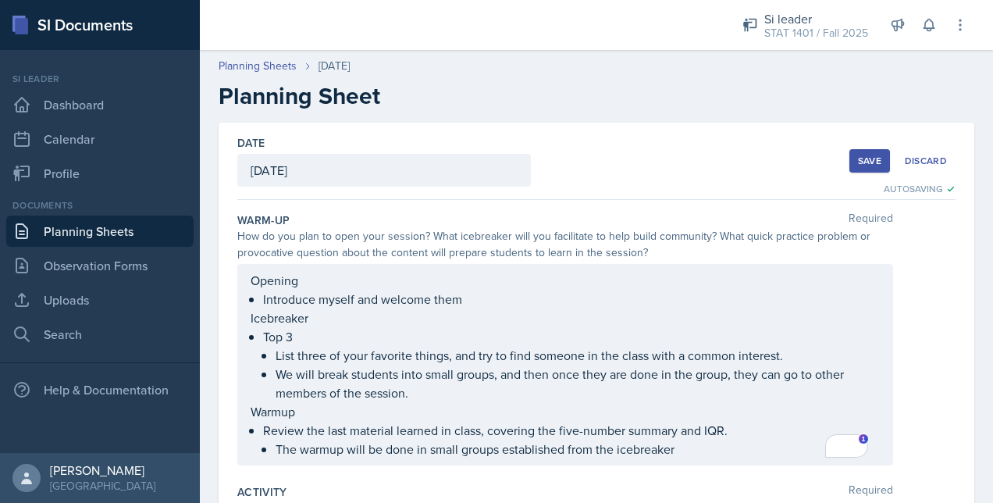
scroll to position [524, 0]
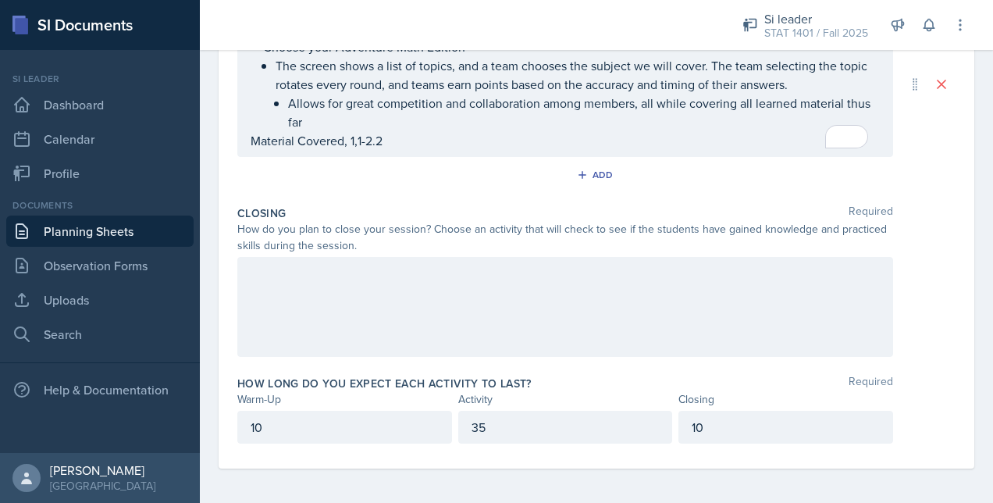
click at [362, 297] on div at bounding box center [564, 307] width 655 height 100
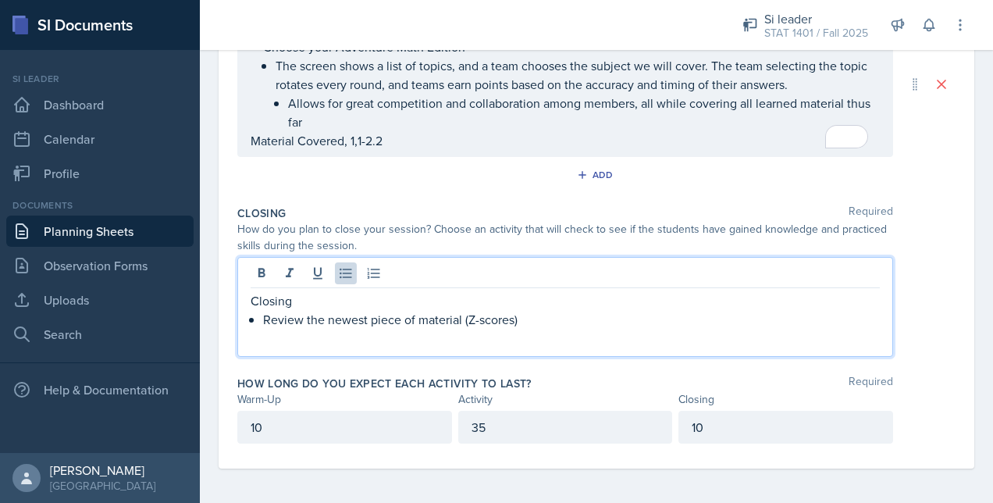
click at [635, 317] on p "Review the newest piece of material (Z-scores)" at bounding box center [571, 319] width 616 height 19
click at [816, 317] on p "Review the newest piece of material (Z-scores) indiviudally, and check or compa…" at bounding box center [571, 319] width 616 height 19
click at [379, 329] on p "Review the newest piece of material (Z-scores) individually, and check or compa…" at bounding box center [571, 319] width 616 height 19
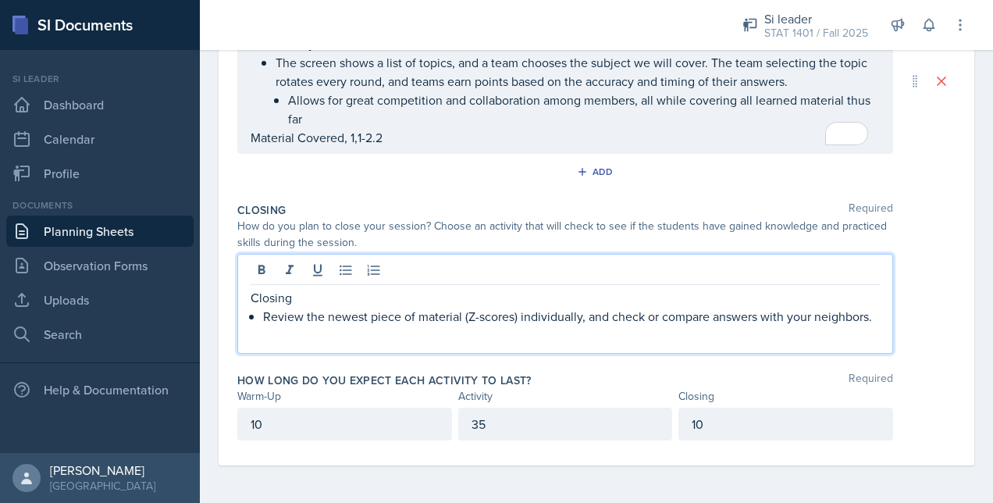
click at [379, 323] on p "Review the newest piece of material (Z-scores) individually, and check or compa…" at bounding box center [571, 316] width 616 height 19
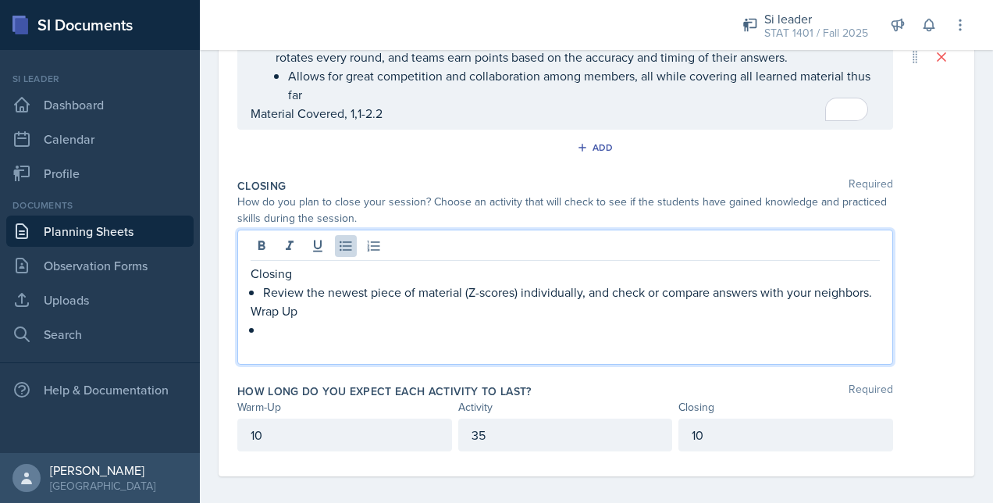
click at [732, 446] on div "10" at bounding box center [785, 434] width 215 height 33
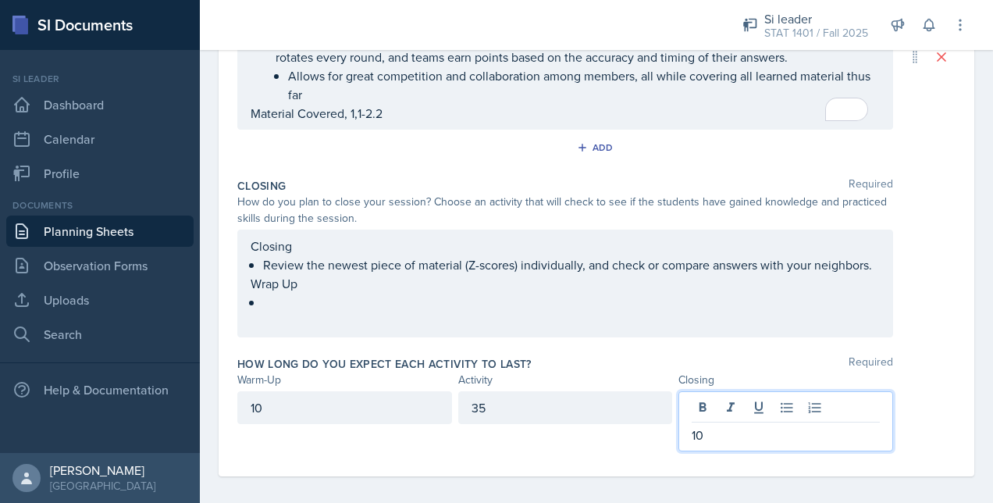
scroll to position [524, 0]
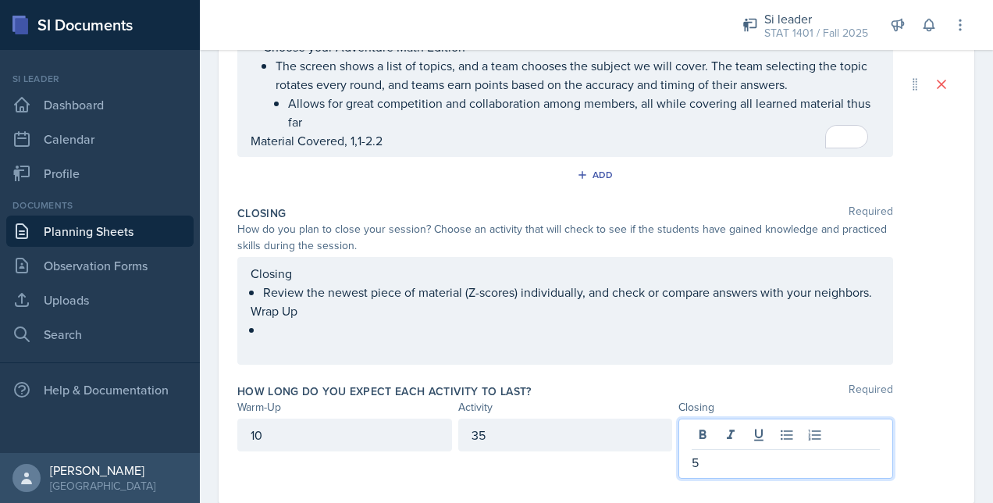
click at [624, 451] on div "35" at bounding box center [565, 434] width 215 height 33
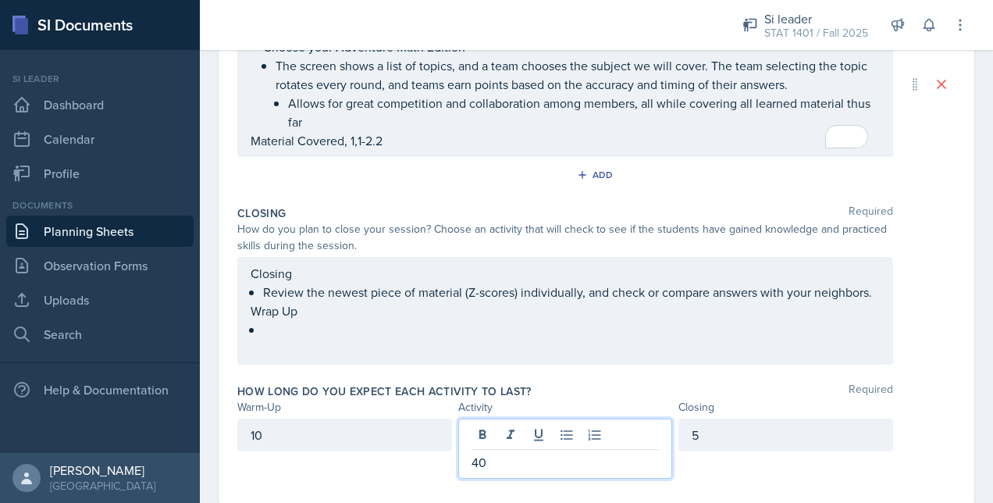
click at [536, 377] on div "Closing Required How do you plan to close your session? Choose an activity that…" at bounding box center [596, 288] width 718 height 178
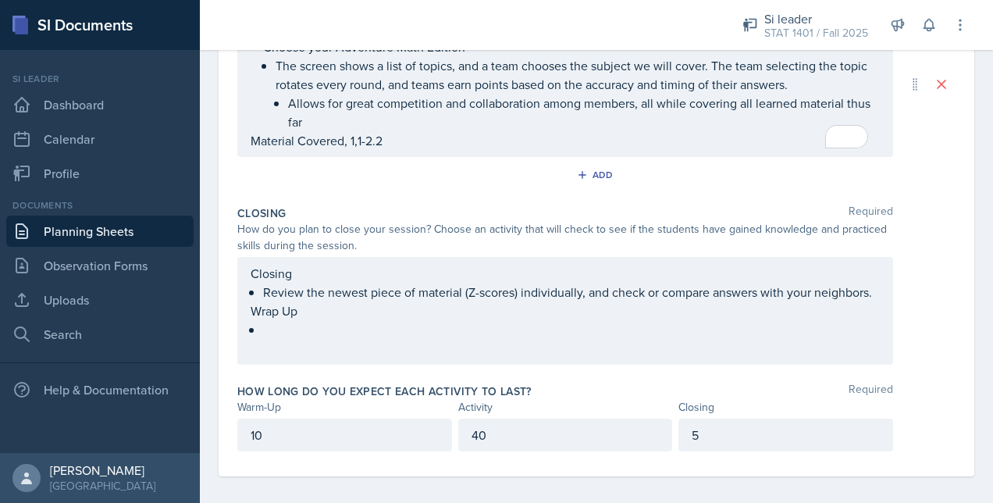
click at [367, 348] on div "Closing Review the newest piece of material (Z-scores) individually, and check …" at bounding box center [564, 311] width 629 height 94
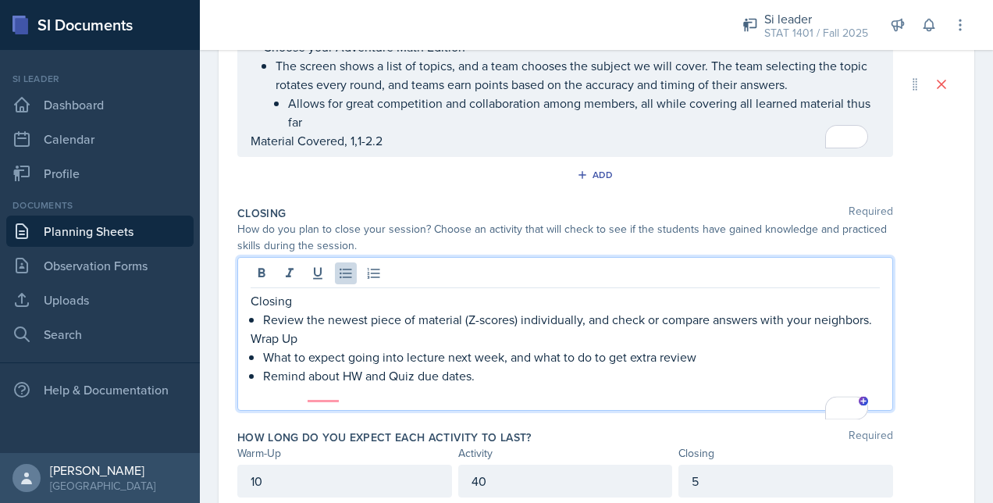
click at [949, 346] on div "Date August 28th, 2025 August 2025 27 28 29 30 31 1 2 3 4 5 6 7 8 9 10 11 12 13…" at bounding box center [595, 60] width 755 height 923
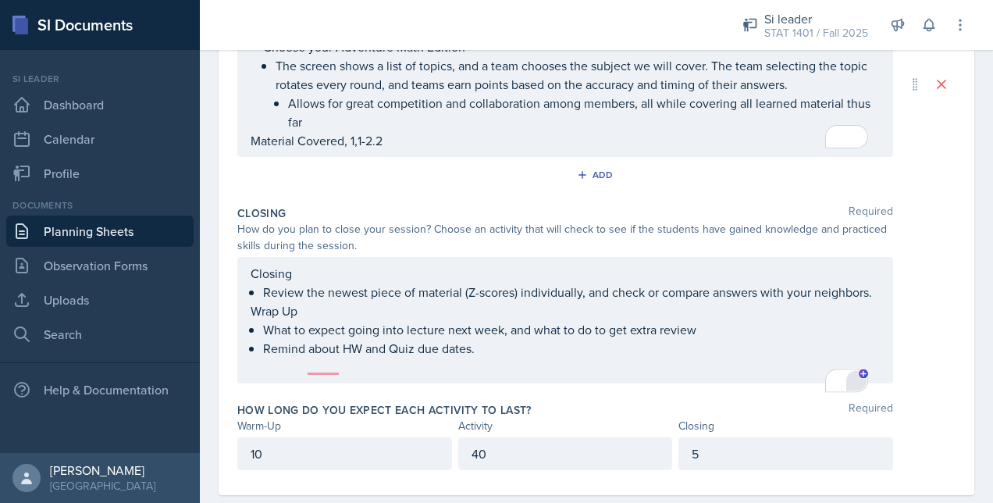
click at [861, 381] on div "1" at bounding box center [856, 380] width 19 height 19
